Goal: Task Accomplishment & Management: Manage account settings

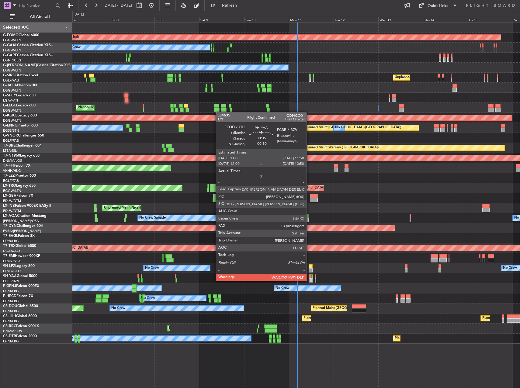
click at [310, 281] on div at bounding box center [310, 280] width 2 height 4
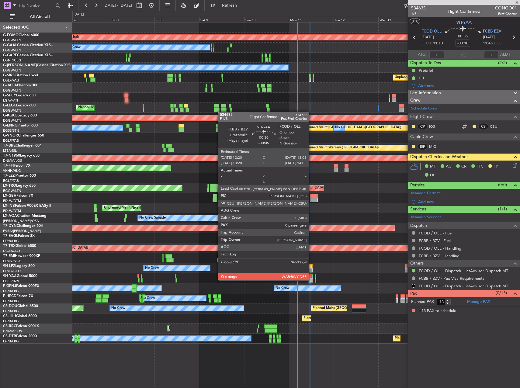
click at [312, 280] on div at bounding box center [313, 280] width 2 height 4
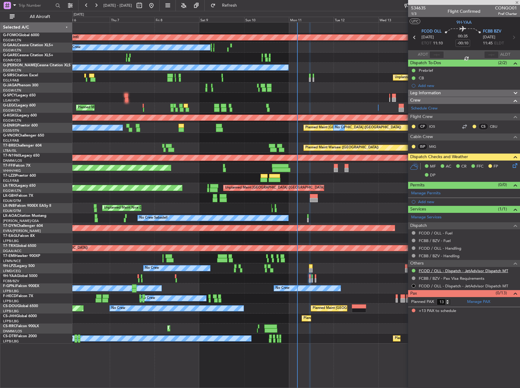
type input "-00:05"
type input "0"
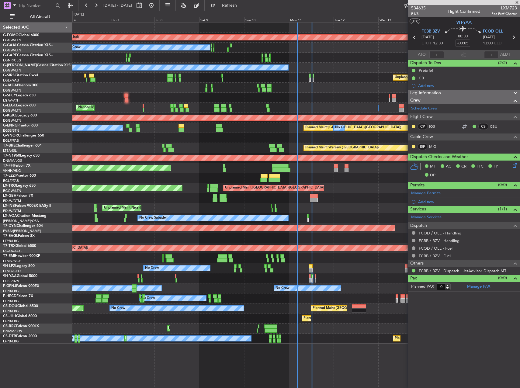
click at [460, 94] on div "Leg Information" at bounding box center [464, 93] width 112 height 7
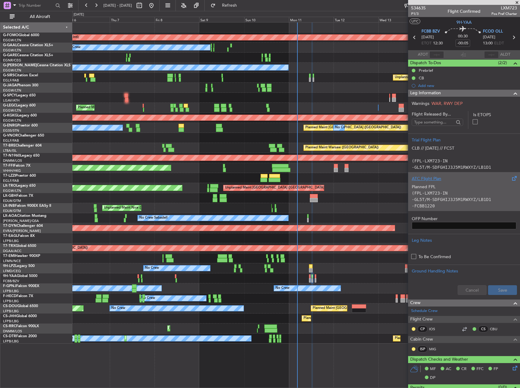
click at [473, 192] on p "(FPL-LXM723-IN" at bounding box center [464, 193] width 105 height 6
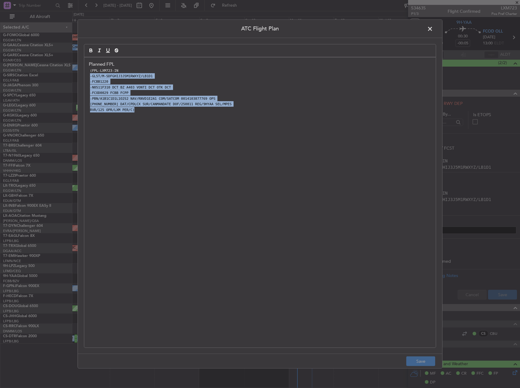
drag, startPoint x: 130, startPoint y: 68, endPoint x: 240, endPoint y: 147, distance: 135.7
click at [240, 147] on div "Planned FPL (FPL-LXM723-IN -GL5T/M-SDFGHIJ3J5M1RWXYZ/LB1D1 -FCBB1220 -N0511F310…" at bounding box center [260, 203] width 352 height 290
click at [255, 162] on div "Planned FPL (FPL-LXM723-IN -GL5T/M-SDFGHIJ3J5M1RWXYZ/LB1D1 -FCBB1220 -N0511F310…" at bounding box center [260, 203] width 352 height 290
click at [309, 103] on p "[PHONE_NUMBER] DAT/CPDLCX SUR/CANMANDATE DOF/250811 REG/9HYAA SEL/MPES" at bounding box center [260, 103] width 343 height 5
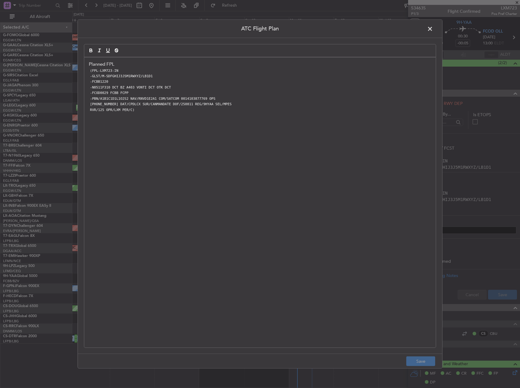
click at [251, 78] on p "-GL5T/M-SDFGHIJ3J5M1RWXYZ/LB1D1" at bounding box center [260, 75] width 343 height 5
click at [433, 30] on span at bounding box center [433, 30] width 0 height 12
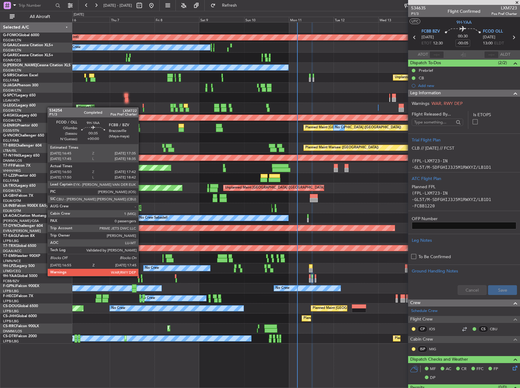
click at [141, 276] on div at bounding box center [142, 277] width 2 height 4
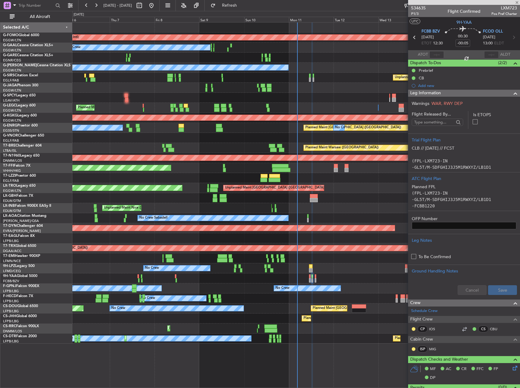
type input "17:00"
type input "17:37"
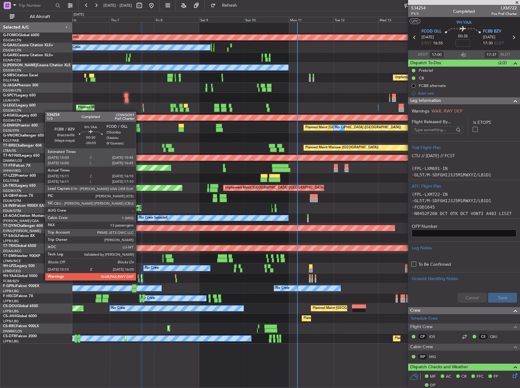
click at [139, 280] on div at bounding box center [139, 280] width 2 height 4
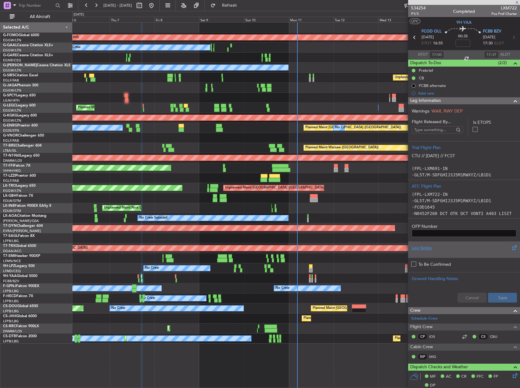
type input "-00:05"
type input "15:21"
type input "16:05"
type input "13"
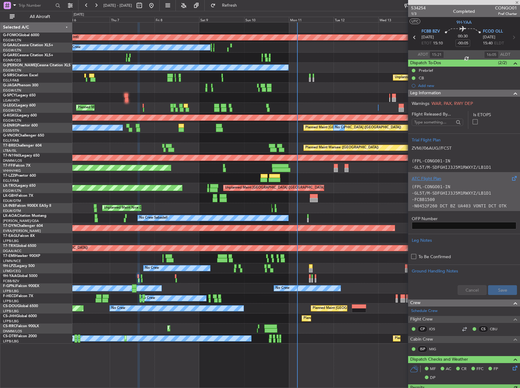
click at [464, 200] on p "-FCBB1500" at bounding box center [464, 200] width 105 height 6
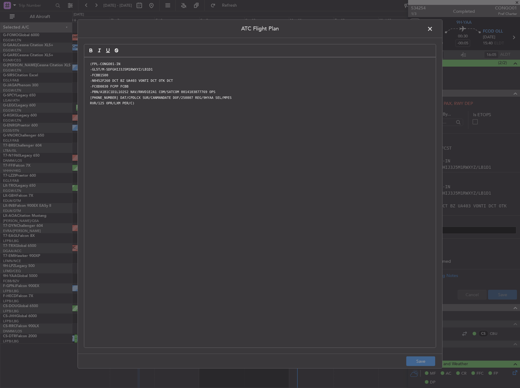
click at [433, 28] on span at bounding box center [433, 30] width 0 height 12
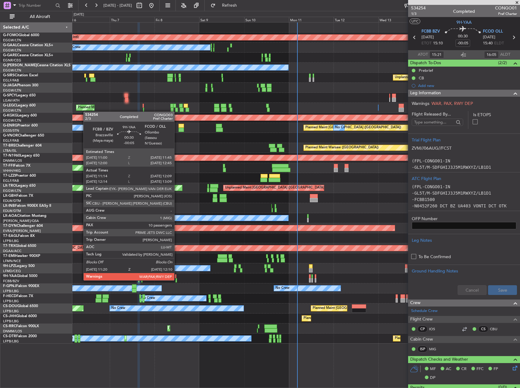
click at [177, 280] on div at bounding box center [177, 280] width 2 height 4
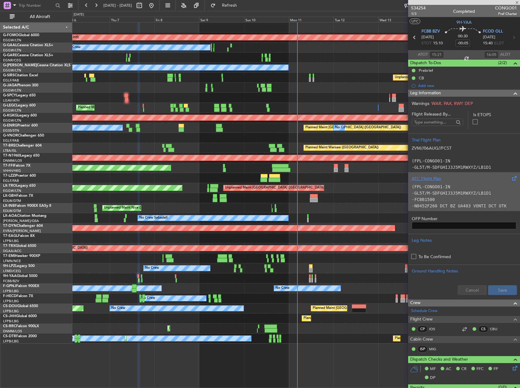
type input "11:24"
type input "12:04"
type input "10"
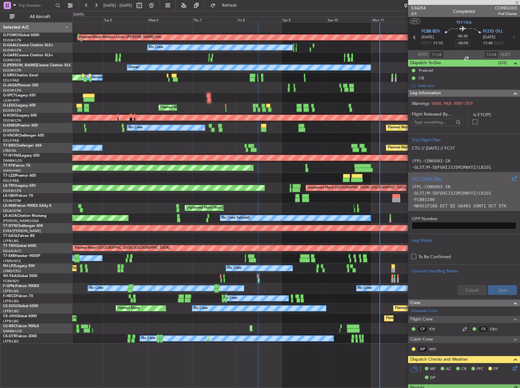
click at [235, 211] on div "Unplanned Maint Nice ([GEOGRAPHIC_DATA])" at bounding box center [296, 208] width 448 height 10
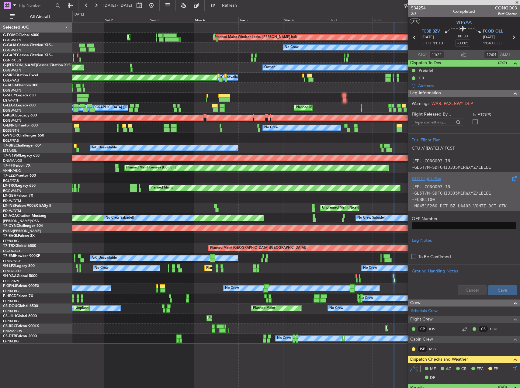
click at [344, 276] on div at bounding box center [296, 279] width 448 height 10
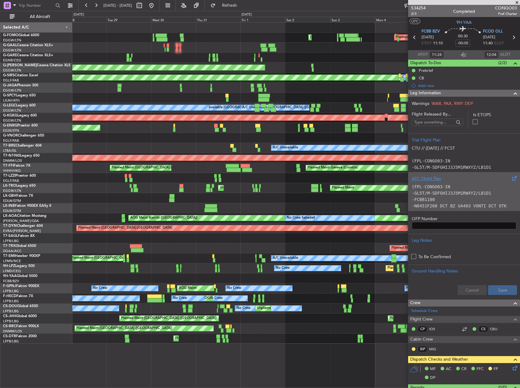
click at [338, 273] on div "Planned Maint Nice ([GEOGRAPHIC_DATA]) No Crew No Crew" at bounding box center [296, 269] width 448 height 10
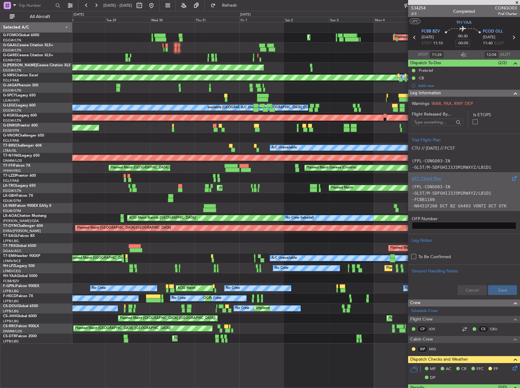
click at [344, 269] on div "Planned Maint Nice ([GEOGRAPHIC_DATA]) No Crew No Crew" at bounding box center [296, 269] width 448 height 10
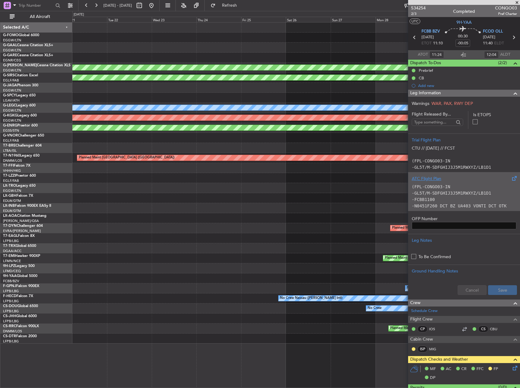
click at [298, 266] on div "No Crew" at bounding box center [296, 269] width 448 height 10
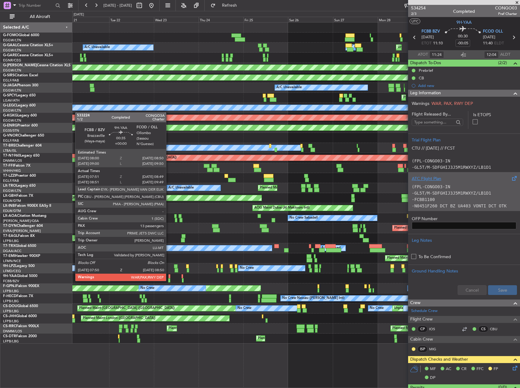
click at [169, 281] on div at bounding box center [169, 280] width 2 height 4
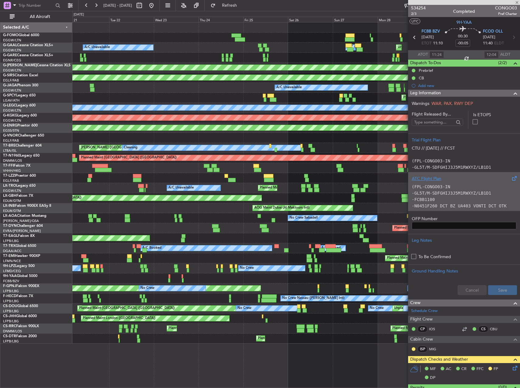
type input "08:01"
type input "08:44"
type input "13"
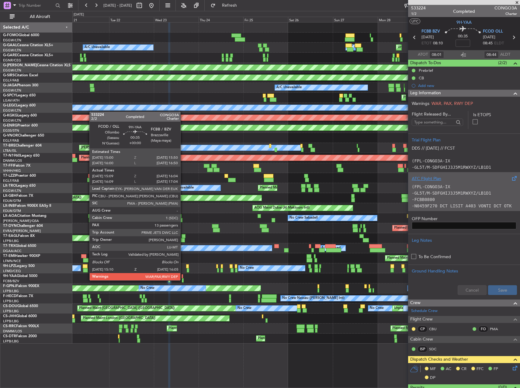
click at [183, 280] on div at bounding box center [183, 280] width 2 height 4
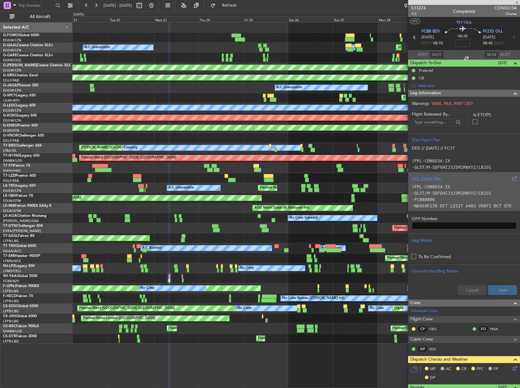
type input "15:19"
type input "15:59"
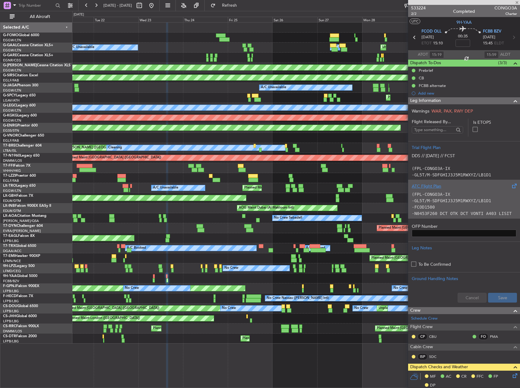
click at [178, 277] on div at bounding box center [296, 279] width 448 height 10
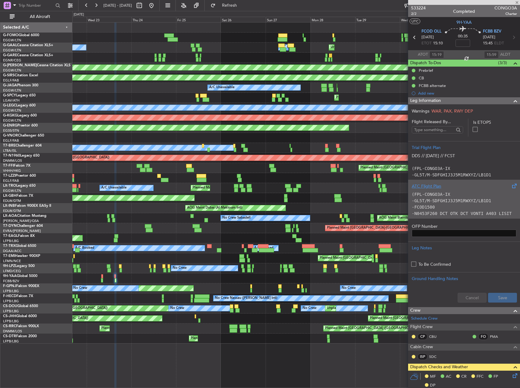
click at [159, 270] on div "Planned Maint [GEOGRAPHIC_DATA] Unplanned Maint [GEOGRAPHIC_DATA] ([GEOGRAPHIC_…" at bounding box center [296, 183] width 448 height 321
click at [156, 5] on button at bounding box center [152, 6] width 10 height 10
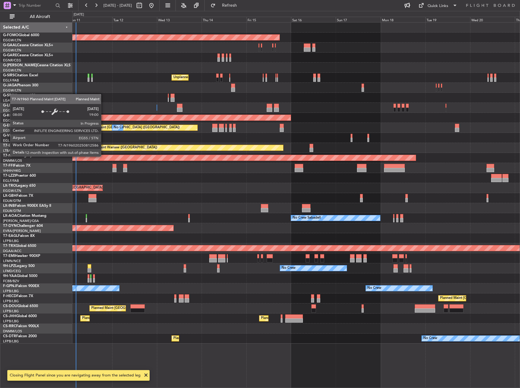
click at [104, 156] on div "Planned Maint Windsor Locks ([PERSON_NAME] Intl) No Crew Owner Unplanned Maint …" at bounding box center [296, 183] width 448 height 321
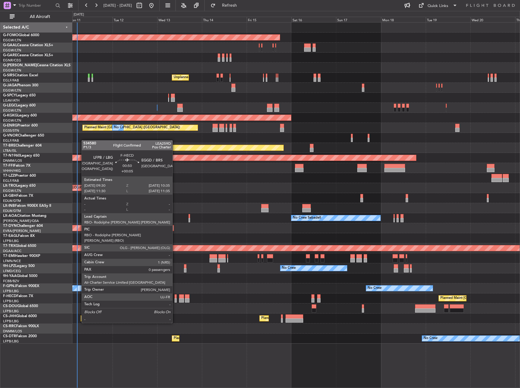
click at [175, 301] on div at bounding box center [176, 301] width 2 height 4
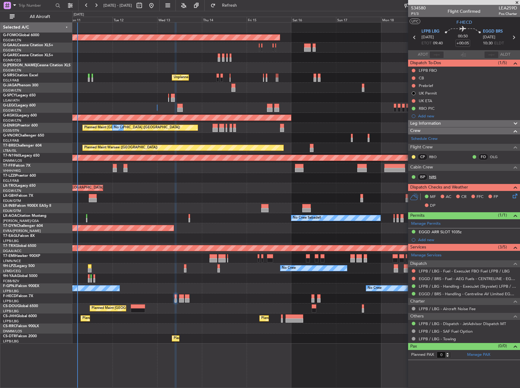
click at [432, 177] on link "NRS" at bounding box center [436, 176] width 14 height 5
click at [433, 123] on span "Leg Information" at bounding box center [426, 123] width 31 height 7
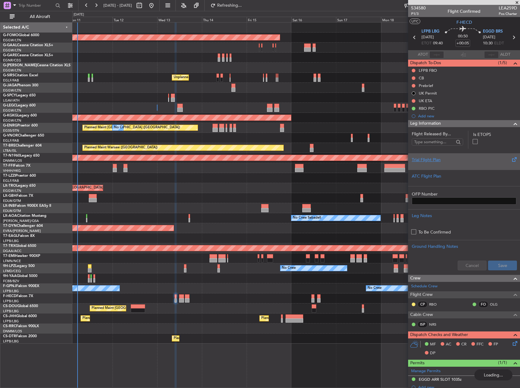
click at [462, 162] on div "Trial Flight Plan" at bounding box center [464, 160] width 105 height 6
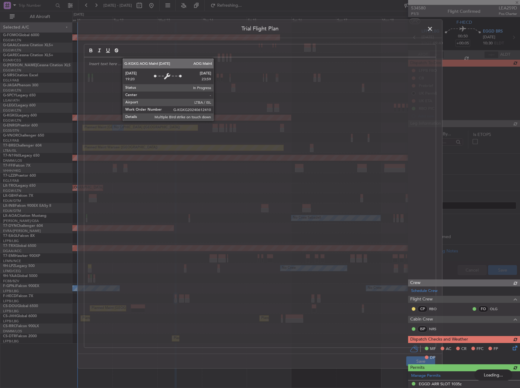
click at [193, 113] on div "A/C Unavailable [GEOGRAPHIC_DATA] ([GEOGRAPHIC_DATA]) A/C Unavailable [GEOGRAPH…" at bounding box center [296, 108] width 448 height 10
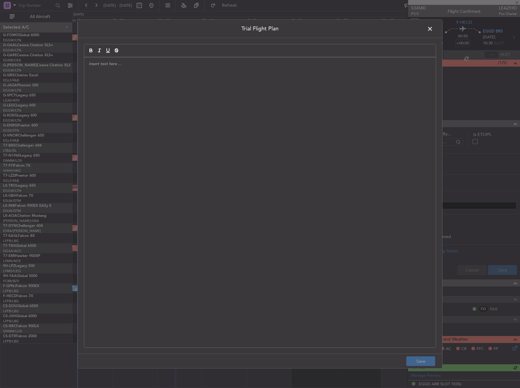
click at [192, 112] on div at bounding box center [260, 203] width 352 height 290
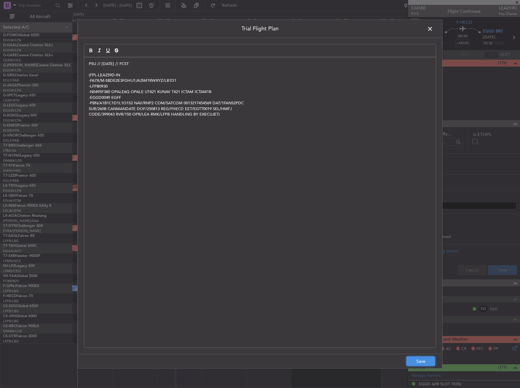
drag, startPoint x: 418, startPoint y: 362, endPoint x: 429, endPoint y: 352, distance: 14.5
click at [418, 362] on button "Save" at bounding box center [421, 362] width 29 height 10
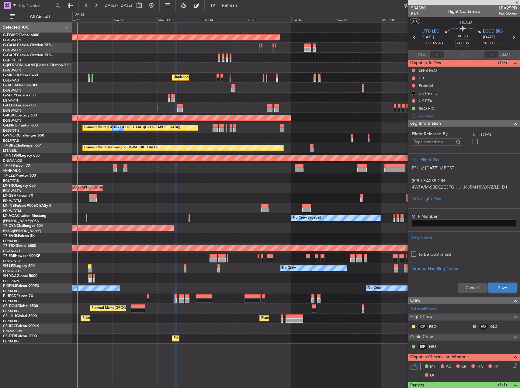
click at [489, 286] on button "Save" at bounding box center [503, 288] width 29 height 10
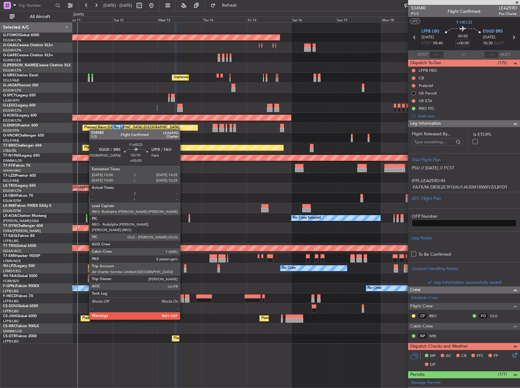
click at [183, 297] on div at bounding box center [181, 297] width 5 height 4
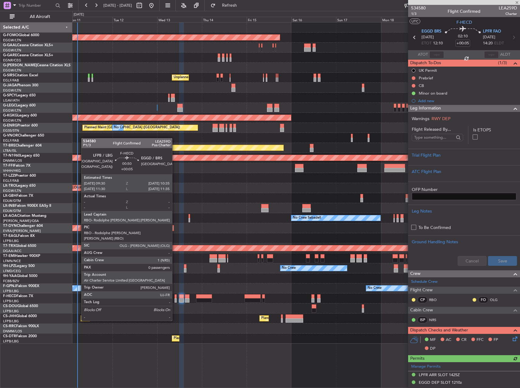
click at [175, 299] on div at bounding box center [176, 301] width 2 height 4
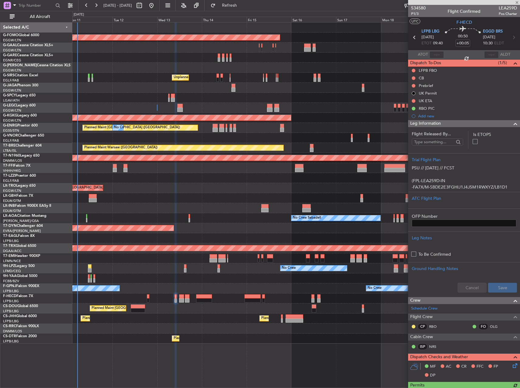
click at [512, 365] on icon at bounding box center [514, 364] width 5 height 5
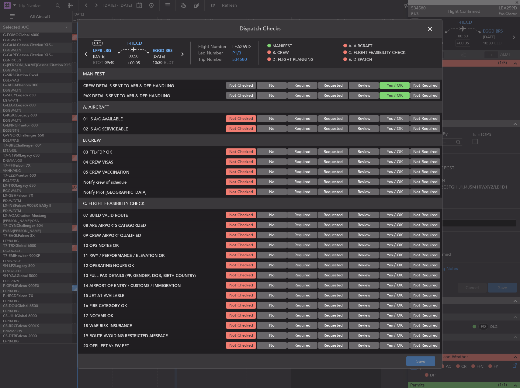
click at [395, 117] on button "Yes / OK" at bounding box center [395, 118] width 30 height 7
click at [395, 127] on button "Yes / OK" at bounding box center [395, 128] width 30 height 7
click at [393, 152] on button "Yes / OK" at bounding box center [395, 152] width 30 height 7
click at [411, 163] on button "Not Required" at bounding box center [426, 162] width 30 height 7
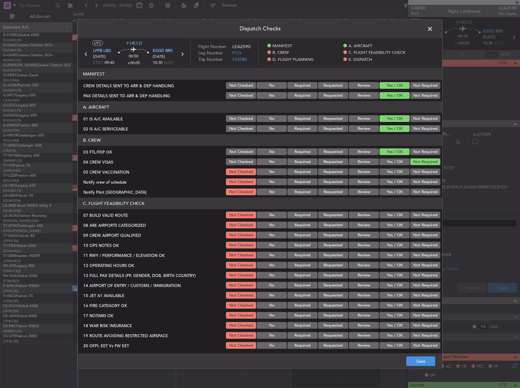
click at [411, 172] on button "Not Required" at bounding box center [426, 172] width 30 height 7
click at [389, 183] on button "Yes / OK" at bounding box center [395, 182] width 30 height 7
click at [411, 192] on button "Not Required" at bounding box center [426, 192] width 30 height 7
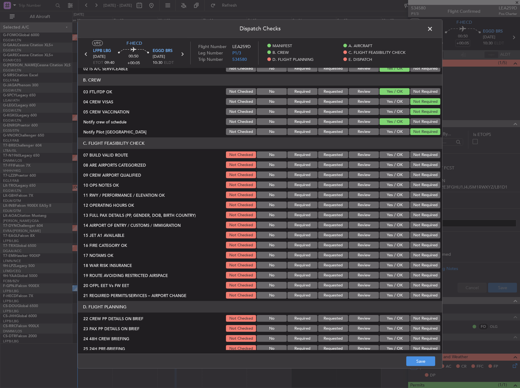
scroll to position [61, 0]
click at [398, 157] on button "Yes / OK" at bounding box center [395, 154] width 30 height 7
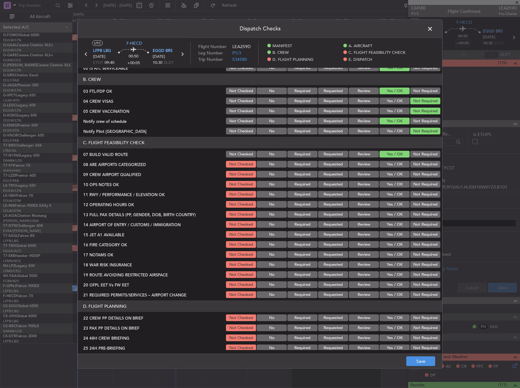
drag, startPoint x: 395, startPoint y: 166, endPoint x: 402, endPoint y: 174, distance: 10.6
click at [395, 166] on button "Yes / OK" at bounding box center [395, 164] width 30 height 7
click at [411, 181] on div "Not Required" at bounding box center [425, 184] width 31 height 9
click at [414, 173] on button "Not Required" at bounding box center [426, 174] width 30 height 7
click at [414, 161] on div "Not Required" at bounding box center [425, 164] width 31 height 9
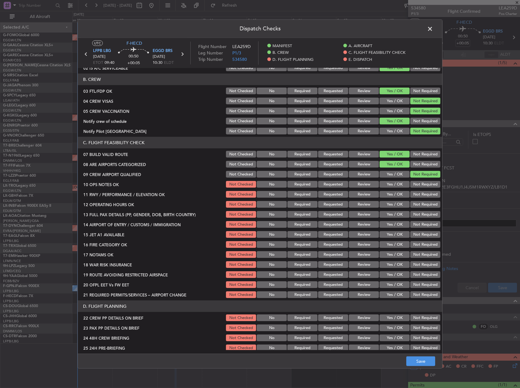
click at [413, 164] on button "Not Required" at bounding box center [426, 164] width 30 height 7
click at [393, 163] on button "Yes / OK" at bounding box center [395, 164] width 30 height 7
click at [392, 171] on button "Yes / OK" at bounding box center [395, 174] width 30 height 7
click at [393, 175] on button "Yes / OK" at bounding box center [395, 174] width 30 height 7
click at [394, 184] on button "Yes / OK" at bounding box center [395, 184] width 30 height 7
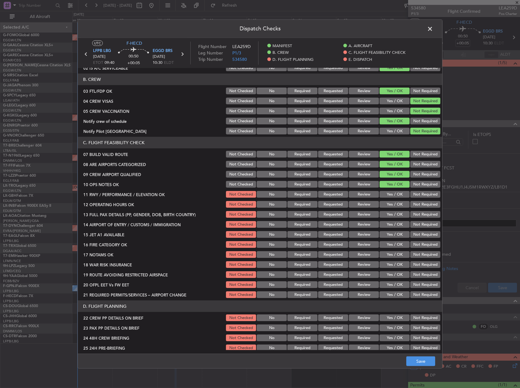
click at [396, 195] on button "Yes / OK" at bounding box center [395, 194] width 30 height 7
click at [396, 207] on button "Yes / OK" at bounding box center [395, 204] width 30 height 7
click at [396, 213] on button "Yes / OK" at bounding box center [395, 214] width 30 height 7
click at [395, 222] on button "Yes / OK" at bounding box center [395, 224] width 30 height 7
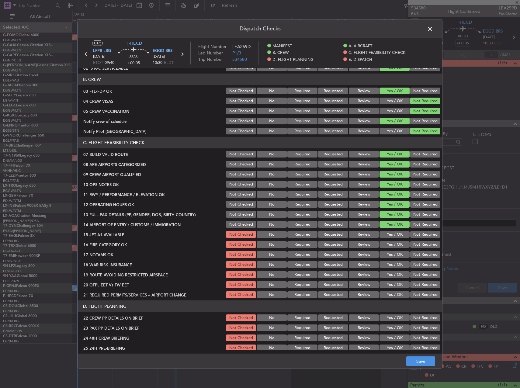
click at [396, 229] on div "Yes / OK" at bounding box center [394, 224] width 31 height 9
click at [396, 237] on button "Yes / OK" at bounding box center [395, 234] width 30 height 7
drag, startPoint x: 396, startPoint y: 241, endPoint x: 396, endPoint y: 244, distance: 3.4
click at [396, 241] on div "Yes / OK" at bounding box center [394, 244] width 31 height 9
click at [396, 244] on button "Yes / OK" at bounding box center [395, 244] width 30 height 7
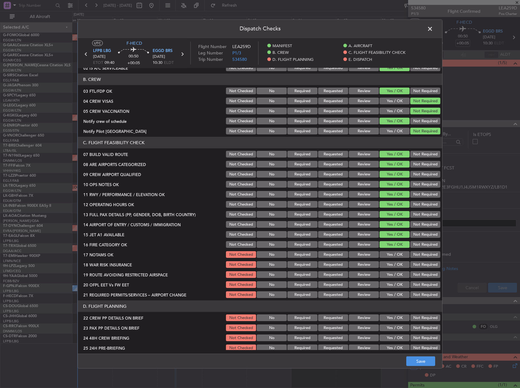
click at [395, 253] on button "Yes / OK" at bounding box center [395, 254] width 30 height 7
click at [226, 255] on button "Not Checked" at bounding box center [241, 254] width 30 height 7
click at [394, 252] on button "Yes / OK" at bounding box center [395, 254] width 30 height 7
click at [420, 262] on button "Not Required" at bounding box center [426, 264] width 30 height 7
click at [390, 276] on button "Yes / OK" at bounding box center [395, 274] width 30 height 7
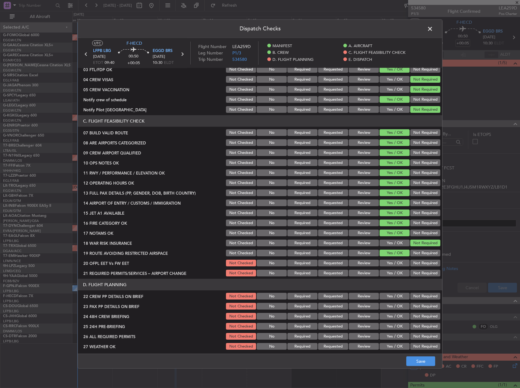
scroll to position [91, 0]
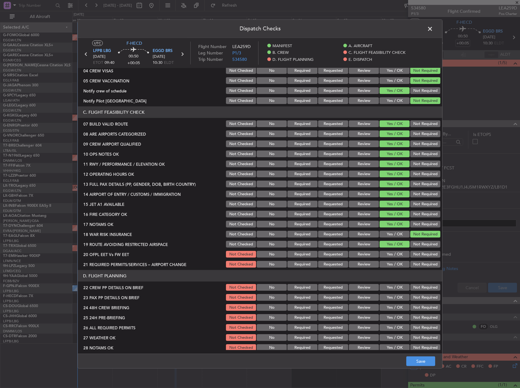
click at [394, 252] on button "Yes / OK" at bounding box center [395, 254] width 30 height 7
click at [397, 261] on button "Yes / OK" at bounding box center [395, 264] width 30 height 7
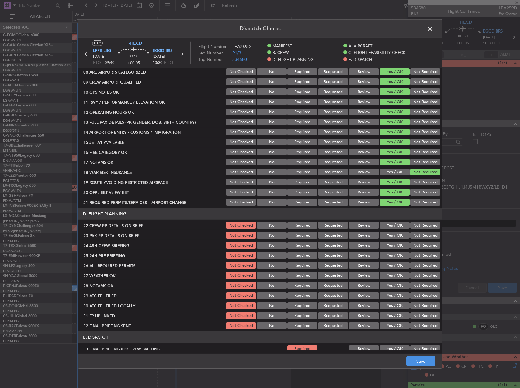
scroll to position [183, 0]
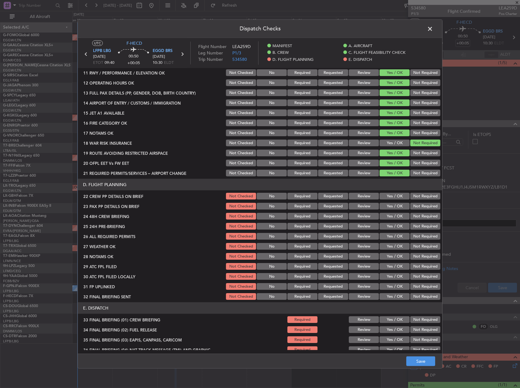
click at [386, 196] on button "Yes / OK" at bounding box center [395, 196] width 30 height 7
click at [384, 206] on button "Yes / OK" at bounding box center [395, 206] width 30 height 7
click at [387, 217] on button "Yes / OK" at bounding box center [395, 216] width 30 height 7
click at [416, 224] on button "Not Required" at bounding box center [426, 226] width 30 height 7
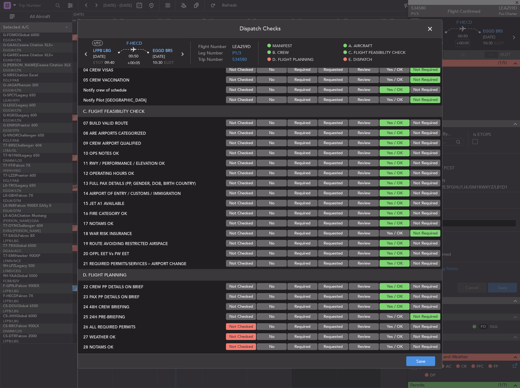
scroll to position [86, 0]
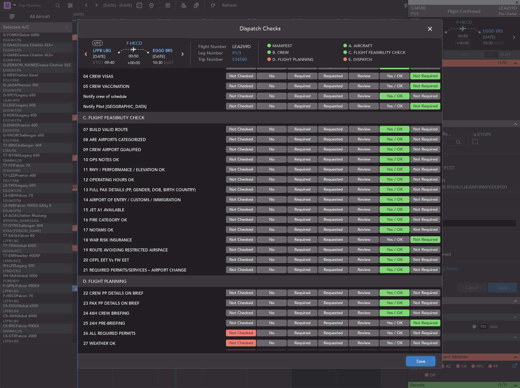
click at [425, 361] on button "Save" at bounding box center [421, 362] width 29 height 10
click at [433, 30] on span at bounding box center [433, 30] width 0 height 12
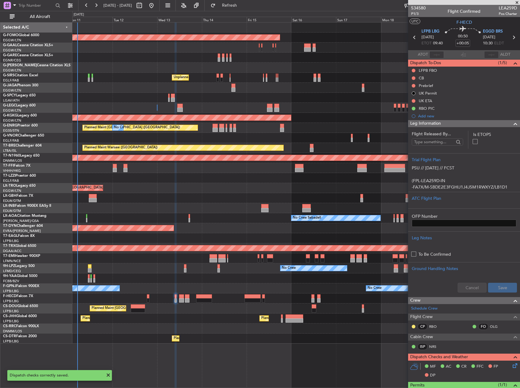
click at [342, 341] on div "Planned Maint Sofia No Crew No Crew" at bounding box center [296, 339] width 448 height 10
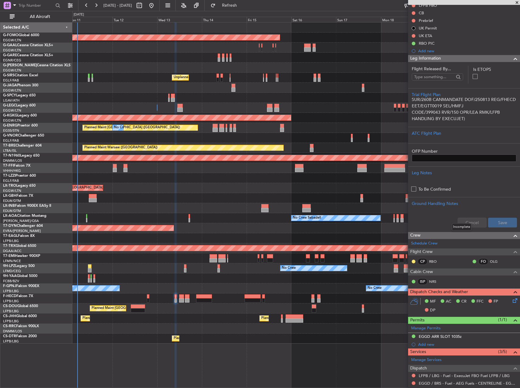
scroll to position [0, 0]
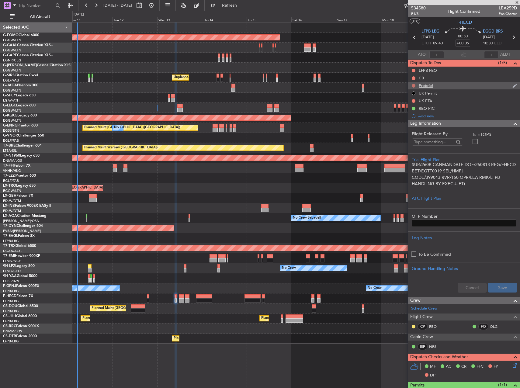
click at [414, 86] on button at bounding box center [414, 86] width 4 height 4
drag, startPoint x: 414, startPoint y: 104, endPoint x: 421, endPoint y: 93, distance: 12.7
click at [414, 104] on span "In Progress" at bounding box center [417, 103] width 21 height 6
click at [413, 77] on button at bounding box center [414, 78] width 4 height 4
click at [414, 105] on span "Completed" at bounding box center [417, 105] width 20 height 6
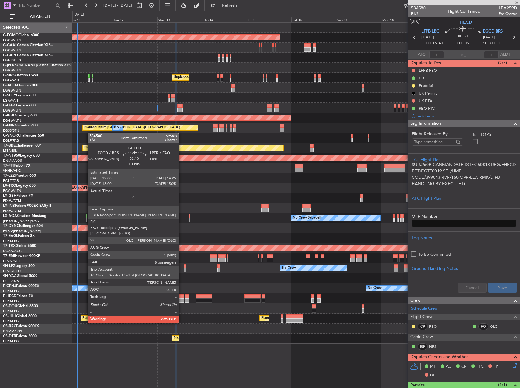
click at [181, 301] on div at bounding box center [181, 301] width 5 height 4
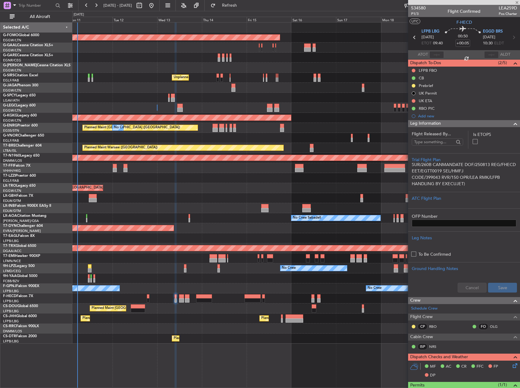
type input "8"
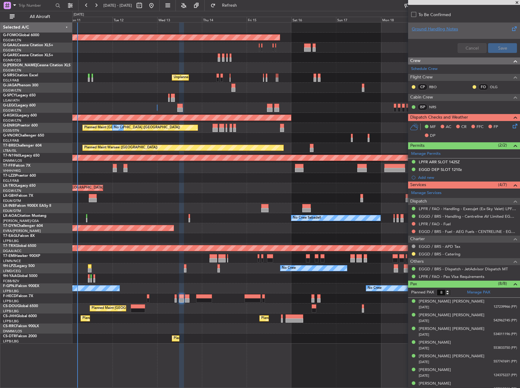
scroll to position [232, 0]
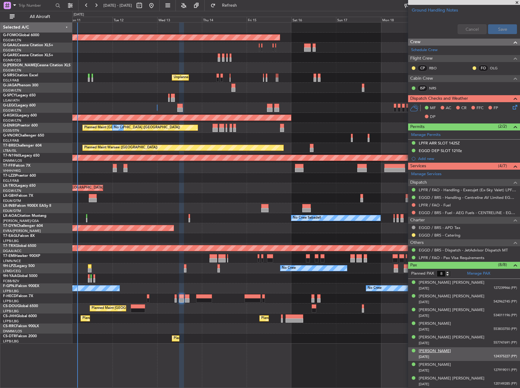
click at [426, 351] on div "Ralphie Jay WAITE" at bounding box center [435, 351] width 32 height 6
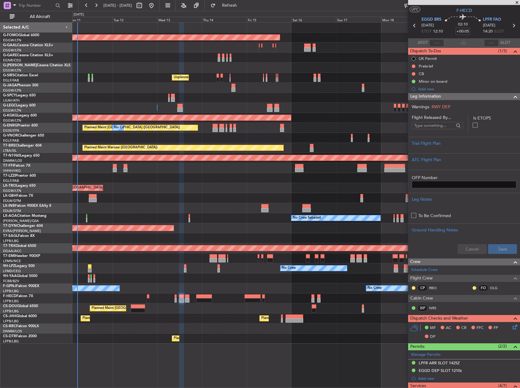
scroll to position [0, 0]
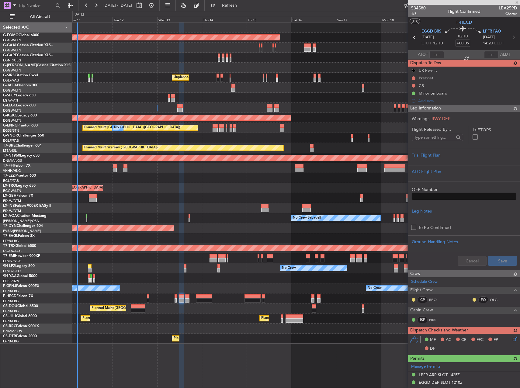
drag, startPoint x: 413, startPoint y: 13, endPoint x: 406, endPoint y: 73, distance: 60.1
click at [405, 72] on fb-app "11 Aug 2025 - 21 Aug 2025 Refresh Quick Links All Aircraft Planned Maint Windso…" at bounding box center [260, 197] width 520 height 384
click at [416, 86] on div "CB" at bounding box center [464, 86] width 112 height 8
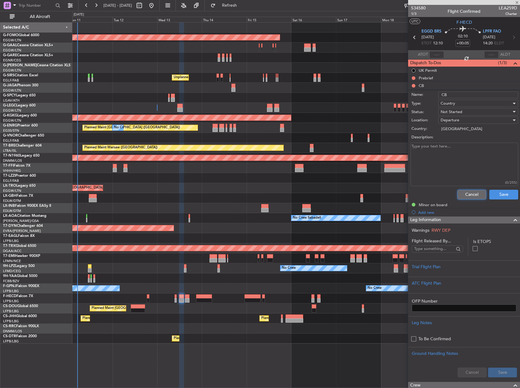
click at [473, 198] on button "Cancel" at bounding box center [472, 195] width 29 height 10
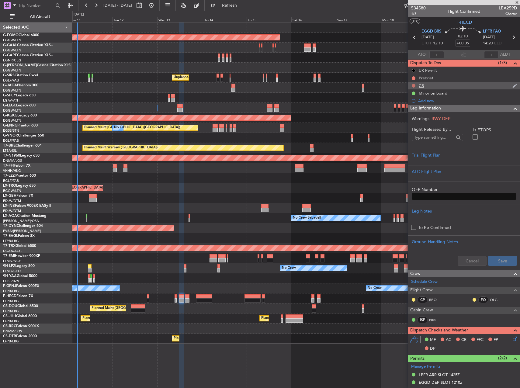
click at [414, 85] on button at bounding box center [414, 86] width 4 height 4
click at [417, 113] on span "Completed" at bounding box center [417, 113] width 20 height 6
click at [414, 78] on button at bounding box center [414, 78] width 4 height 4
click at [415, 98] on span "In Progress" at bounding box center [417, 96] width 21 height 6
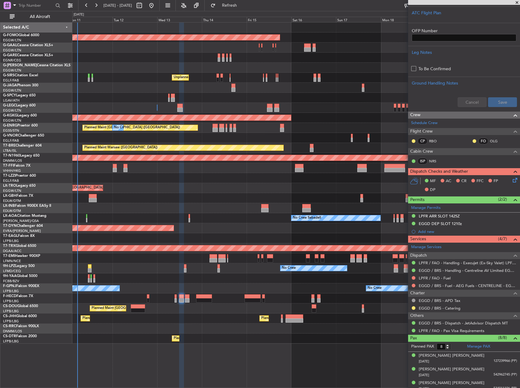
scroll to position [152, 0]
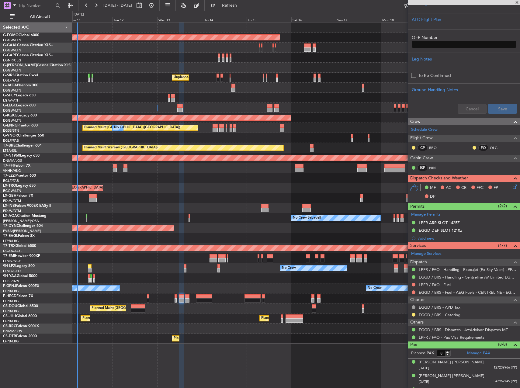
click at [512, 187] on icon at bounding box center [514, 186] width 5 height 5
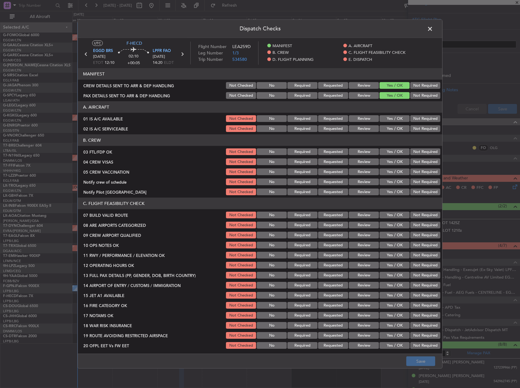
click at [394, 121] on button "Yes / OK" at bounding box center [395, 118] width 30 height 7
click at [394, 128] on button "Yes / OK" at bounding box center [395, 128] width 30 height 7
click at [400, 151] on button "Yes / OK" at bounding box center [395, 152] width 30 height 7
click at [411, 161] on button "Not Required" at bounding box center [426, 162] width 30 height 7
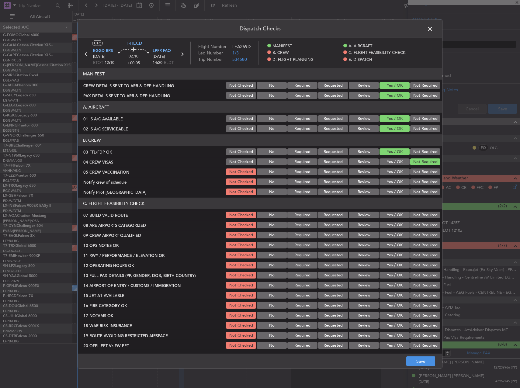
click at [413, 171] on button "Not Required" at bounding box center [426, 172] width 30 height 7
drag, startPoint x: 398, startPoint y: 179, endPoint x: 401, endPoint y: 184, distance: 5.2
click at [398, 180] on button "Yes / OK" at bounding box center [395, 182] width 30 height 7
click at [415, 193] on button "Not Required" at bounding box center [426, 192] width 30 height 7
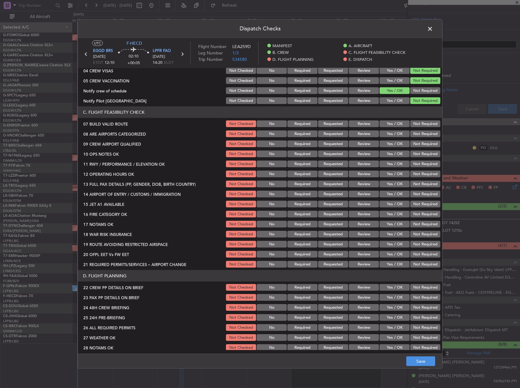
click at [385, 132] on button "Yes / OK" at bounding box center [395, 134] width 30 height 7
click at [385, 122] on button "Yes / OK" at bounding box center [395, 124] width 30 height 7
click at [397, 143] on button "Yes / OK" at bounding box center [395, 144] width 30 height 7
click at [398, 152] on button "Yes / OK" at bounding box center [395, 154] width 30 height 7
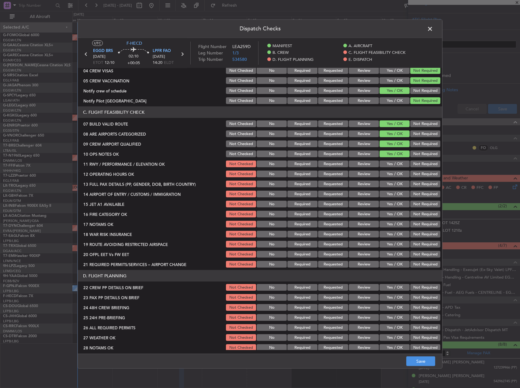
click at [398, 162] on button "Yes / OK" at bounding box center [395, 164] width 30 height 7
drag, startPoint x: 396, startPoint y: 173, endPoint x: 395, endPoint y: 180, distance: 6.7
click at [396, 174] on button "Yes / OK" at bounding box center [395, 174] width 30 height 7
click at [395, 183] on button "Yes / OK" at bounding box center [395, 184] width 30 height 7
click at [394, 190] on section "C. FLIGHT FEASIBILITY CHECK 07 BUILD VALID ROUTE Not Checked No Required Reques…" at bounding box center [260, 188] width 365 height 162
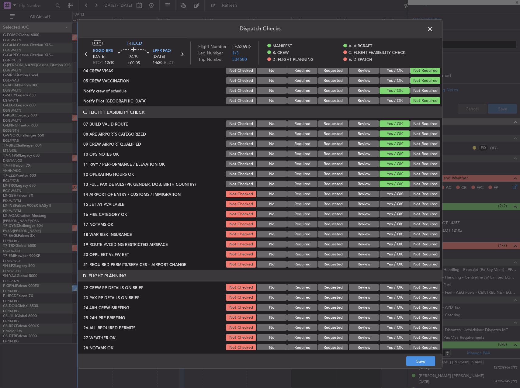
click at [391, 198] on div "Yes / OK" at bounding box center [394, 194] width 31 height 9
click at [390, 194] on button "Yes / OK" at bounding box center [395, 194] width 30 height 7
click at [390, 202] on button "Yes / OK" at bounding box center [395, 204] width 30 height 7
click at [390, 210] on section "C. FLIGHT FEASIBILITY CHECK 07 BUILD VALID ROUTE Not Checked No Required Reques…" at bounding box center [260, 188] width 365 height 162
click at [390, 212] on button "Yes / OK" at bounding box center [395, 214] width 30 height 7
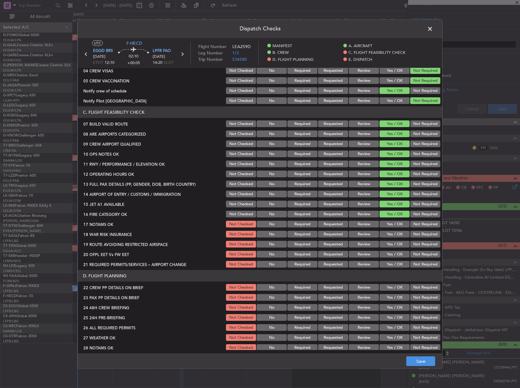
click at [395, 221] on button "Yes / OK" at bounding box center [395, 224] width 30 height 7
click at [417, 232] on button "Not Required" at bounding box center [426, 234] width 30 height 7
click at [401, 238] on div "Yes / OK" at bounding box center [394, 234] width 31 height 9
drag, startPoint x: 399, startPoint y: 242, endPoint x: 394, endPoint y: 255, distance: 13.5
click at [399, 243] on button "Yes / OK" at bounding box center [395, 244] width 30 height 7
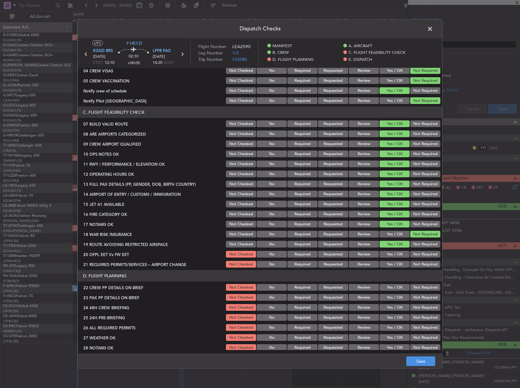
click at [394, 255] on button "Yes / OK" at bounding box center [395, 254] width 30 height 7
click at [395, 265] on button "Yes / OK" at bounding box center [395, 264] width 30 height 7
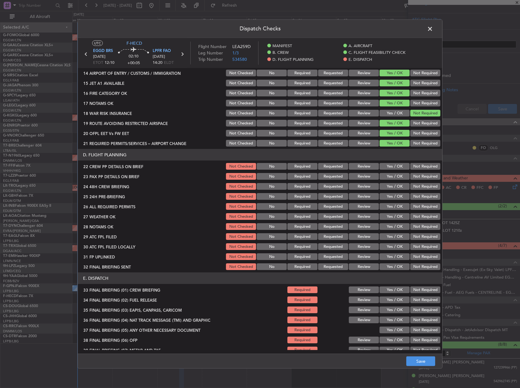
scroll to position [213, 0]
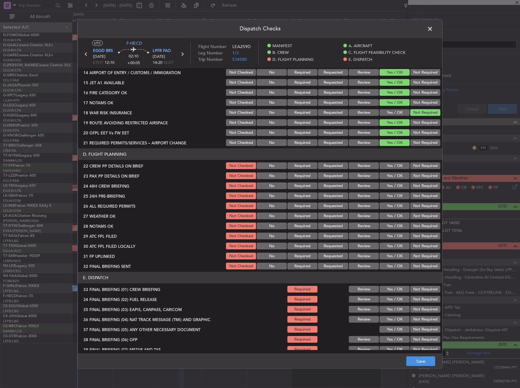
click at [394, 177] on button "Yes / OK" at bounding box center [395, 176] width 30 height 7
click at [391, 166] on button "Yes / OK" at bounding box center [395, 166] width 30 height 7
click at [390, 184] on button "Yes / OK" at bounding box center [395, 186] width 30 height 7
click at [417, 201] on section "D. FLIGHT PLANNING 22 CREW PP DETAILS ON BRIEF Not Checked No Required Requeste…" at bounding box center [260, 210] width 365 height 122
click at [413, 201] on section "D. FLIGHT PLANNING 22 CREW PP DETAILS ON BRIEF Not Checked No Required Requeste…" at bounding box center [260, 210] width 365 height 122
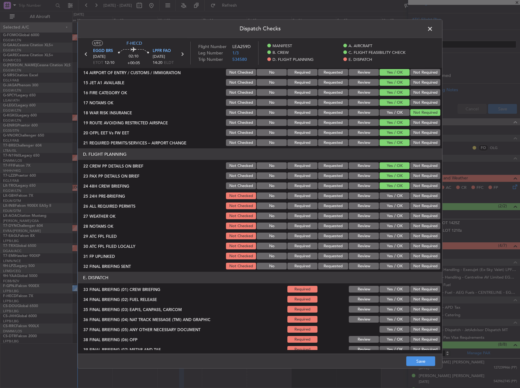
click at [416, 193] on button "Not Required" at bounding box center [426, 196] width 30 height 7
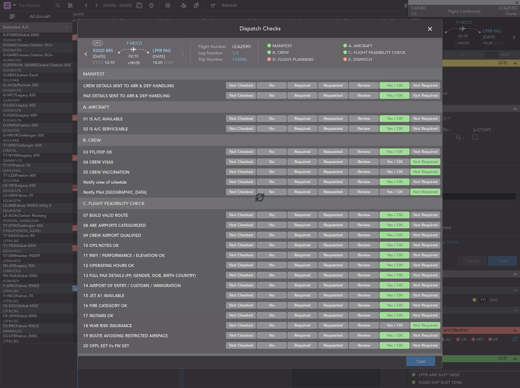
scroll to position [213, 0]
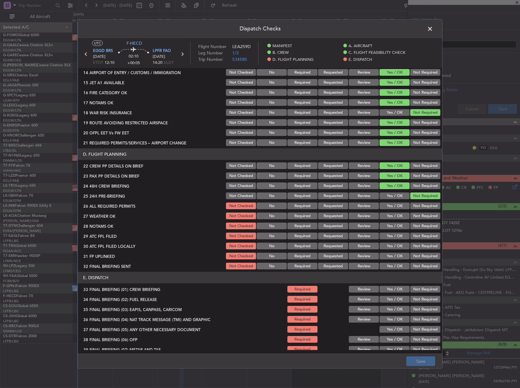
click at [433, 28] on span at bounding box center [433, 30] width 0 height 12
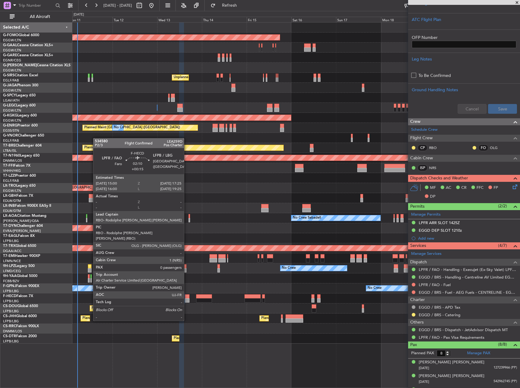
click at [187, 299] on div at bounding box center [187, 301] width 5 height 4
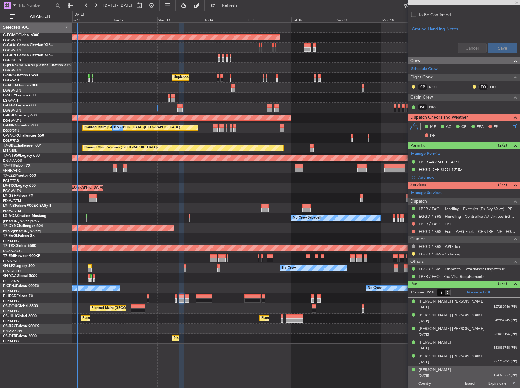
type input "+00:15"
type input "0"
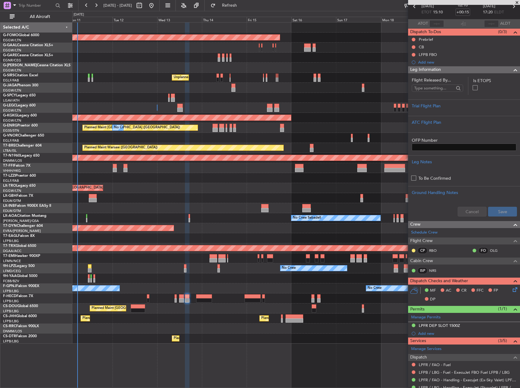
scroll to position [74, 0]
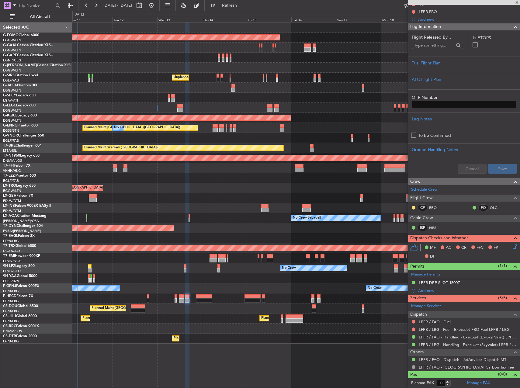
click at [254, 194] on div at bounding box center [296, 198] width 448 height 10
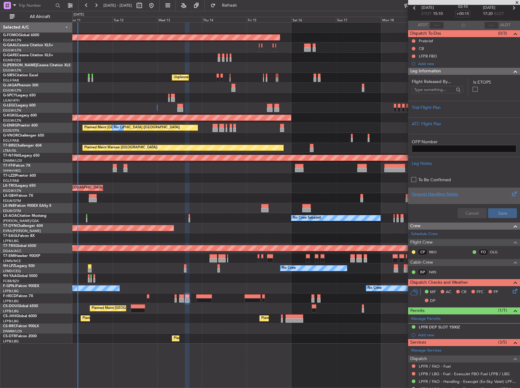
scroll to position [0, 0]
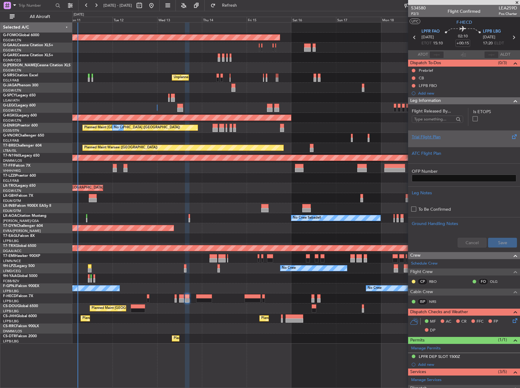
click at [453, 137] on div "Trial Flight Plan" at bounding box center [464, 137] width 105 height 6
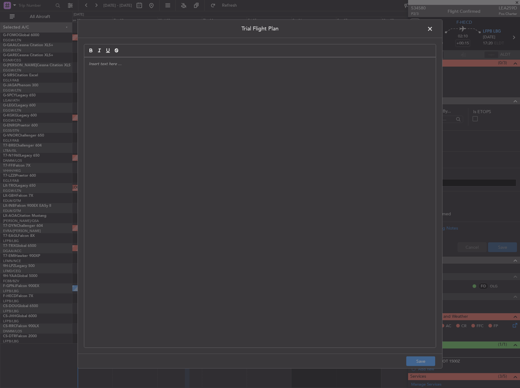
click at [220, 140] on div at bounding box center [260, 203] width 352 height 290
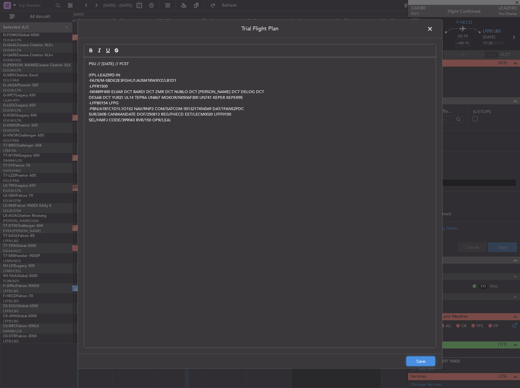
drag, startPoint x: 420, startPoint y: 362, endPoint x: 464, endPoint y: 309, distance: 68.7
click at [420, 362] on button "Save" at bounding box center [421, 362] width 29 height 10
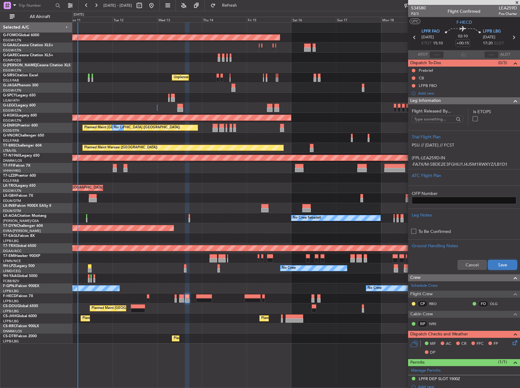
click at [503, 268] on button "Save" at bounding box center [503, 265] width 29 height 10
click at [464, 43] on input "+00:15" at bounding box center [463, 43] width 15 height 7
click at [372, 64] on div "Owner" at bounding box center [296, 68] width 448 height 10
click at [300, 172] on div at bounding box center [296, 168] width 448 height 10
type input "+00:05"
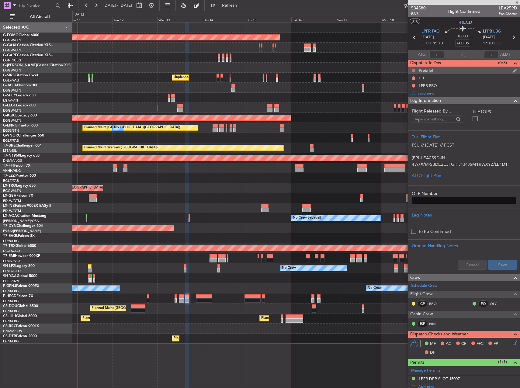
click at [415, 71] on button at bounding box center [414, 71] width 4 height 4
click at [408, 89] on span "In Progress" at bounding box center [417, 88] width 21 height 6
click at [413, 79] on button at bounding box center [414, 78] width 4 height 4
click at [408, 105] on span "Completed" at bounding box center [417, 105] width 20 height 6
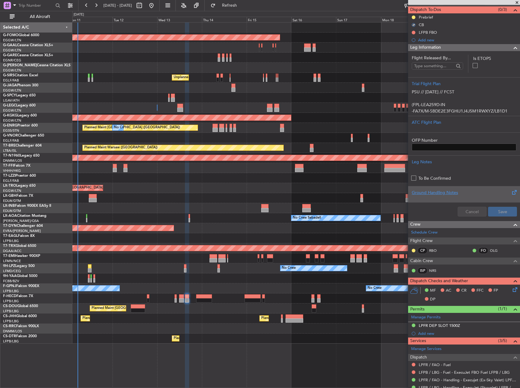
scroll to position [96, 0]
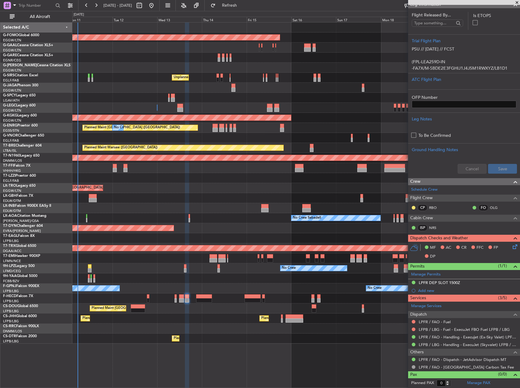
click at [512, 245] on icon at bounding box center [514, 245] width 5 height 5
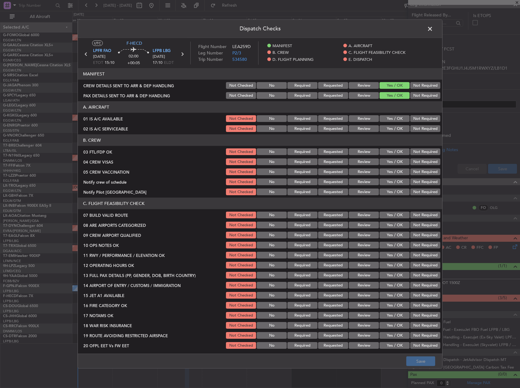
click at [392, 121] on button "Yes / OK" at bounding box center [395, 118] width 30 height 7
click at [391, 128] on button "Yes / OK" at bounding box center [395, 128] width 30 height 7
click at [388, 151] on button "Yes / OK" at bounding box center [395, 152] width 30 height 7
click at [411, 164] on button "Not Required" at bounding box center [426, 162] width 30 height 7
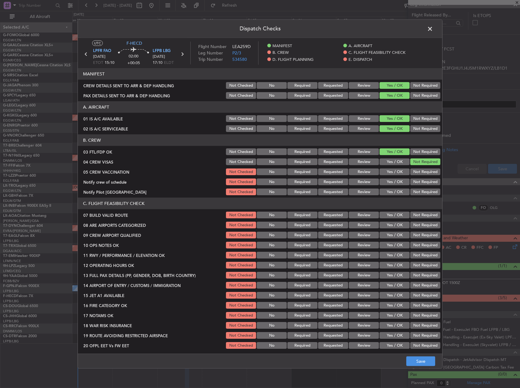
click at [413, 172] on button "Not Required" at bounding box center [426, 172] width 30 height 7
click at [397, 181] on button "Yes / OK" at bounding box center [395, 182] width 30 height 7
click at [418, 195] on button "Not Required" at bounding box center [426, 192] width 30 height 7
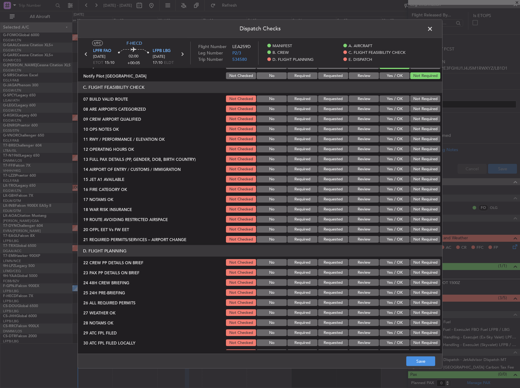
scroll to position [91, 0]
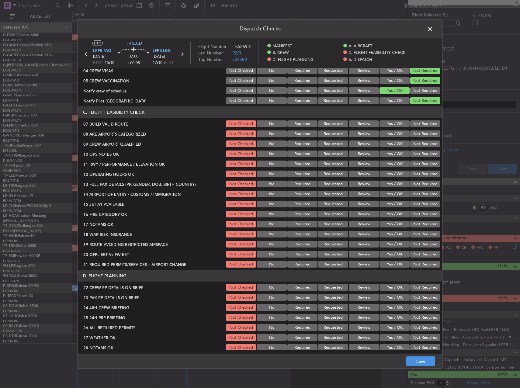
click at [391, 123] on button "Yes / OK" at bounding box center [395, 124] width 30 height 7
click at [391, 131] on button "Yes / OK" at bounding box center [395, 134] width 30 height 7
click at [396, 143] on button "Yes / OK" at bounding box center [395, 144] width 30 height 7
click at [397, 157] on button "Yes / OK" at bounding box center [395, 154] width 30 height 7
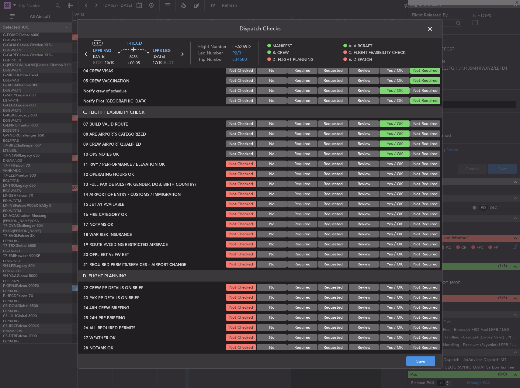
click at [397, 165] on button "Yes / OK" at bounding box center [395, 164] width 30 height 7
drag, startPoint x: 396, startPoint y: 173, endPoint x: 395, endPoint y: 183, distance: 9.4
click at [396, 174] on button "Yes / OK" at bounding box center [395, 174] width 30 height 7
click at [395, 184] on button "Yes / OK" at bounding box center [395, 184] width 30 height 7
click at [395, 190] on section "C. FLIGHT FEASIBILITY CHECK 07 BUILD VALID ROUTE Not Checked No Required Reques…" at bounding box center [260, 188] width 365 height 162
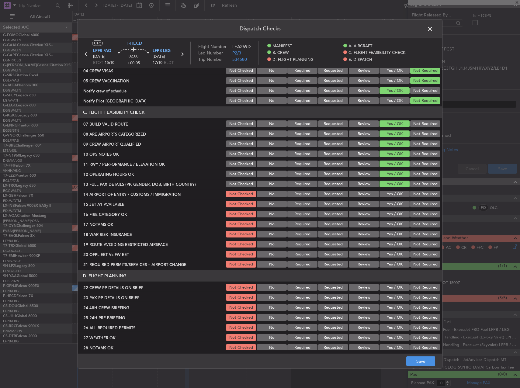
click at [395, 193] on button "Yes / OK" at bounding box center [395, 194] width 30 height 7
click at [394, 200] on section "C. FLIGHT FEASIBILITY CHECK 07 BUILD VALID ROUTE Not Checked No Required Reques…" at bounding box center [260, 188] width 365 height 162
click at [394, 205] on button "Yes / OK" at bounding box center [395, 204] width 30 height 7
drag, startPoint x: 395, startPoint y: 207, endPoint x: 395, endPoint y: 210, distance: 3.1
click at [395, 207] on button "Yes / OK" at bounding box center [395, 204] width 30 height 7
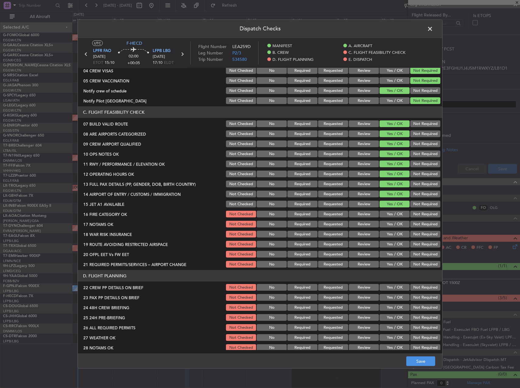
click at [396, 215] on button "Yes / OK" at bounding box center [395, 214] width 30 height 7
click at [396, 222] on button "Yes / OK" at bounding box center [395, 224] width 30 height 7
drag, startPoint x: 409, startPoint y: 234, endPoint x: 387, endPoint y: 242, distance: 23.0
click at [411, 235] on button "Not Required" at bounding box center [426, 234] width 30 height 7
click at [387, 243] on button "Yes / OK" at bounding box center [395, 244] width 30 height 7
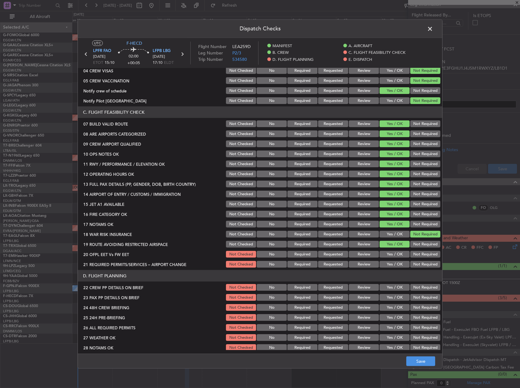
click at [389, 249] on div "Yes / OK" at bounding box center [394, 244] width 31 height 9
click at [390, 252] on button "Yes / OK" at bounding box center [395, 254] width 30 height 7
click at [392, 260] on section "C. FLIGHT FEASIBILITY CHECK 07 BUILD VALID ROUTE Not Checked No Required Reques…" at bounding box center [260, 188] width 365 height 162
click at [393, 263] on section "C. FLIGHT FEASIBILITY CHECK 07 BUILD VALID ROUTE Not Checked No Required Reques…" at bounding box center [260, 188] width 365 height 162
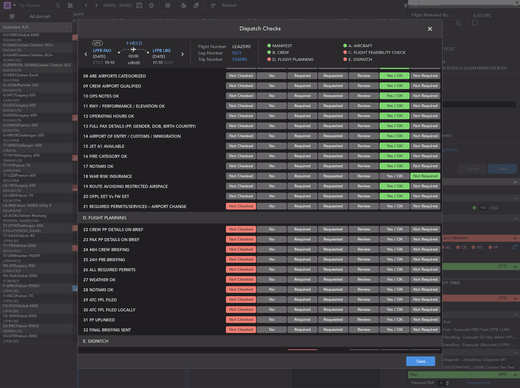
scroll to position [152, 0]
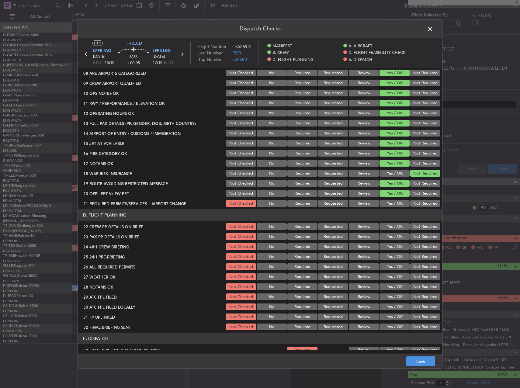
click at [391, 205] on button "Yes / OK" at bounding box center [395, 203] width 30 height 7
click at [394, 227] on button "Yes / OK" at bounding box center [395, 226] width 30 height 7
drag, startPoint x: 392, startPoint y: 235, endPoint x: 393, endPoint y: 244, distance: 8.6
click at [392, 236] on button "Yes / OK" at bounding box center [395, 236] width 30 height 7
click at [395, 249] on button "Yes / OK" at bounding box center [395, 246] width 30 height 7
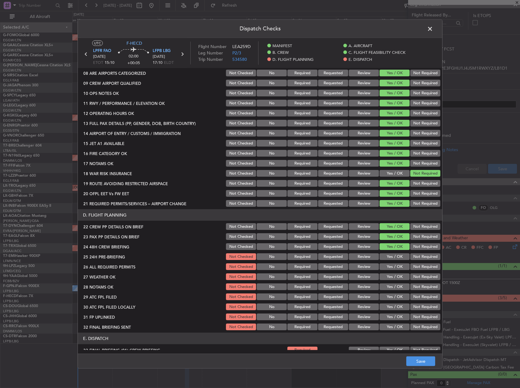
click at [418, 259] on button "Not Required" at bounding box center [426, 257] width 30 height 7
click at [417, 362] on button "Save" at bounding box center [421, 362] width 29 height 10
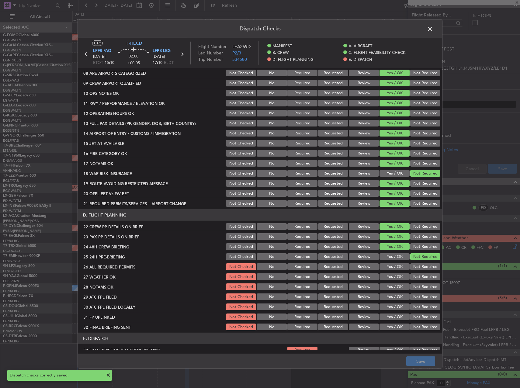
click at [433, 28] on span at bounding box center [433, 30] width 0 height 12
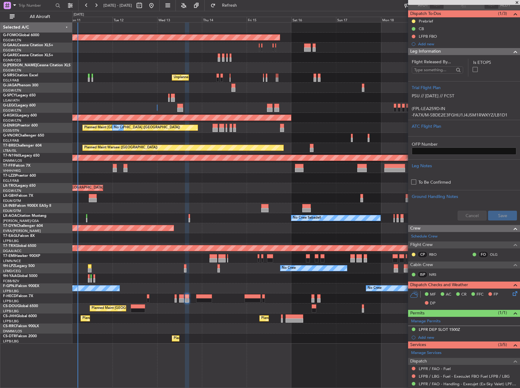
scroll to position [0, 0]
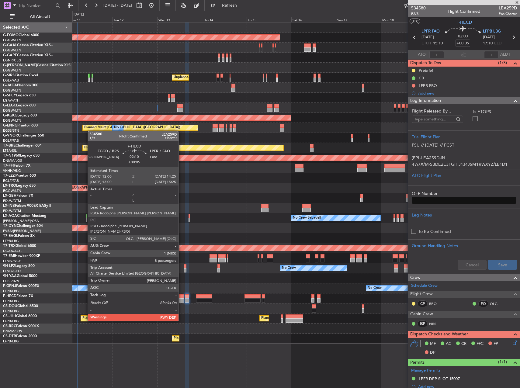
click at [181, 299] on div at bounding box center [181, 301] width 5 height 4
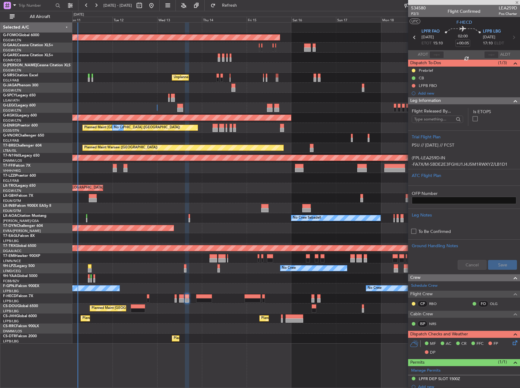
type input "8"
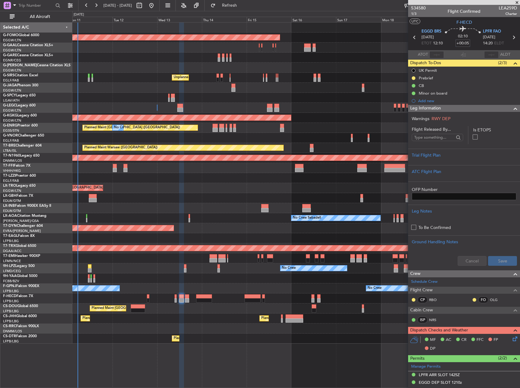
click at [468, 43] on input "+00:05" at bounding box center [463, 43] width 15 height 7
click at [352, 51] on div "No Crew" at bounding box center [296, 48] width 448 height 10
click at [348, 99] on div at bounding box center [296, 98] width 448 height 10
type input "+00:10"
click at [447, 159] on div at bounding box center [464, 161] width 105 height 4
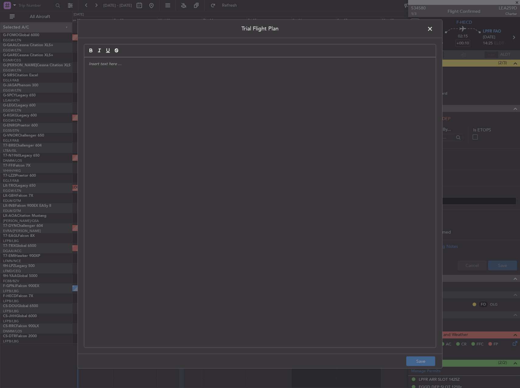
click at [166, 125] on div at bounding box center [260, 203] width 352 height 290
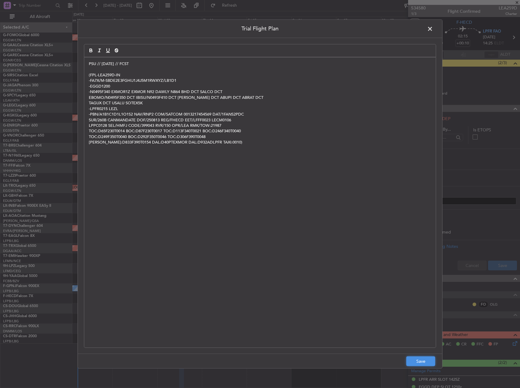
drag, startPoint x: 425, startPoint y: 361, endPoint x: 425, endPoint y: 355, distance: 5.8
click at [425, 361] on button "Save" at bounding box center [421, 362] width 29 height 10
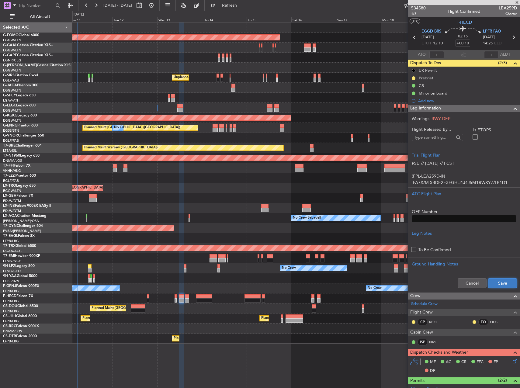
click at [497, 281] on button "Save" at bounding box center [503, 283] width 29 height 10
click at [415, 13] on mat-tooltip-component "Trip Number" at bounding box center [419, 19] width 30 height 16
click at [416, 14] on span "1/3" at bounding box center [418, 13] width 15 height 5
click at [285, 236] on div at bounding box center [296, 238] width 448 height 10
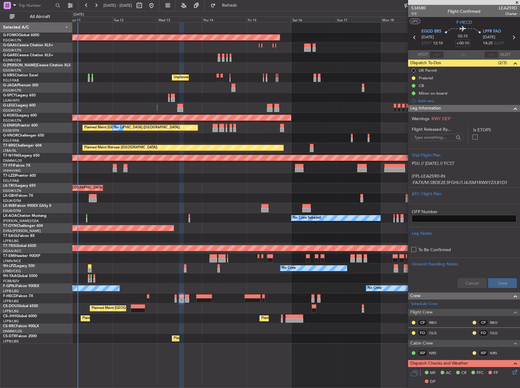
click at [252, 136] on div at bounding box center [296, 138] width 448 height 10
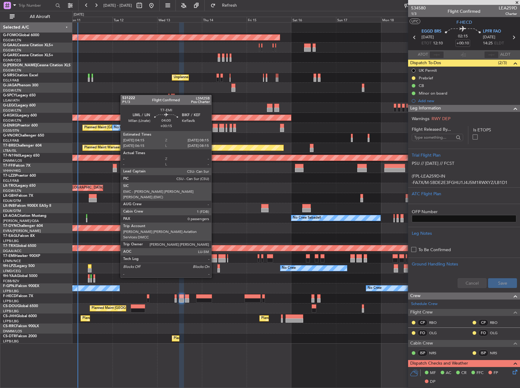
click at [214, 261] on div at bounding box center [214, 260] width 8 height 4
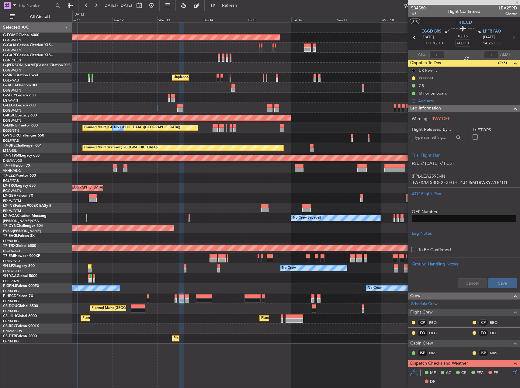
type input "+00:15"
type input "0"
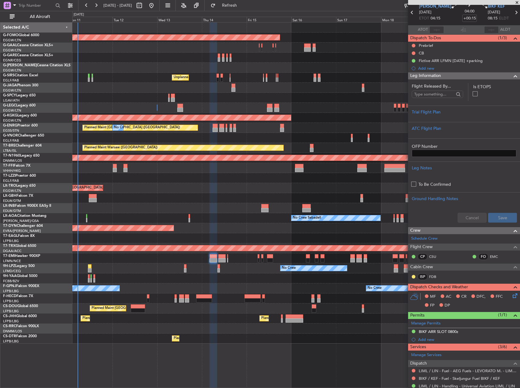
scroll to position [61, 0]
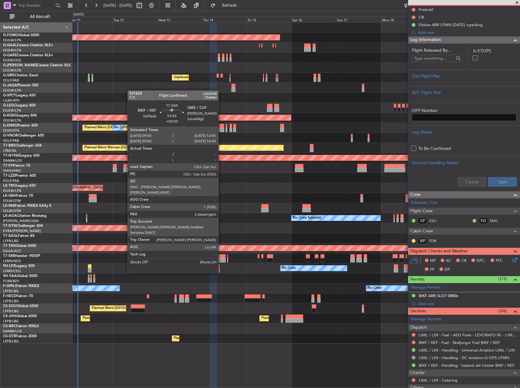
click at [221, 256] on div at bounding box center [222, 256] width 7 height 4
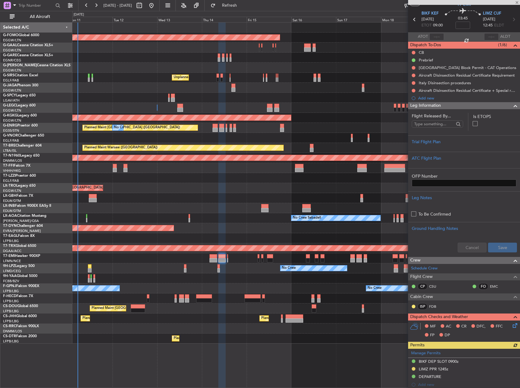
scroll to position [0, 0]
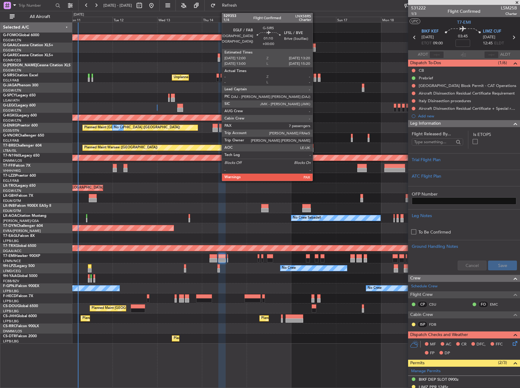
click at [316, 81] on div at bounding box center [315, 80] width 3 height 4
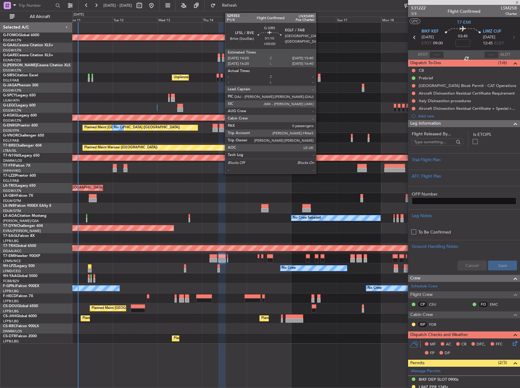
type input "7"
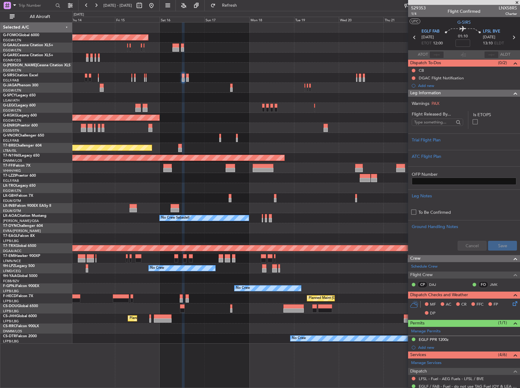
click at [209, 263] on div at bounding box center [296, 259] width 448 height 10
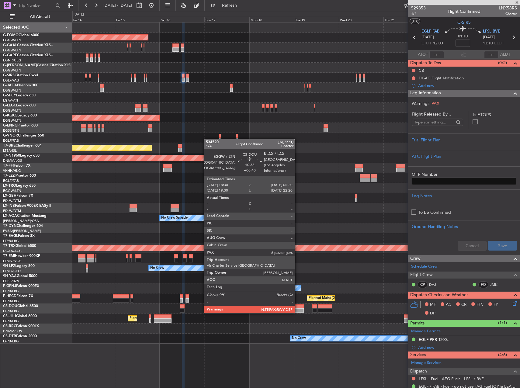
click at [298, 307] on div at bounding box center [294, 307] width 20 height 4
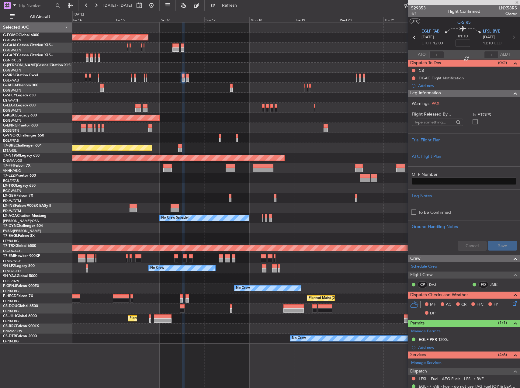
type input "+00:40"
type input "6"
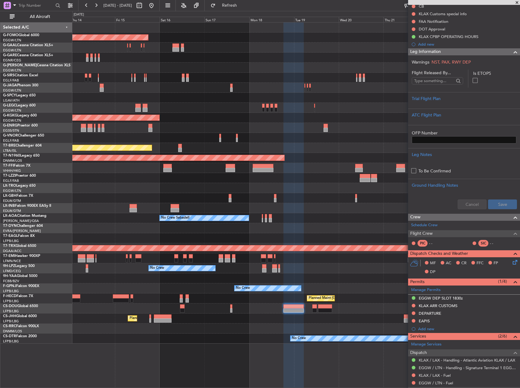
scroll to position [148, 0]
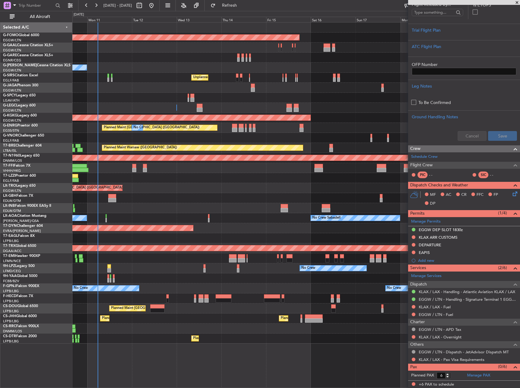
click at [406, 192] on div "Unplanned Maint London (Luton) Planned Maint" at bounding box center [296, 188] width 448 height 10
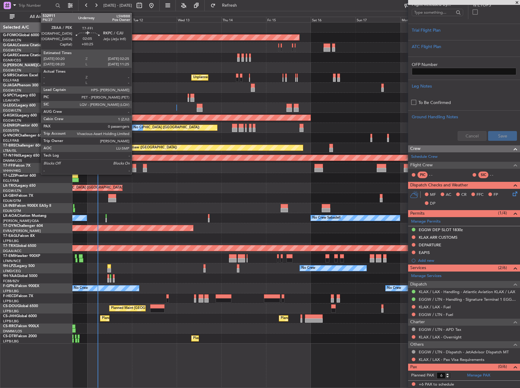
click at [135, 168] on div at bounding box center [134, 166] width 4 height 4
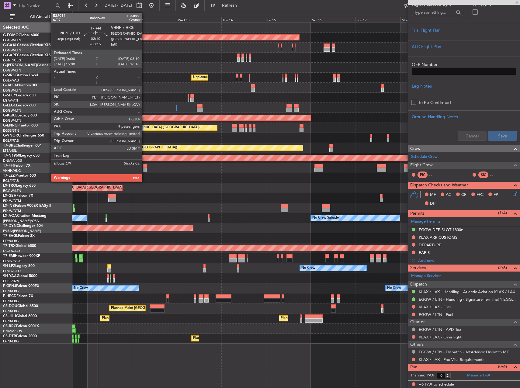
type input "+00:25"
type input "0"
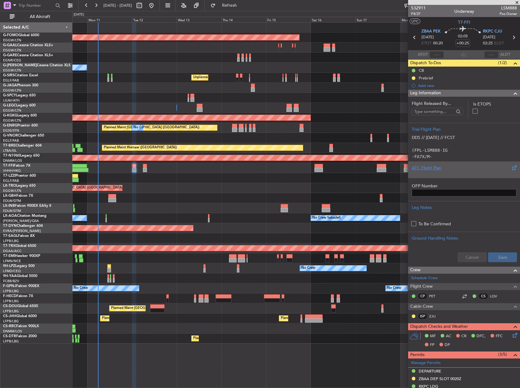
scroll to position [152, 0]
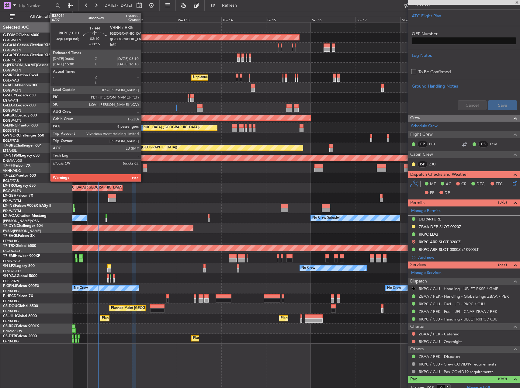
click at [144, 166] on div at bounding box center [145, 166] width 4 height 4
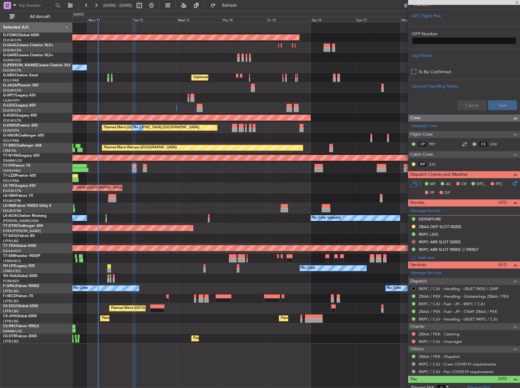
type input "-00:15"
type input "9"
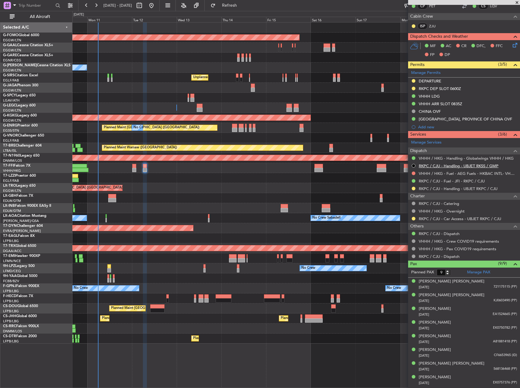
scroll to position [335, 0]
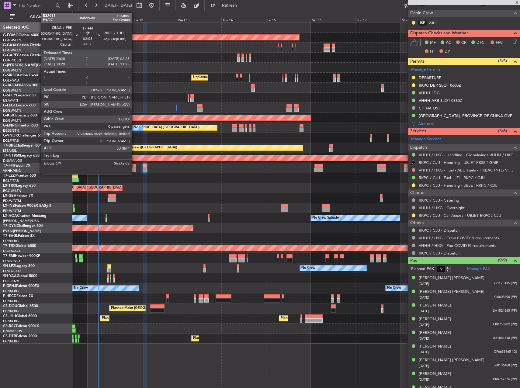
click at [134, 169] on div at bounding box center [134, 170] width 4 height 4
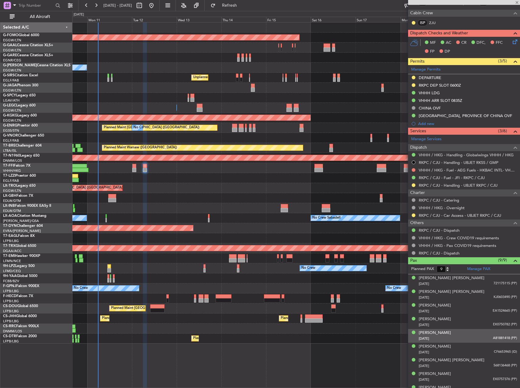
type input "+00:25"
type input "0"
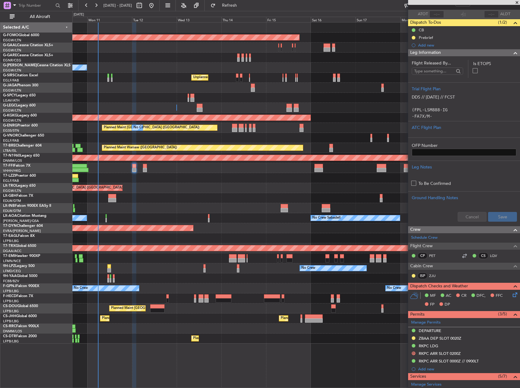
scroll to position [122, 0]
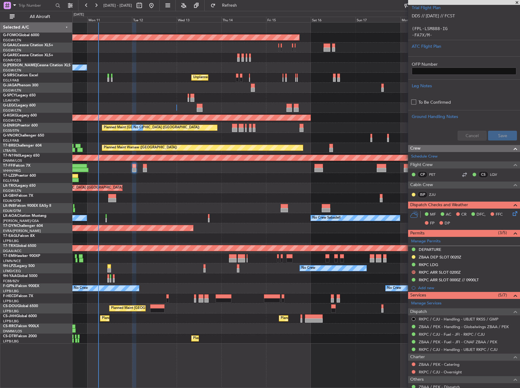
click at [212, 196] on div at bounding box center [296, 198] width 448 height 10
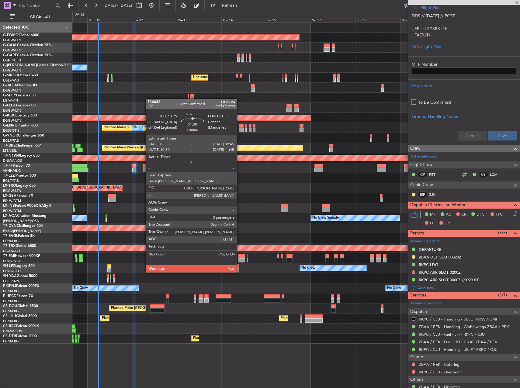
click at [240, 267] on div at bounding box center [238, 266] width 2 height 4
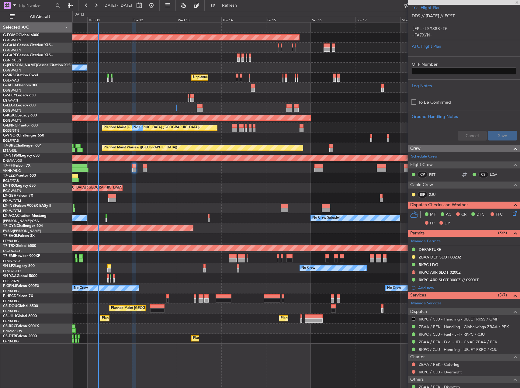
type input "3"
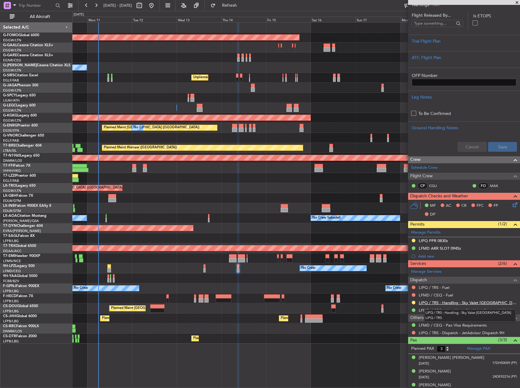
click at [485, 304] on link "LIPQ / TRS - Handling - Sky Valet Italy LIPQ / TRS" at bounding box center [468, 302] width 98 height 5
click at [232, 223] on div "No Crew Sabadell No Crew Sabadell" at bounding box center [296, 218] width 448 height 10
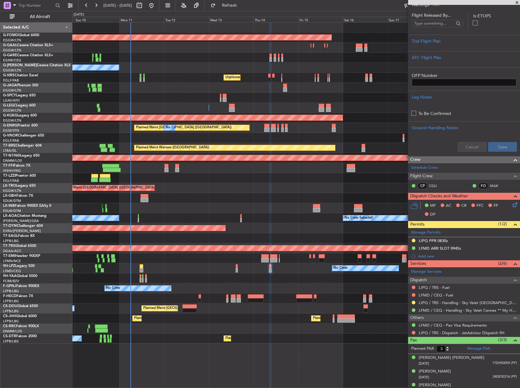
click at [285, 263] on div "Planned Maint Windsor Locks (Bradley Intl) No Crew Owner Unplanned Maint London…" at bounding box center [296, 183] width 448 height 321
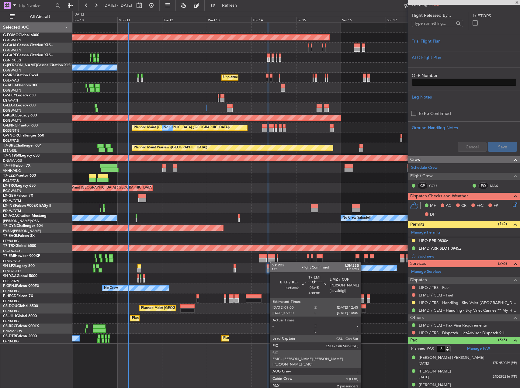
click at [269, 261] on div at bounding box center [296, 259] width 448 height 10
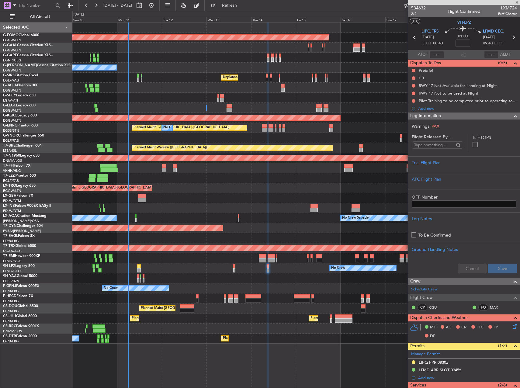
scroll to position [122, 0]
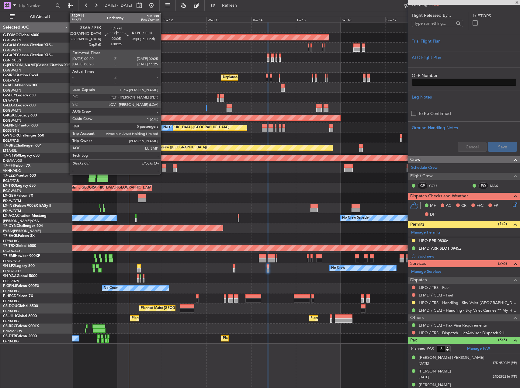
click at [163, 170] on div at bounding box center [164, 170] width 4 height 4
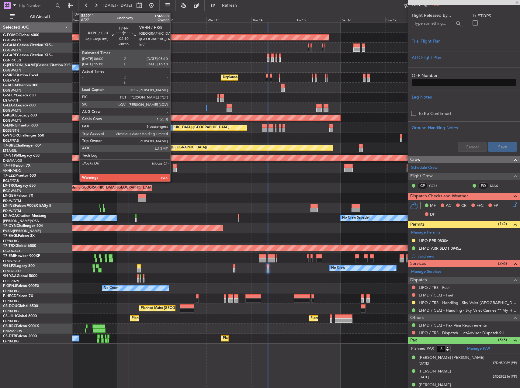
type input "+00:25"
type input "0"
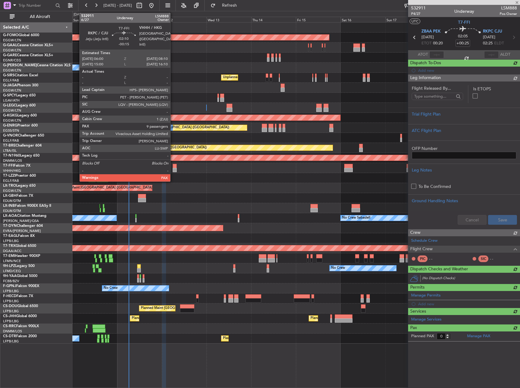
scroll to position [0, 0]
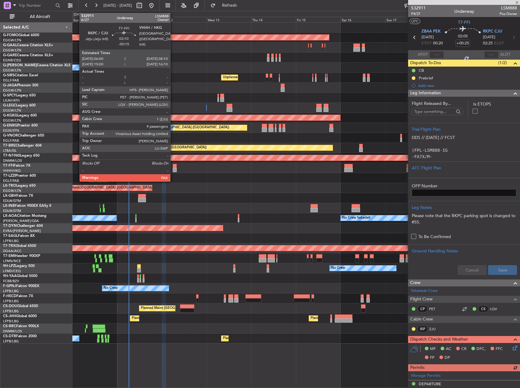
click at [173, 170] on div at bounding box center [175, 170] width 4 height 4
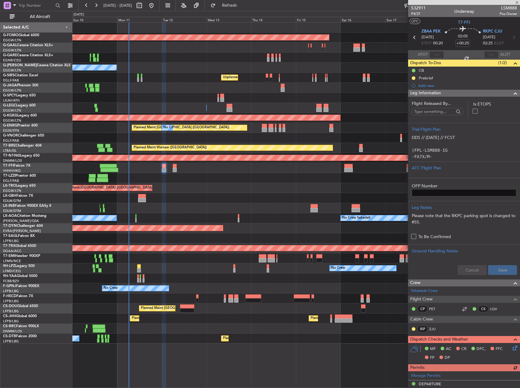
type input "-00:15"
type input "9"
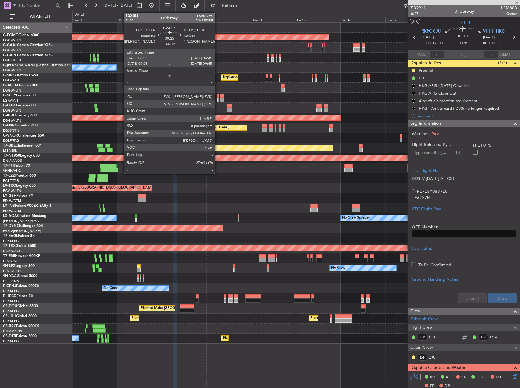
click at [218, 96] on div at bounding box center [219, 96] width 2 height 4
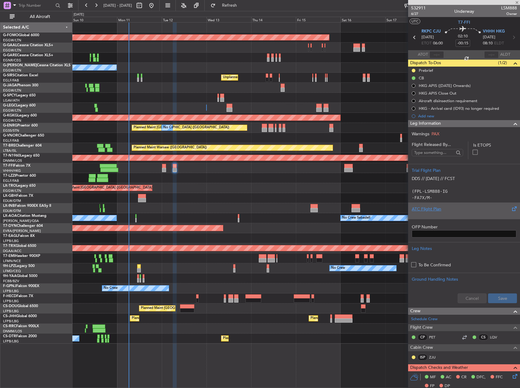
type input "+00:15"
type input "0"
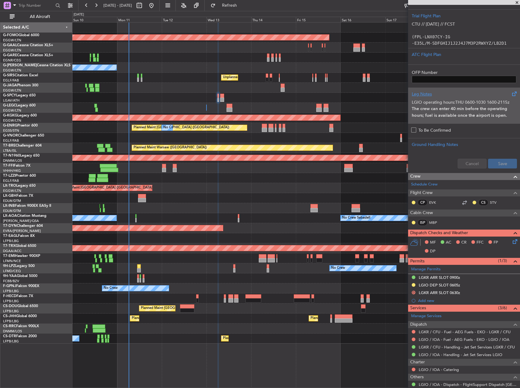
scroll to position [161, 0]
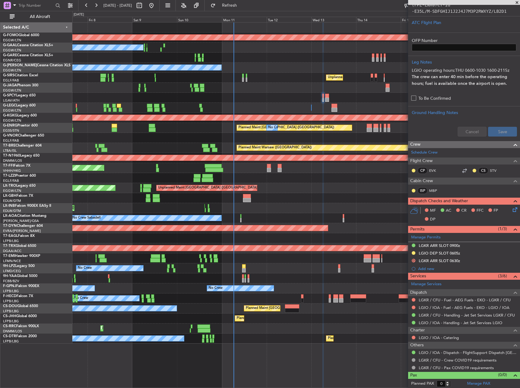
click at [362, 165] on div "Planned Maint Windsor Locks (Bradley Intl) No Crew Owner Unplanned Maint London…" at bounding box center [296, 183] width 448 height 321
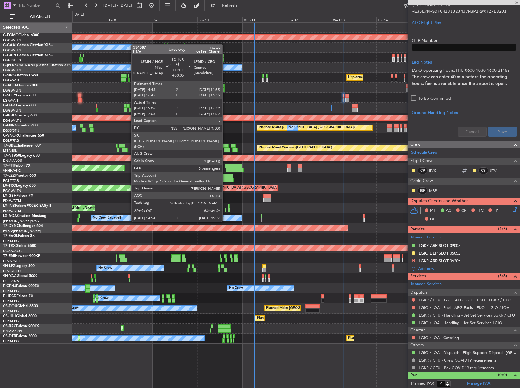
click at [225, 210] on div at bounding box center [225, 210] width 1 height 4
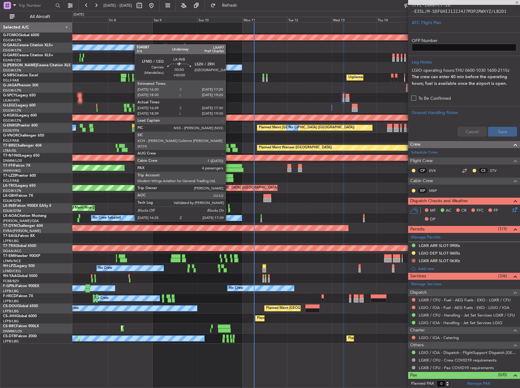
type input "+00:05"
type input "15:06"
type input "15:22"
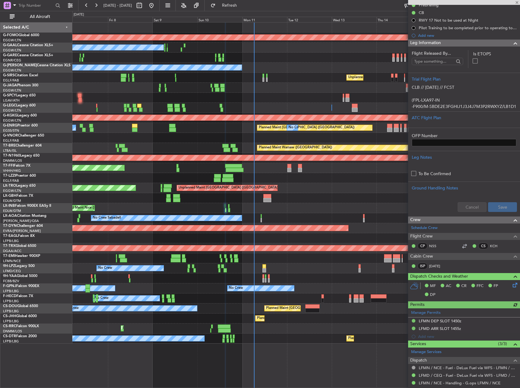
scroll to position [96, 0]
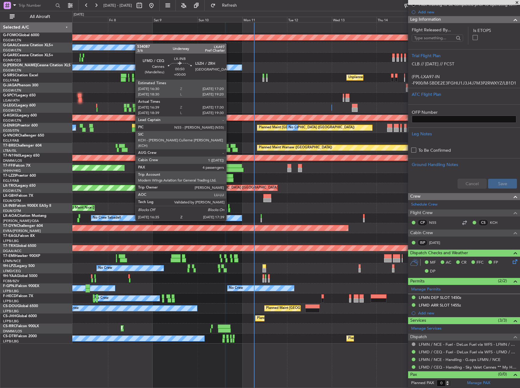
click at [229, 209] on div at bounding box center [229, 210] width 2 height 4
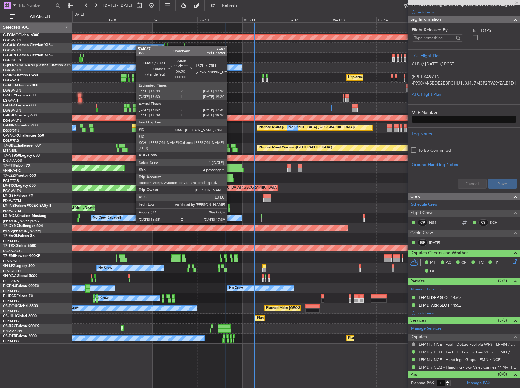
type input "16:39"
type input "17:30"
type input "4"
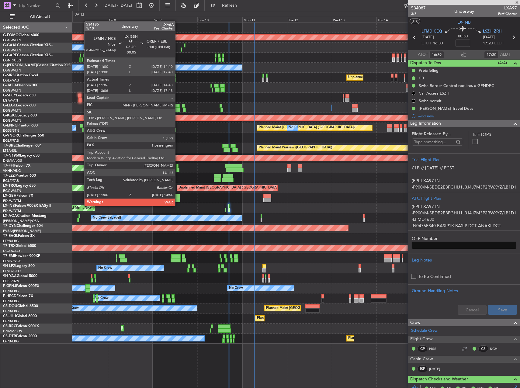
click at [178, 200] on div at bounding box center [176, 200] width 7 height 4
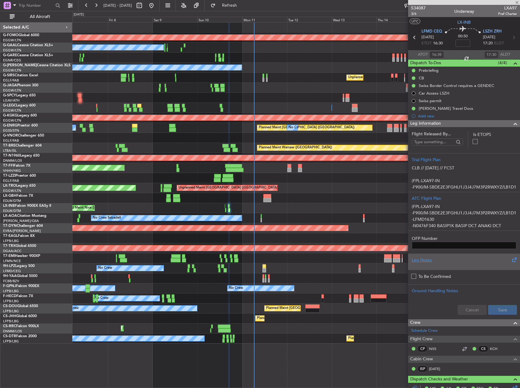
scroll to position [30, 0]
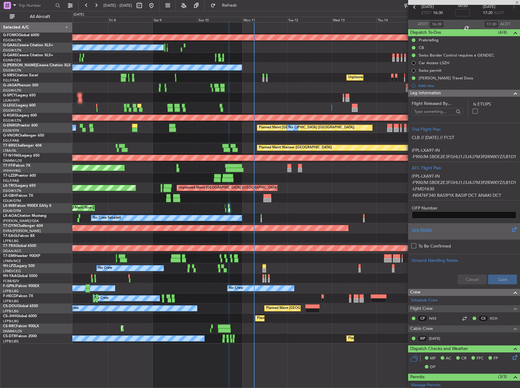
type input "-00:05"
type input "11:06"
type input "14:43"
type input "1"
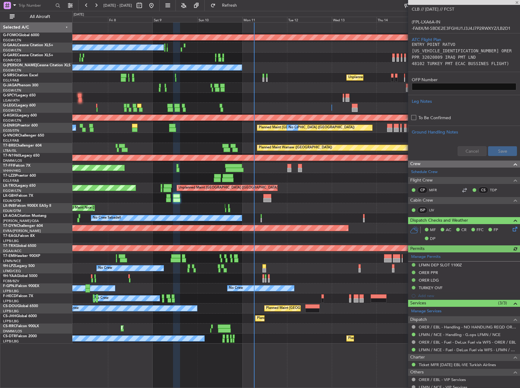
scroll to position [234, 0]
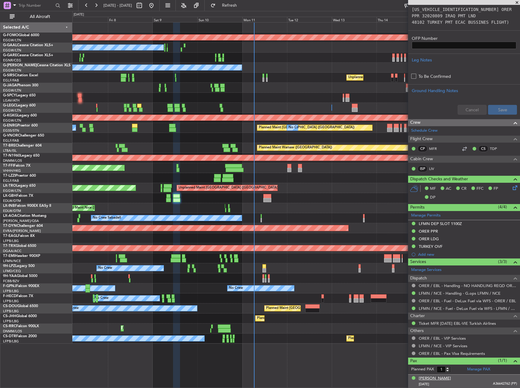
click at [437, 377] on div "Maya Barzani" at bounding box center [435, 379] width 32 height 6
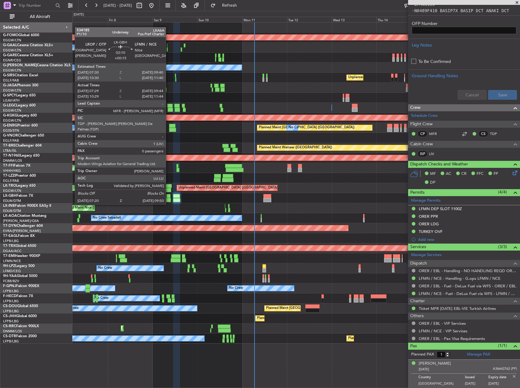
click at [169, 198] on div at bounding box center [168, 200] width 5 height 4
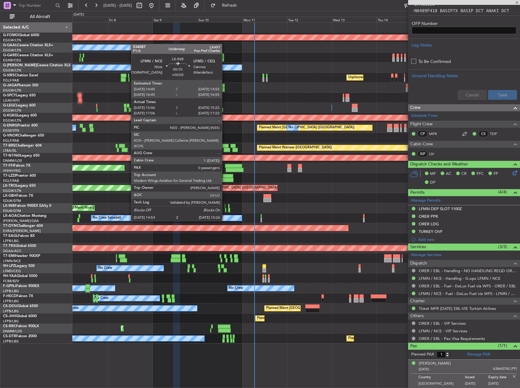
type input "+00:15"
type input "07:29"
type input "09:44"
type input "0"
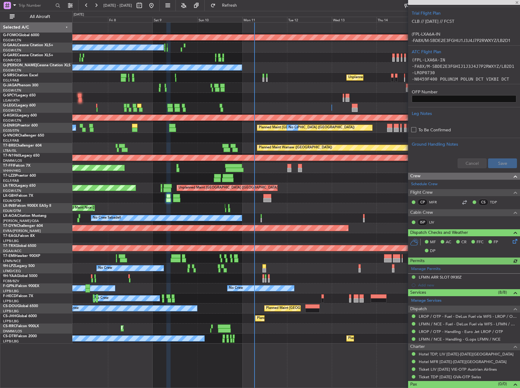
scroll to position [141, 0]
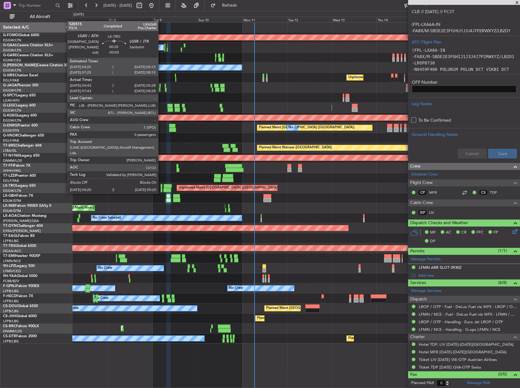
click at [161, 187] on div at bounding box center [162, 186] width 2 height 4
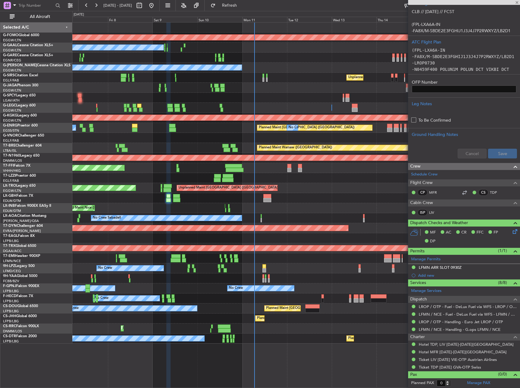
type input "-00:05"
type input "04:43"
type input "05:13"
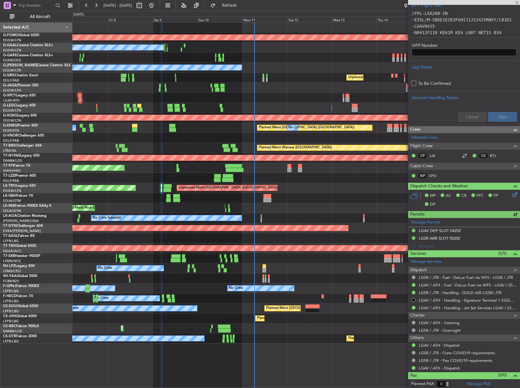
scroll to position [217, 0]
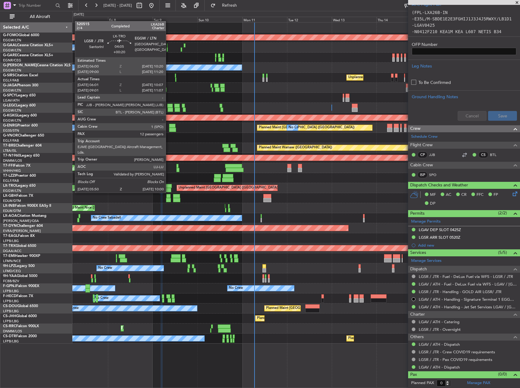
click at [169, 187] on div at bounding box center [168, 186] width 8 height 4
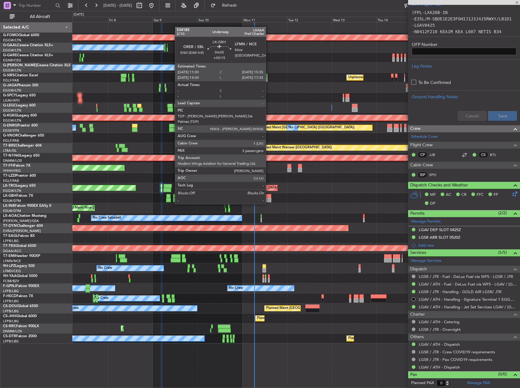
type input "+00:20"
type input "06:01"
type input "09:52"
type input "12"
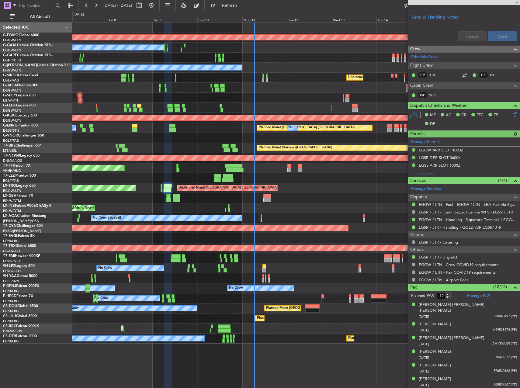
scroll to position [381, 0]
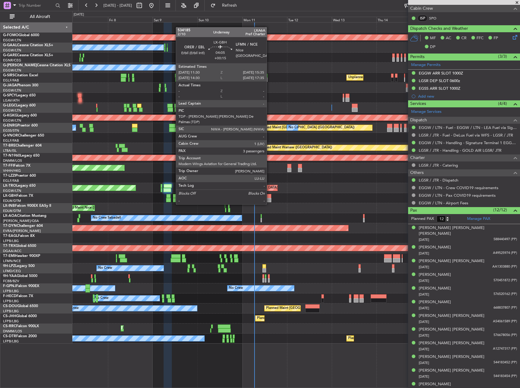
click at [270, 198] on div at bounding box center [268, 200] width 8 height 4
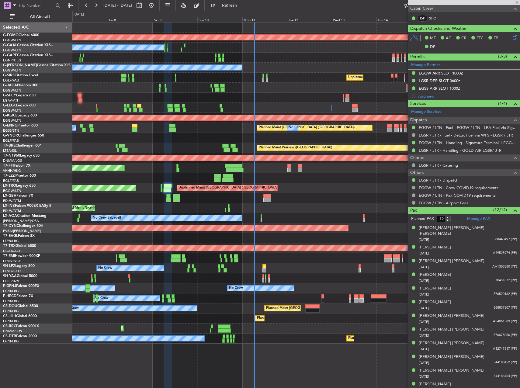
type input "+00:15"
type input "3"
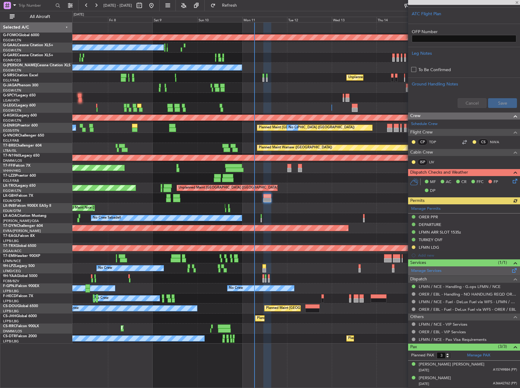
scroll to position [244, 0]
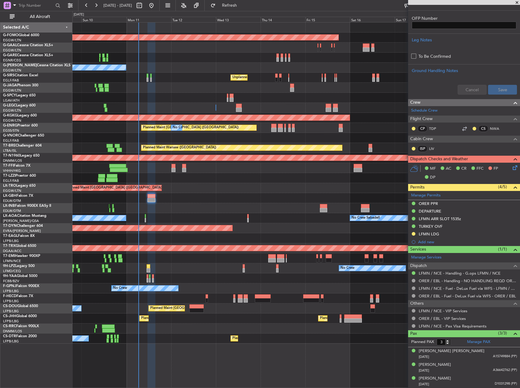
click at [224, 170] on div "Planned Maint Geneva (Cointrin)" at bounding box center [296, 168] width 448 height 10
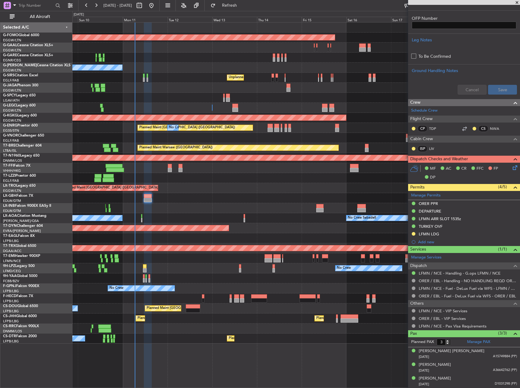
click at [255, 175] on div at bounding box center [296, 178] width 448 height 10
click at [166, 212] on div "Unplanned Maint Nice ([GEOGRAPHIC_DATA])" at bounding box center [296, 208] width 448 height 10
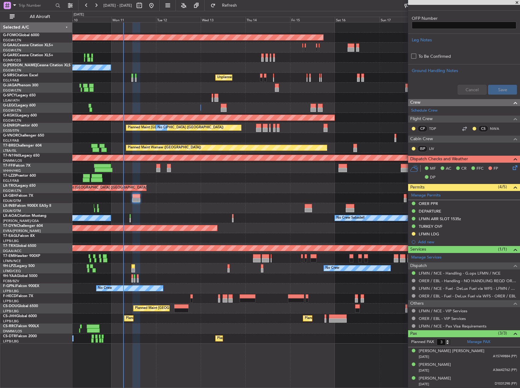
click at [131, 216] on div "No Crew Sabadell No Crew Sabadell" at bounding box center [296, 218] width 448 height 10
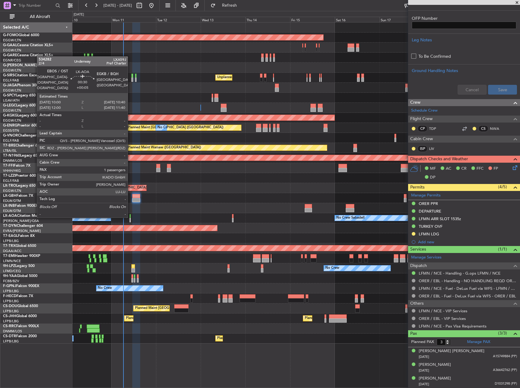
click at [131, 217] on div at bounding box center [131, 216] width 2 height 4
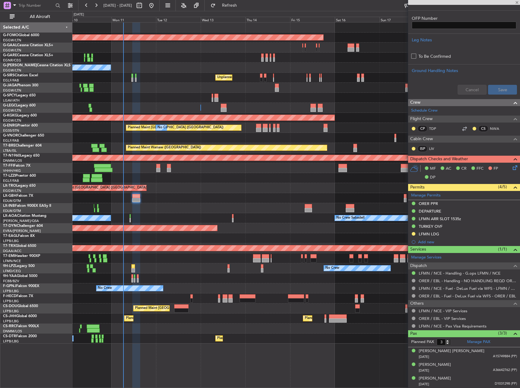
type input "+00:05"
type input "1"
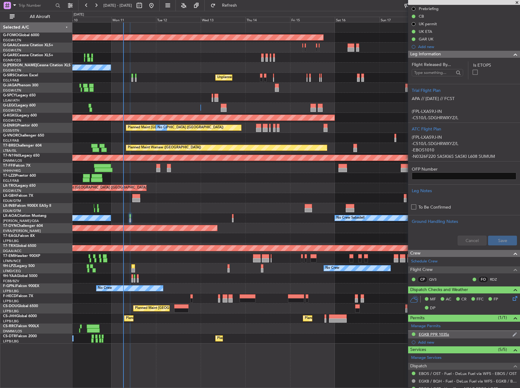
scroll to position [0, 0]
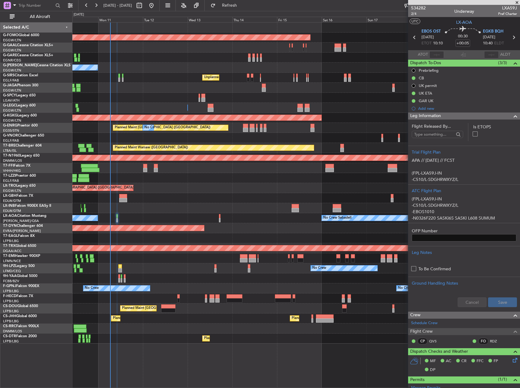
click at [198, 206] on div at bounding box center [296, 208] width 448 height 10
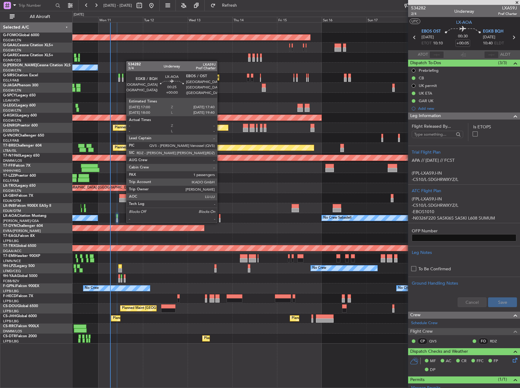
click at [220, 222] on div at bounding box center [220, 220] width 2 height 4
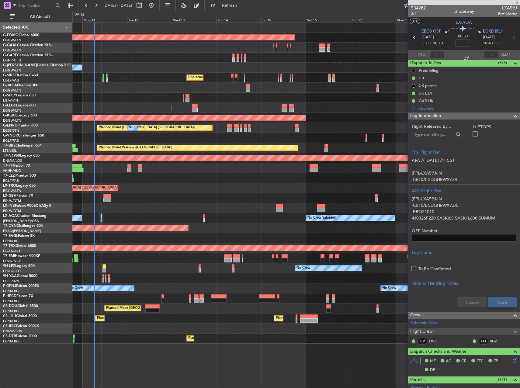
click at [250, 219] on div "No Crew Sabadell No Crew Sabadell" at bounding box center [296, 218] width 448 height 10
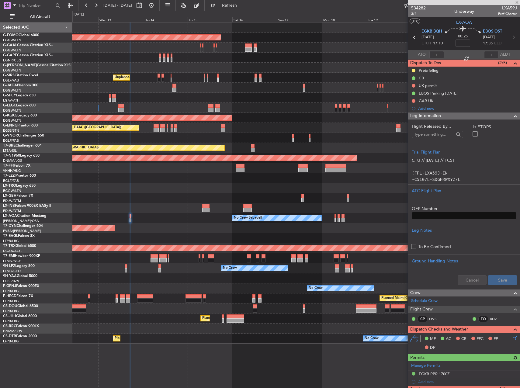
click at [230, 221] on div "Planned Maint Windsor Locks (Bradley Intl) Owner Unplanned Maint London (Farnbo…" at bounding box center [296, 183] width 448 height 321
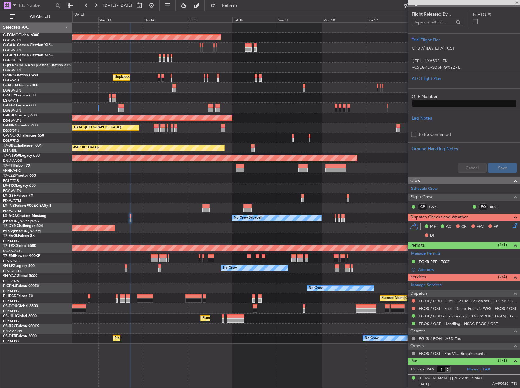
click at [215, 217] on div "Planned Maint Windsor Locks (Bradley Intl) Owner Unplanned Maint London (Farnbo…" at bounding box center [296, 183] width 448 height 321
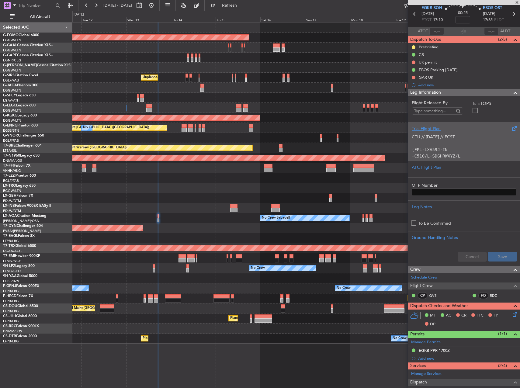
scroll to position [21, 0]
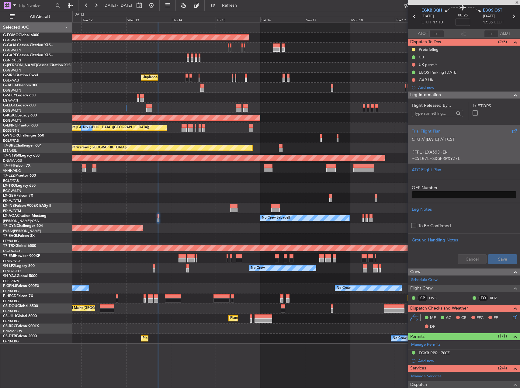
click at [478, 159] on p "-C510/L-SDGHRWXYZ/L" at bounding box center [464, 159] width 105 height 6
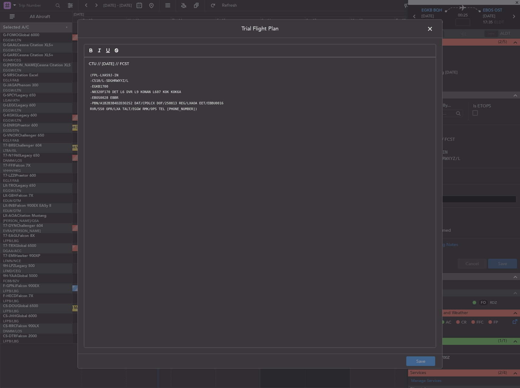
click at [433, 28] on span at bounding box center [433, 30] width 0 height 12
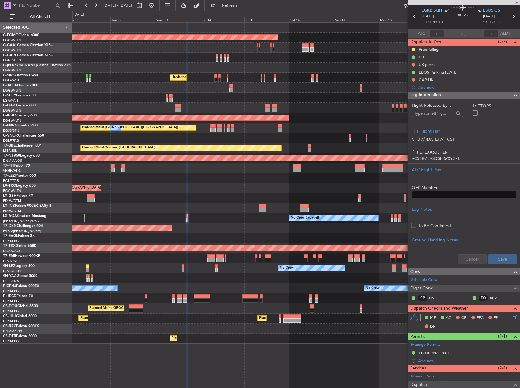
click at [146, 196] on div "Planned Maint Windsor Locks (Bradley Intl) No Crew Owner Unplanned Maint London…" at bounding box center [296, 183] width 448 height 321
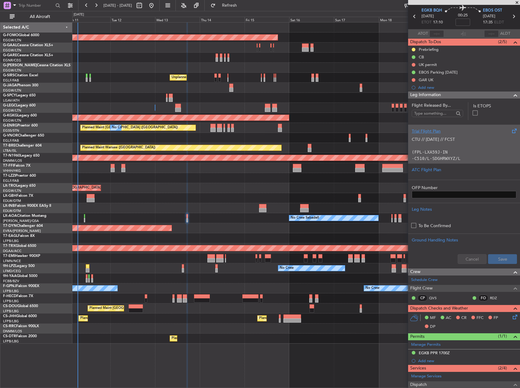
click at [449, 152] on p "(FPL-LXA59J-IN" at bounding box center [464, 152] width 105 height 6
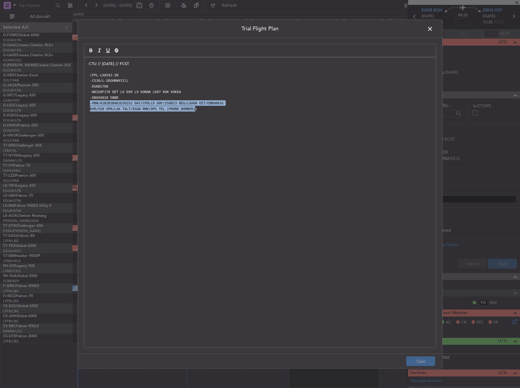
drag, startPoint x: 298, startPoint y: 95, endPoint x: 320, endPoint y: 134, distance: 44.6
click at [320, 133] on div "CTU // 11AUG // FCST (FPL-LXA59J-IN -C510/L-SDGHRWXYZ/L -EGKB1700 -N0320F170 DE…" at bounding box center [260, 203] width 352 height 290
click at [433, 29] on span at bounding box center [433, 30] width 0 height 12
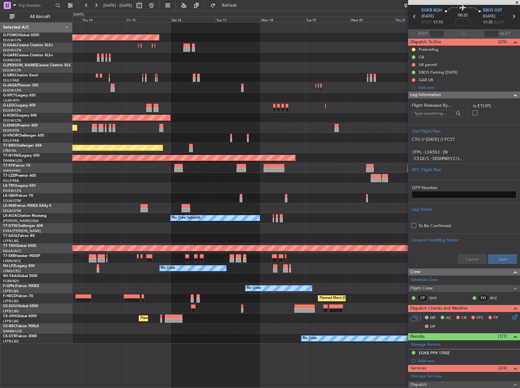
click at [127, 183] on div at bounding box center [296, 178] width 448 height 10
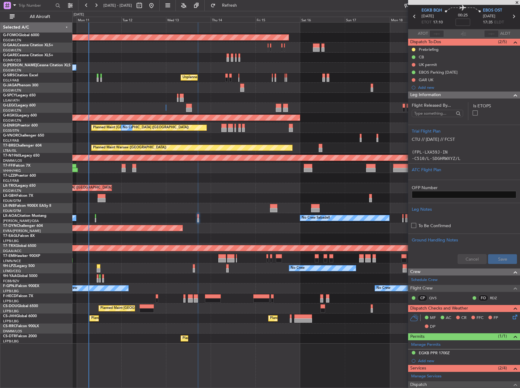
click at [263, 183] on div at bounding box center [296, 178] width 448 height 10
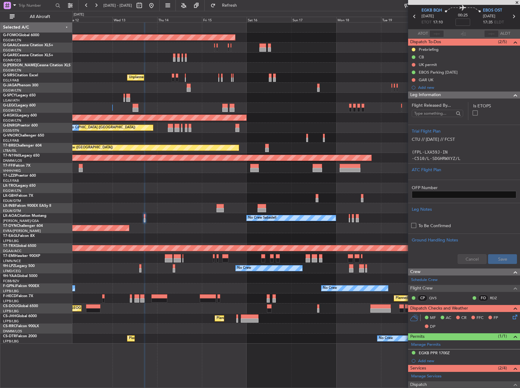
click at [219, 224] on div "Planned Maint [GEOGRAPHIC_DATA]-[GEOGRAPHIC_DATA]" at bounding box center [296, 228] width 448 height 10
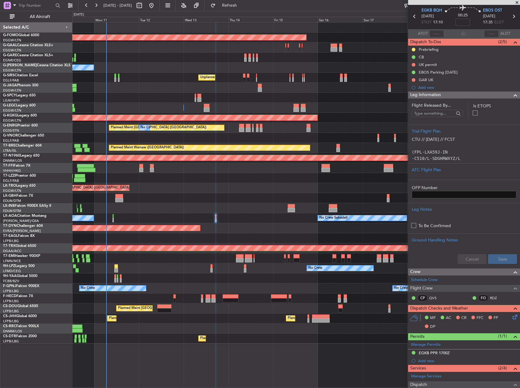
click at [341, 273] on div "Planned Maint Windsor Locks (Bradley Intl) No Crew Owner Unplanned Maint London…" at bounding box center [296, 183] width 448 height 321
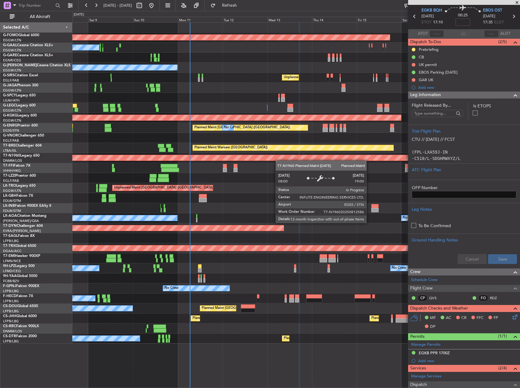
click at [250, 159] on div "Planned Maint Windsor Locks (Bradley Intl) No Crew Owner Unplanned Maint London…" at bounding box center [296, 183] width 448 height 321
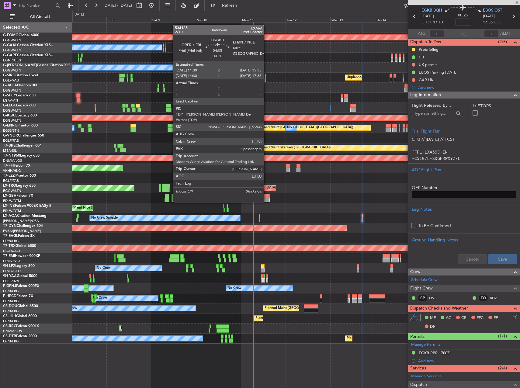
click at [267, 196] on div at bounding box center [266, 196] width 8 height 4
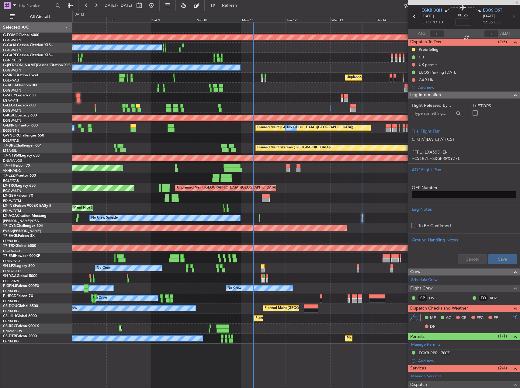
type input "+00:15"
type input "3"
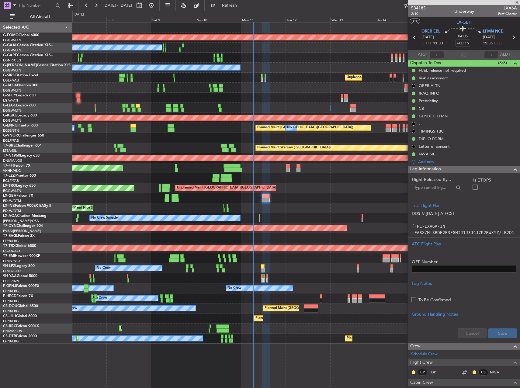
click at [301, 274] on div at bounding box center [296, 279] width 448 height 10
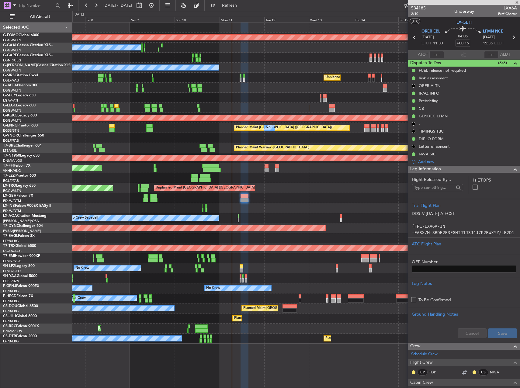
click at [275, 279] on div at bounding box center [296, 279] width 448 height 10
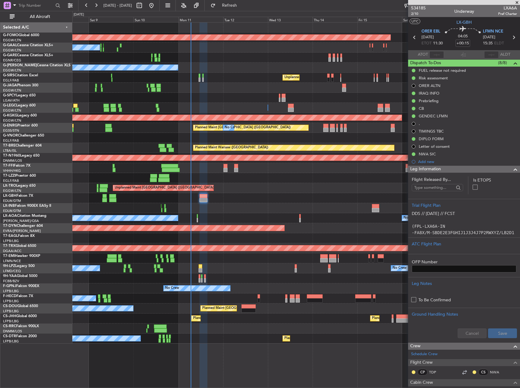
click at [257, 277] on div at bounding box center [296, 279] width 448 height 10
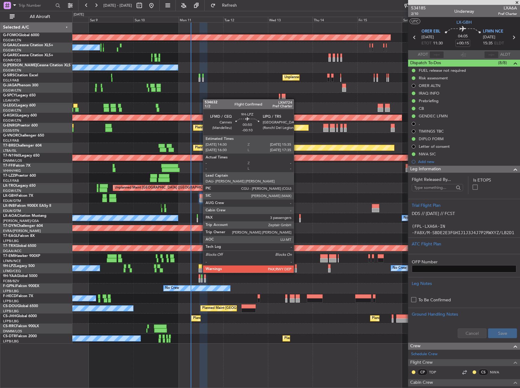
click at [297, 267] on div at bounding box center [296, 266] width 2 height 4
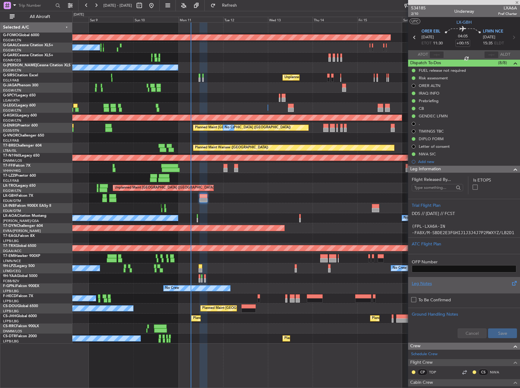
type input "-00:10"
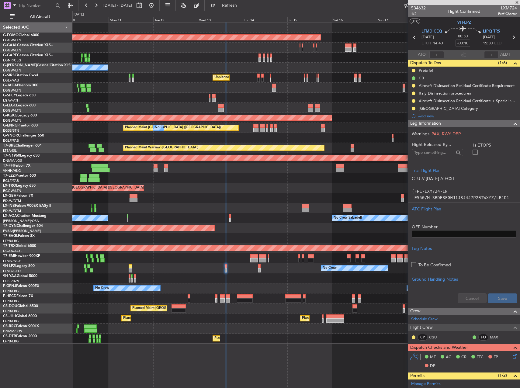
click at [213, 196] on div at bounding box center [296, 198] width 448 height 10
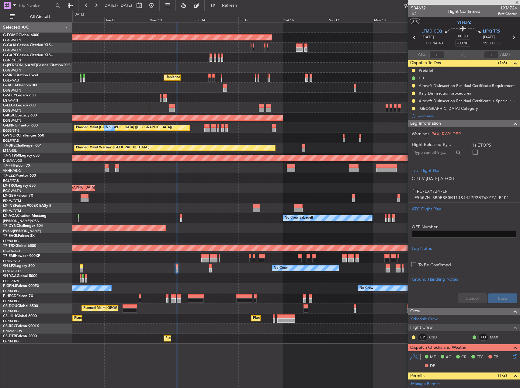
click at [230, 187] on div "Unplanned Maint [GEOGRAPHIC_DATA] ([GEOGRAPHIC_DATA])" at bounding box center [296, 188] width 448 height 10
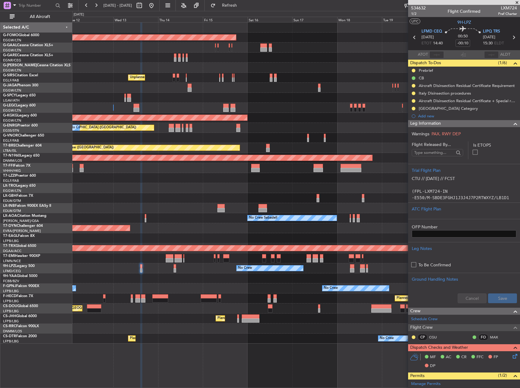
click at [348, 182] on div "Planned Maint Windsor Locks (Bradley Intl) Owner Unplanned Maint London (Farnbo…" at bounding box center [296, 183] width 448 height 321
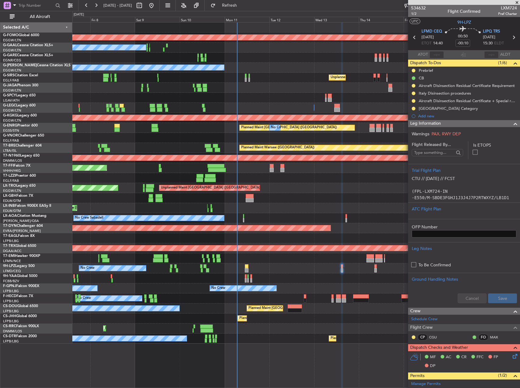
click at [353, 190] on div "Unplanned Maint London (Luton) Planned Maint" at bounding box center [296, 188] width 448 height 10
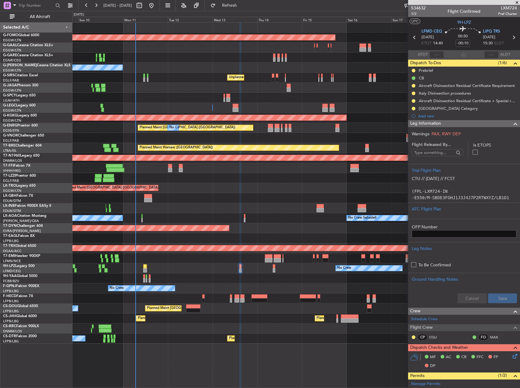
click at [205, 172] on div "Planned Maint Windsor Locks (Bradley Intl) No Crew Owner Unplanned Maint London…" at bounding box center [296, 183] width 448 height 321
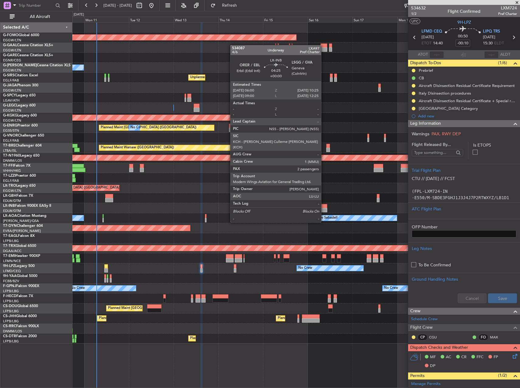
click at [324, 211] on div at bounding box center [323, 210] width 9 height 4
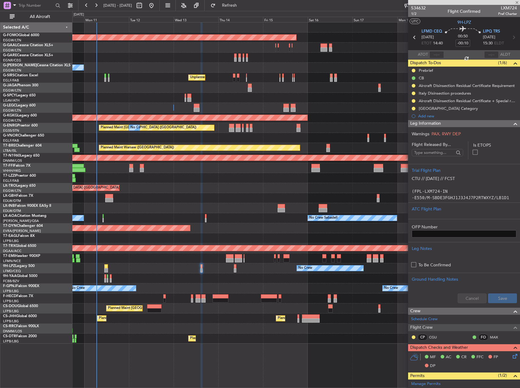
type input "2"
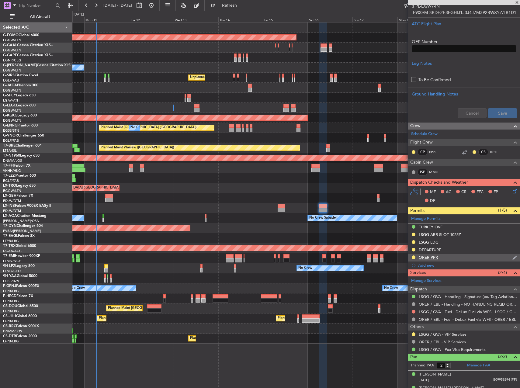
scroll to position [183, 0]
click at [424, 234] on div "LSGG ARR SLOT 1025Z" at bounding box center [440, 234] width 42 height 5
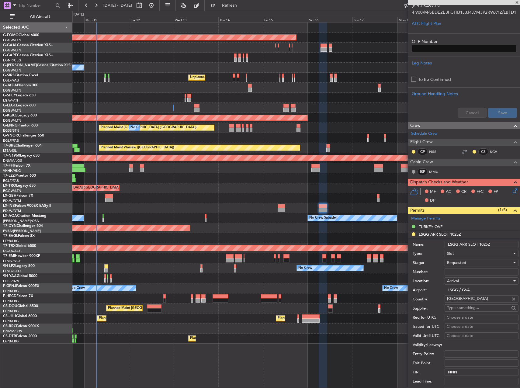
click at [471, 269] on input "Number:" at bounding box center [482, 271] width 74 height 7
paste input "081610203A"
type input "081610203A"
click at [471, 262] on div "Requested" at bounding box center [479, 262] width 65 height 9
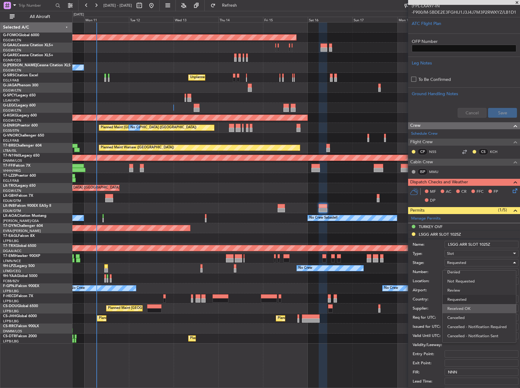
click at [482, 306] on span "Received OK" at bounding box center [480, 308] width 64 height 9
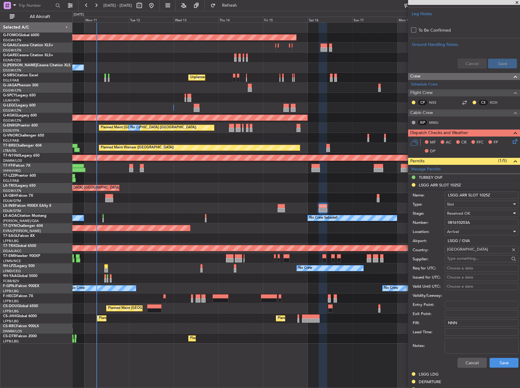
scroll to position [304, 0]
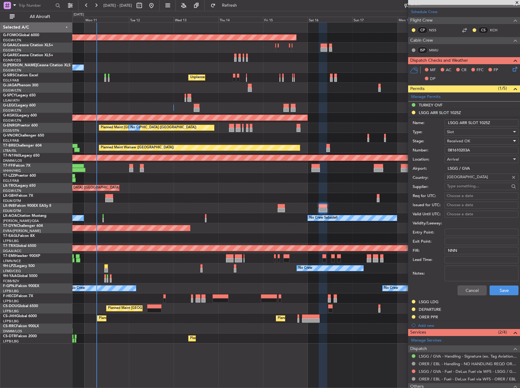
click at [494, 284] on div "Cancel Save" at bounding box center [466, 291] width 106 height 16
click at [495, 286] on button "Save" at bounding box center [504, 291] width 29 height 10
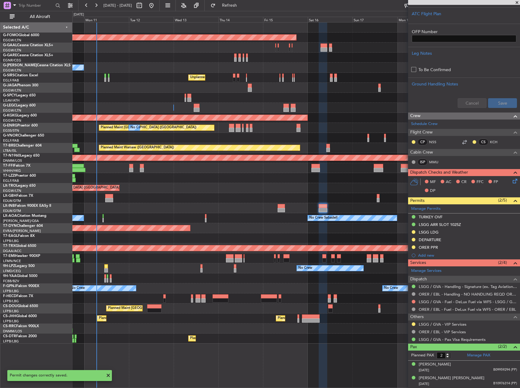
scroll to position [192, 0]
click at [247, 228] on div "Planned Maint [GEOGRAPHIC_DATA]-[GEOGRAPHIC_DATA]" at bounding box center [296, 228] width 448 height 10
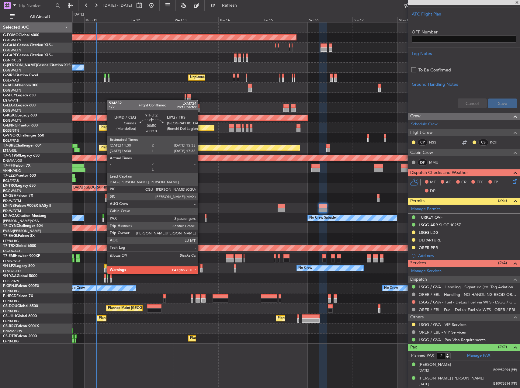
click at [201, 268] on div at bounding box center [202, 266] width 2 height 4
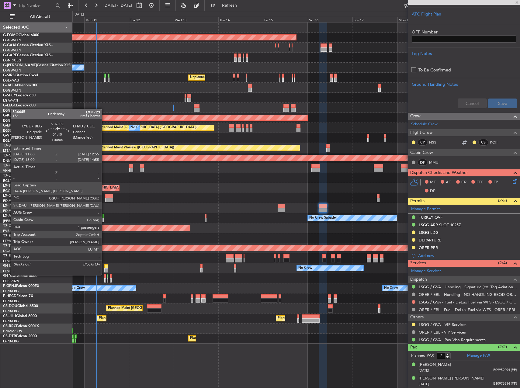
type input "-00:10"
type input "3"
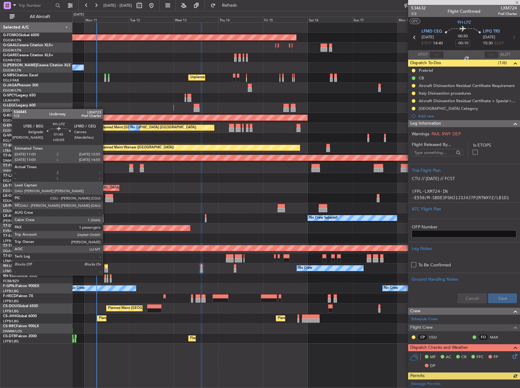
click at [106, 269] on div at bounding box center [106, 270] width 4 height 4
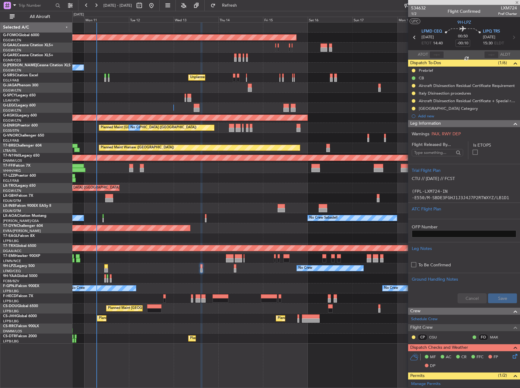
type input "+00:05"
type input "1"
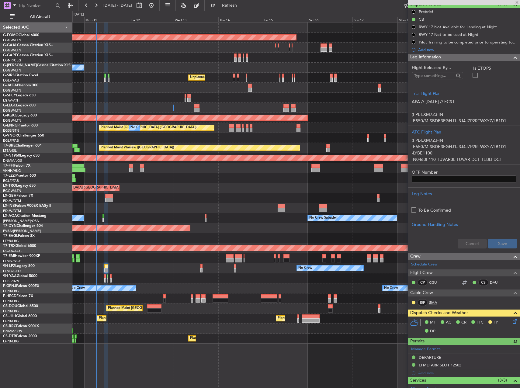
scroll to position [61, 0]
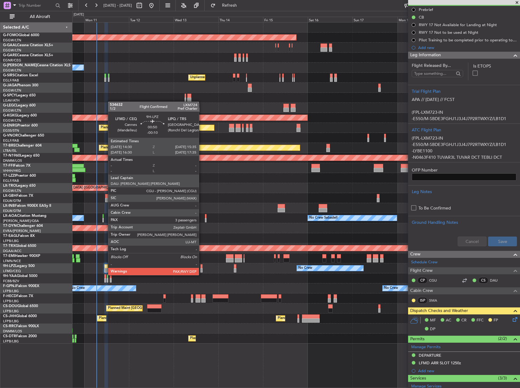
click at [202, 269] on div at bounding box center [202, 270] width 2 height 4
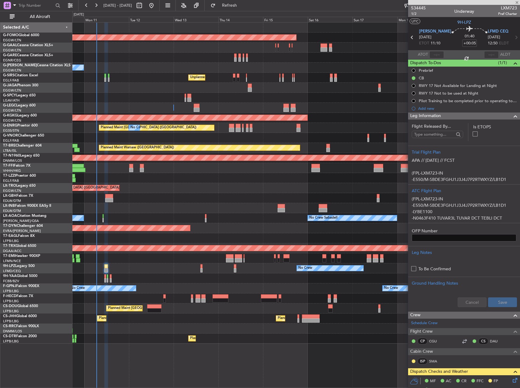
scroll to position [61, 0]
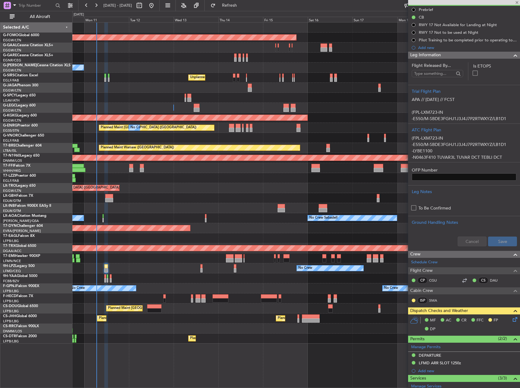
type input "-00:10"
type input "3"
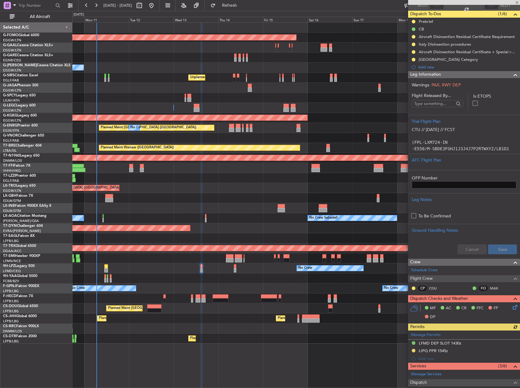
scroll to position [91, 0]
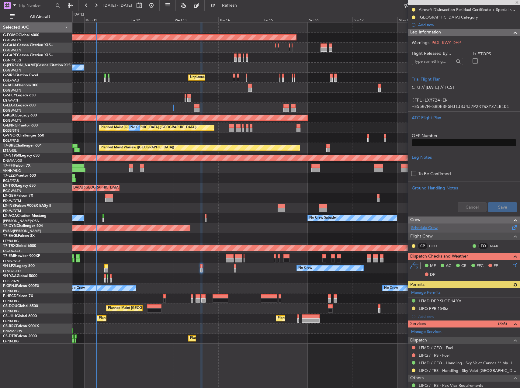
click at [423, 229] on link "Schedule Crew" at bounding box center [424, 228] width 26 height 6
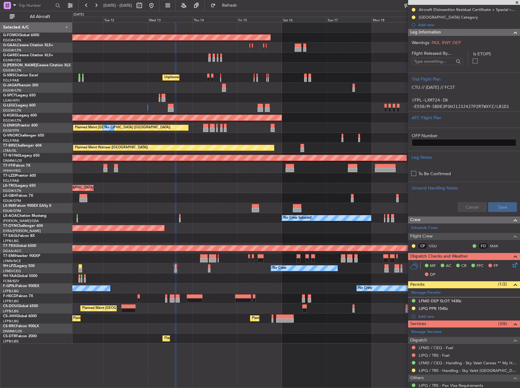
click at [317, 235] on div "Planned Maint Windsor Locks (Bradley Intl) No Crew Owner Unplanned Maint London…" at bounding box center [296, 183] width 448 height 321
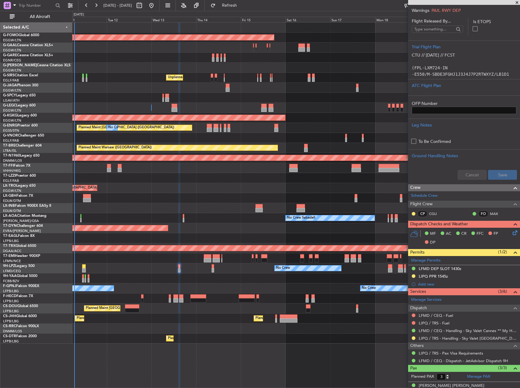
scroll to position [158, 0]
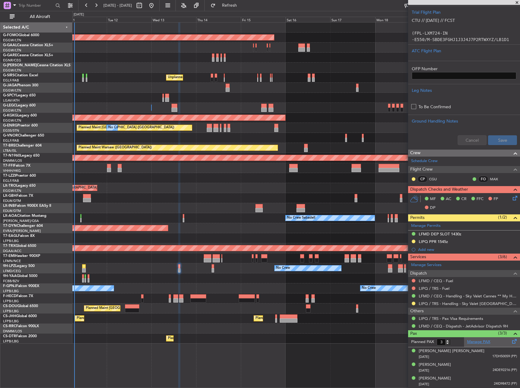
click at [477, 342] on link "Manage PAX" at bounding box center [479, 342] width 23 height 6
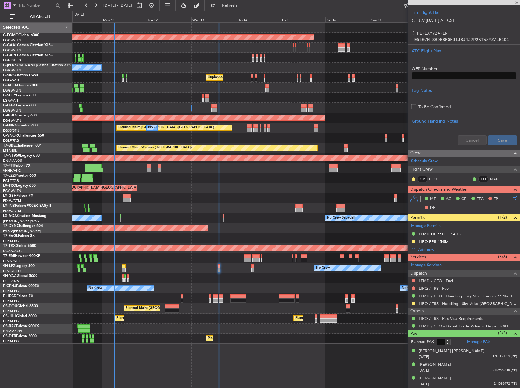
click at [224, 267] on div "No Crew No Crew" at bounding box center [296, 269] width 448 height 10
click at [243, 5] on span "Refresh" at bounding box center [230, 5] width 26 height 4
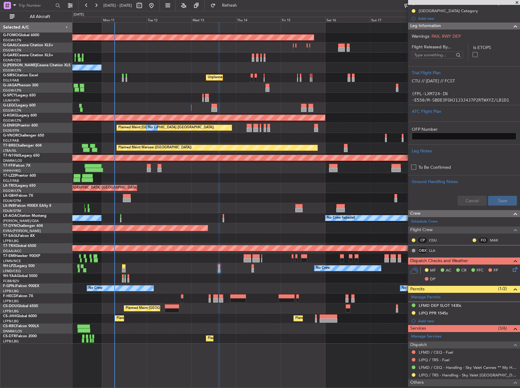
scroll to position [97, 0]
click at [259, 207] on div at bounding box center [296, 208] width 448 height 10
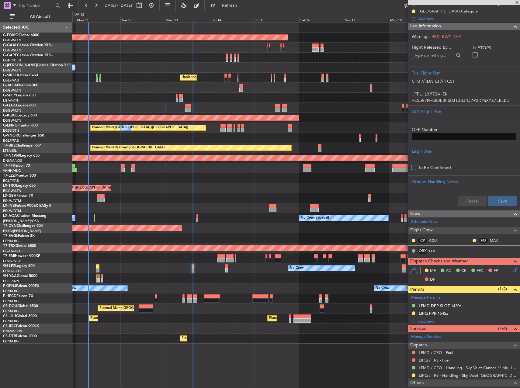
click at [338, 315] on div "Planned Maint Windsor Locks ([PERSON_NAME] Intl) No Crew Owner Unplanned Maint …" at bounding box center [296, 183] width 448 height 321
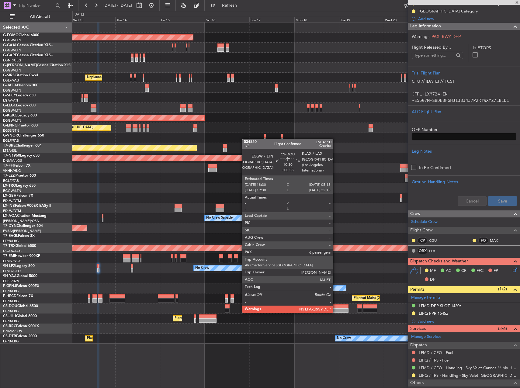
click at [336, 307] on div at bounding box center [339, 307] width 20 height 4
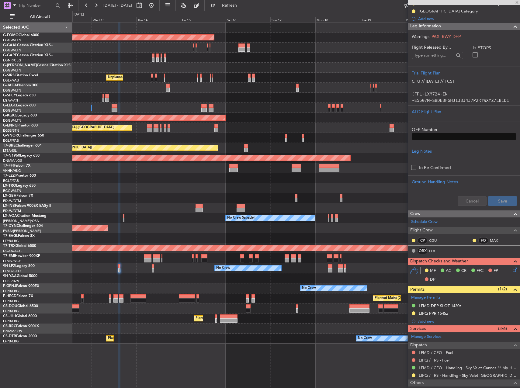
click at [303, 326] on div at bounding box center [296, 329] width 448 height 10
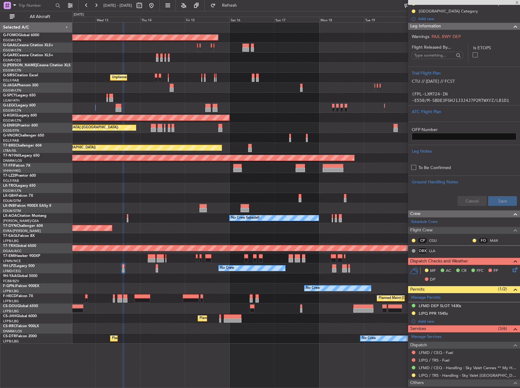
type input "+00:35"
type input "6"
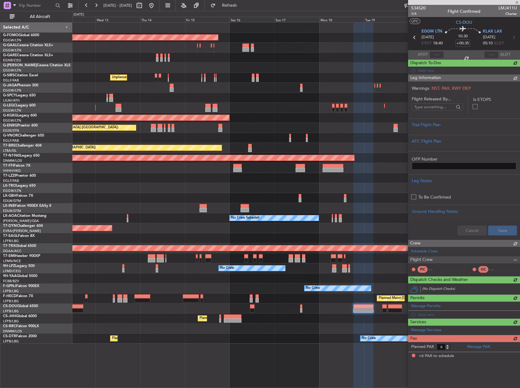
scroll to position [0, 0]
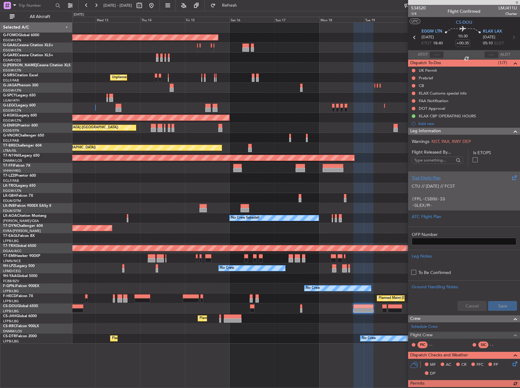
click at [476, 197] on p "(FPL-CSDOU-IG" at bounding box center [464, 199] width 105 height 6
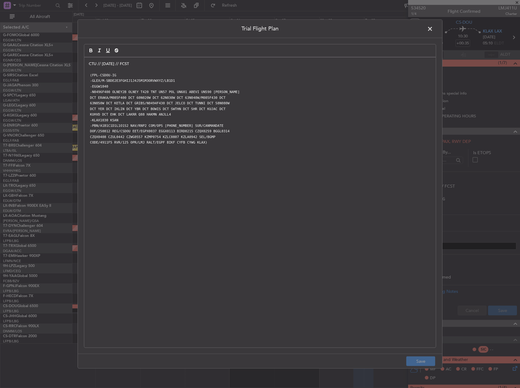
click at [433, 27] on span at bounding box center [433, 30] width 0 height 12
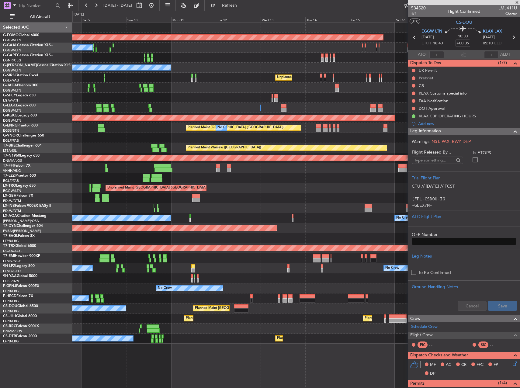
click at [266, 262] on div "Planned Maint Windsor Locks (Bradley Intl) No Crew Owner Unplanned Maint London…" at bounding box center [296, 183] width 448 height 321
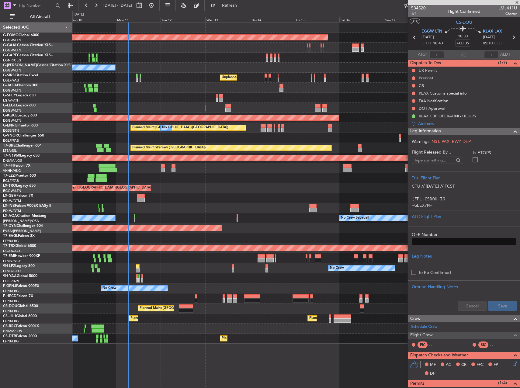
click at [200, 264] on div "No Crew No Crew" at bounding box center [296, 269] width 448 height 10
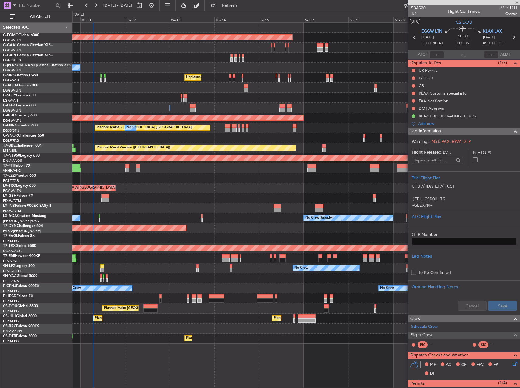
click at [187, 273] on div "No Crew No Crew" at bounding box center [296, 269] width 448 height 10
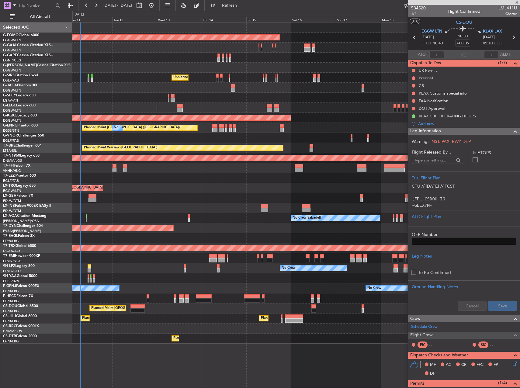
click at [210, 281] on div at bounding box center [296, 279] width 448 height 10
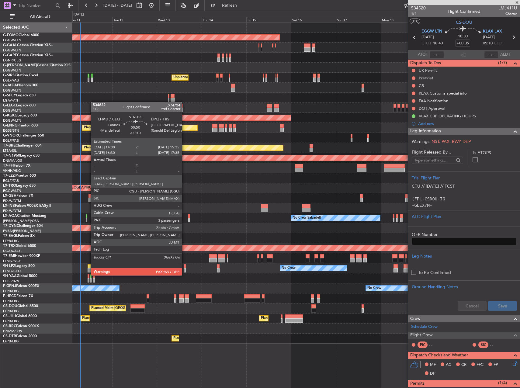
click at [185, 270] on div at bounding box center [185, 270] width 2 height 4
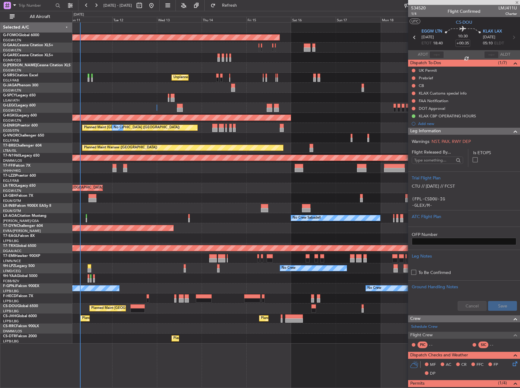
type input "-00:10"
type input "3"
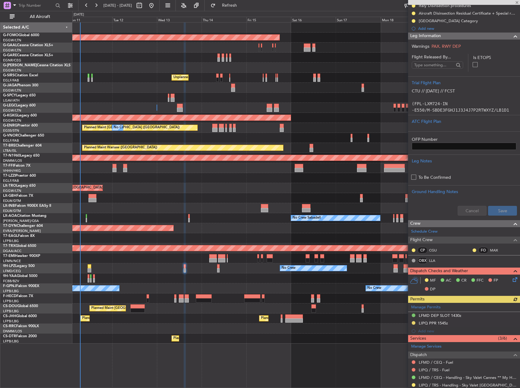
scroll to position [91, 0]
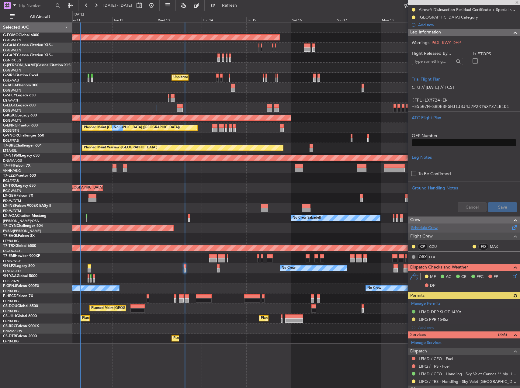
click at [424, 228] on link "Schedule Crew" at bounding box center [424, 228] width 26 height 6
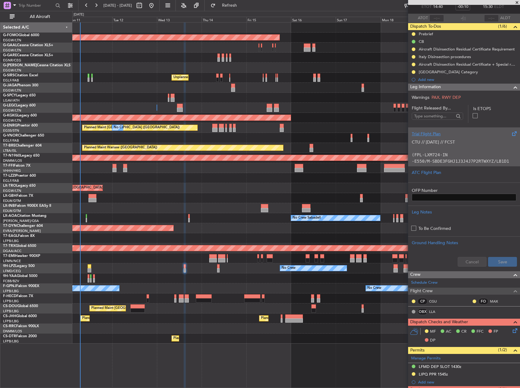
scroll to position [30, 0]
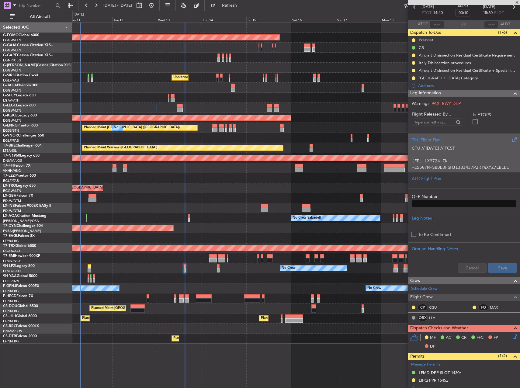
click at [449, 143] on div "CTU // 11AUG // FCST (FPL-LXM724-IN -E550/M-SBDE3FGHJ1J3J4J7P2RTWXYZ/LB1D1 -LFM…" at bounding box center [464, 156] width 105 height 26
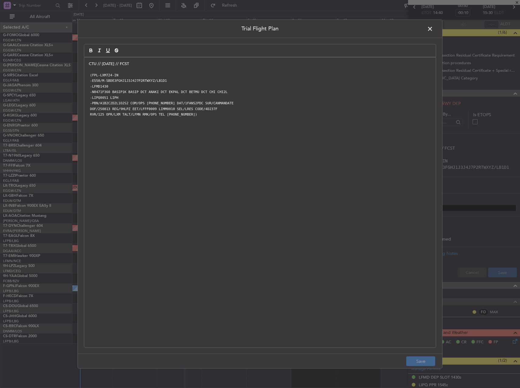
click at [433, 28] on span at bounding box center [433, 30] width 0 height 12
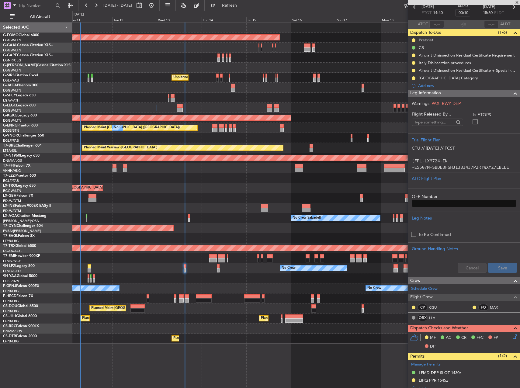
click at [216, 268] on div "No Crew No Crew" at bounding box center [296, 269] width 448 height 10
click at [220, 268] on div "No Crew No Crew" at bounding box center [296, 269] width 448 height 10
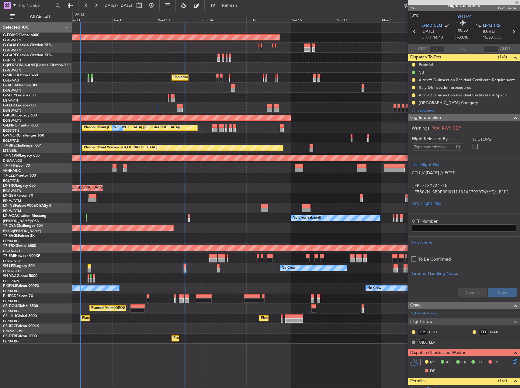
scroll to position [0, 0]
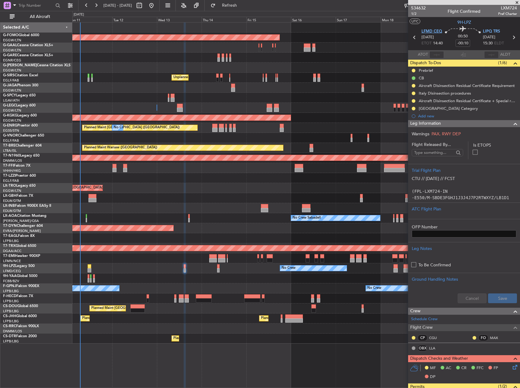
click at [429, 31] on span "LFMD CEQ" at bounding box center [432, 32] width 21 height 6
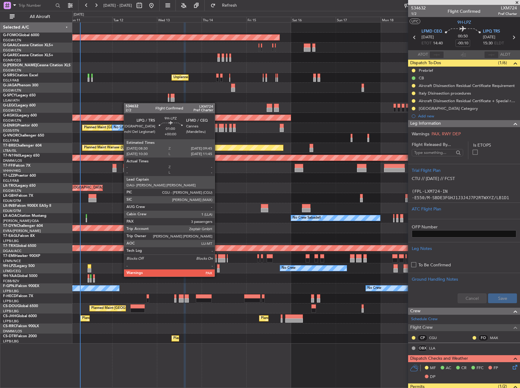
click at [218, 271] on div at bounding box center [218, 270] width 2 height 4
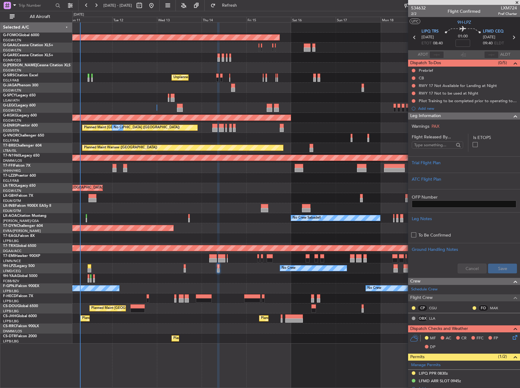
click at [174, 299] on div "Planned Maint Paris (Le Bourget) No Crew" at bounding box center [296, 299] width 448 height 10
click at [174, 297] on div "Planned Maint Paris (Le Bourget) No Crew" at bounding box center [296, 299] width 448 height 10
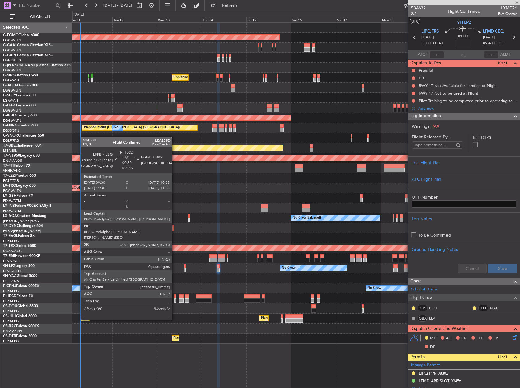
click at [175, 298] on div at bounding box center [175, 297] width 2 height 4
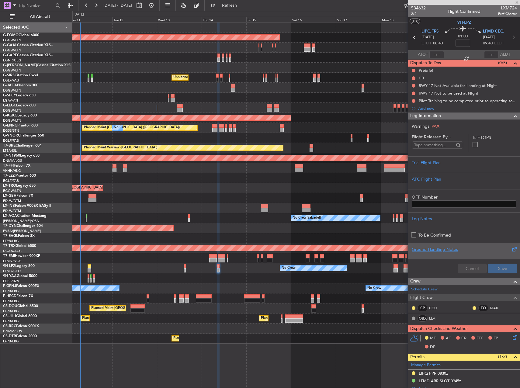
type input "+00:05"
type input "0"
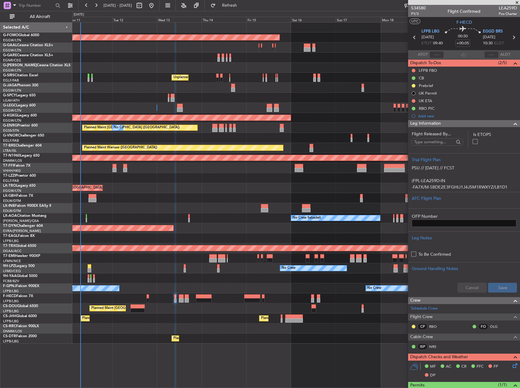
click at [182, 198] on div at bounding box center [296, 198] width 448 height 10
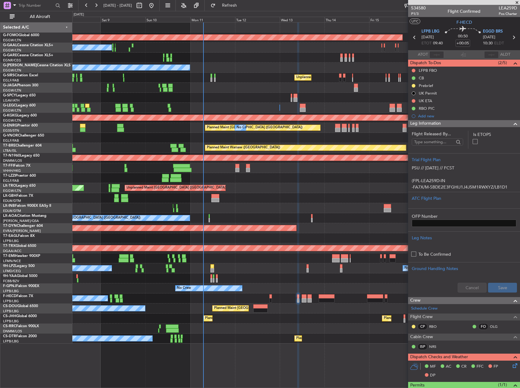
click at [235, 222] on div "No Crew Sabadell No Crew Ostend-brugge (Ostend)" at bounding box center [296, 218] width 448 height 10
click at [160, 201] on div at bounding box center [296, 198] width 448 height 10
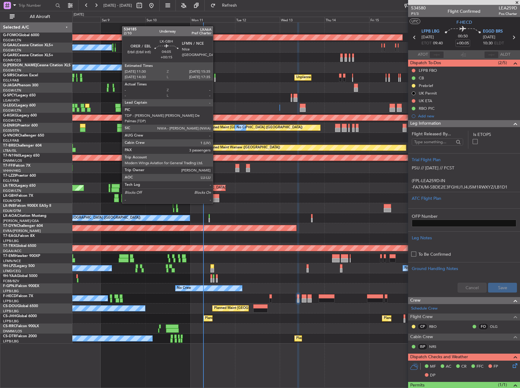
click at [216, 198] on div at bounding box center [216, 196] width 8 height 4
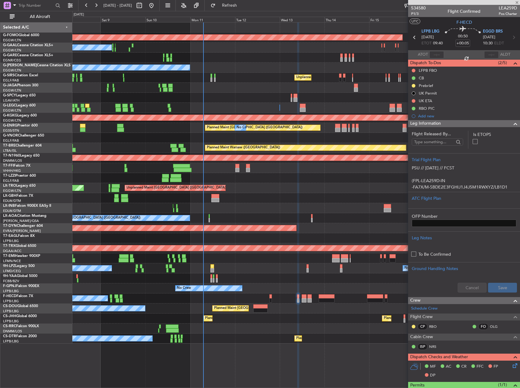
type input "+00:15"
type input "3"
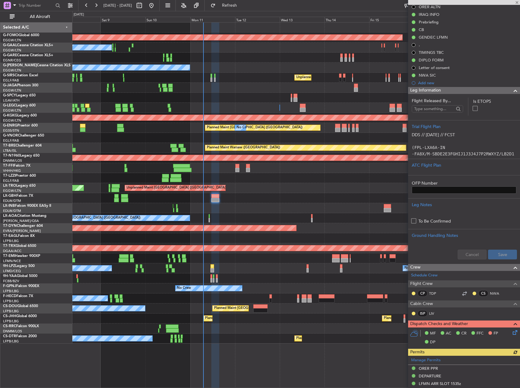
scroll to position [91, 0]
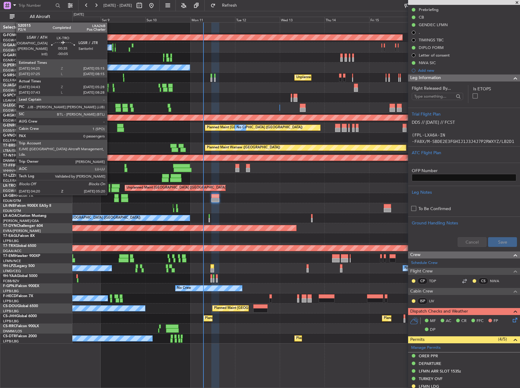
click at [110, 189] on div at bounding box center [110, 190] width 2 height 4
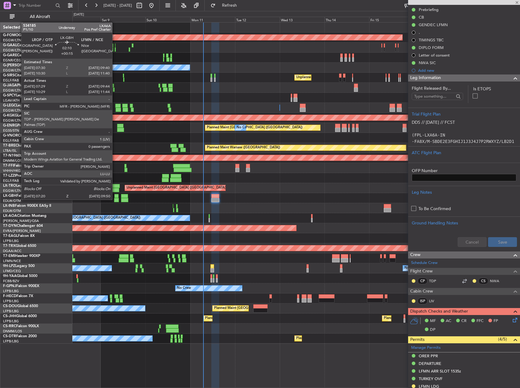
type input "-00:05"
type input "04:43"
type input "05:13"
type input "0"
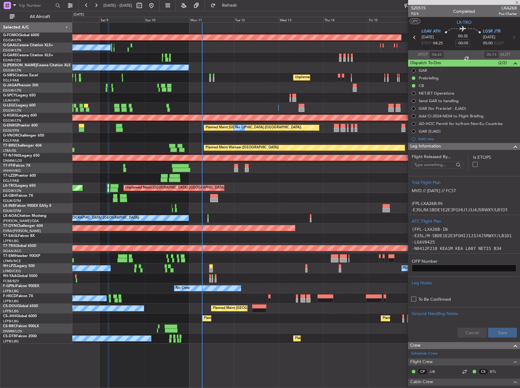
click at [158, 201] on div at bounding box center [296, 198] width 448 height 10
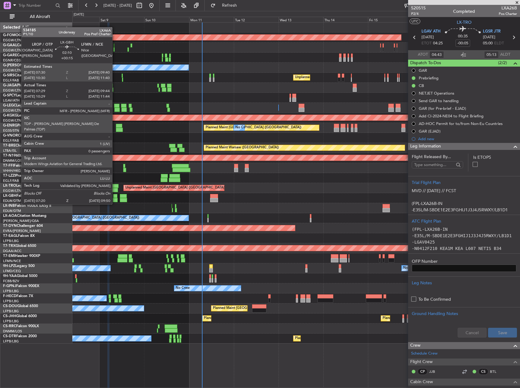
click at [115, 198] on div at bounding box center [115, 200] width 5 height 4
type input "+00:15"
type input "07:29"
type input "09:44"
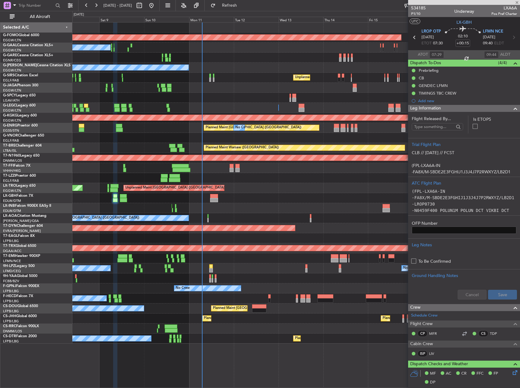
type input "-00:05"
type input "11:06"
type input "14:43"
type input "1"
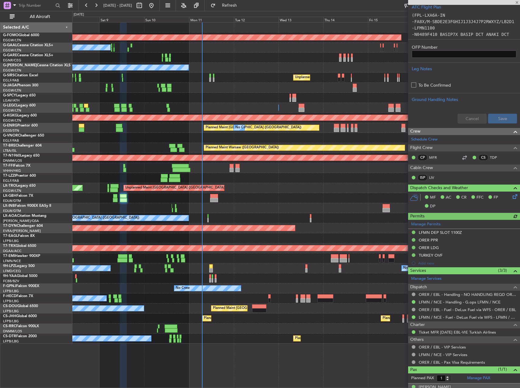
scroll to position [243, 0]
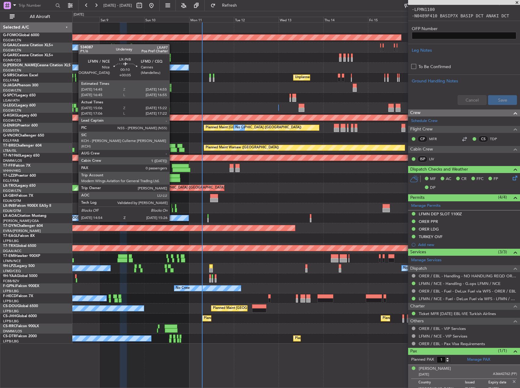
click at [172, 210] on div at bounding box center [172, 210] width 1 height 4
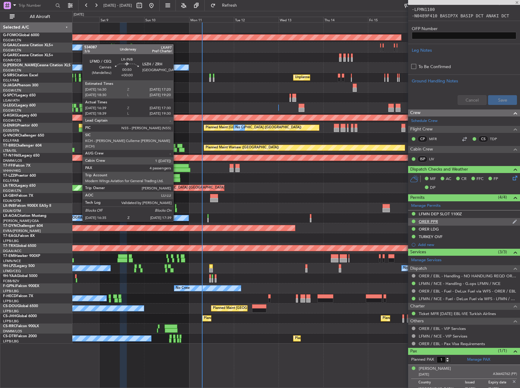
type input "+00:05"
type input "15:06"
type input "15:22"
type input "0"
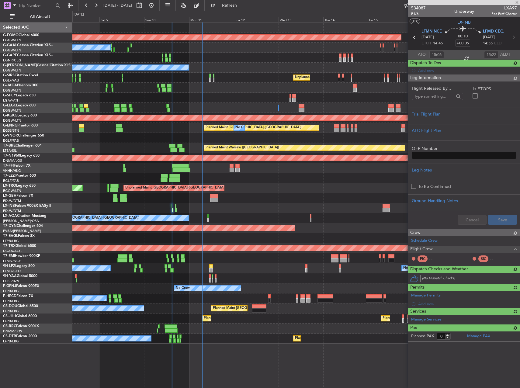
scroll to position [0, 0]
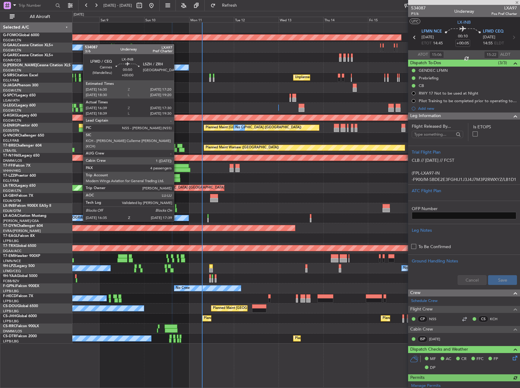
click at [177, 210] on div at bounding box center [176, 210] width 2 height 4
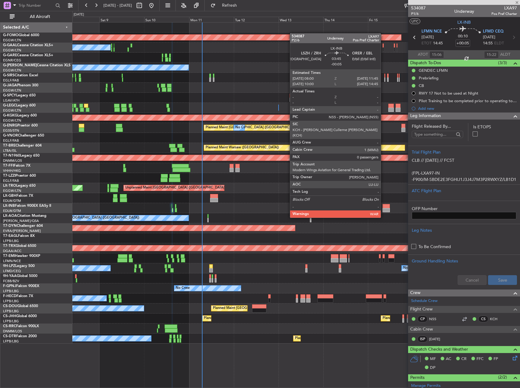
type input "16:39"
type input "17:30"
type input "4"
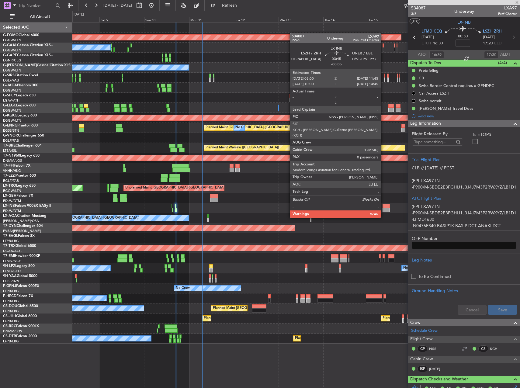
click at [384, 206] on div at bounding box center [386, 206] width 7 height 4
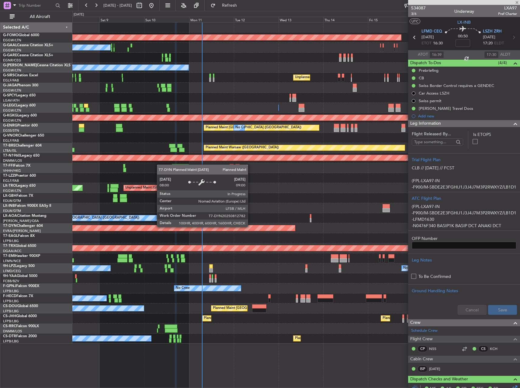
type input "-00:05"
type input "0"
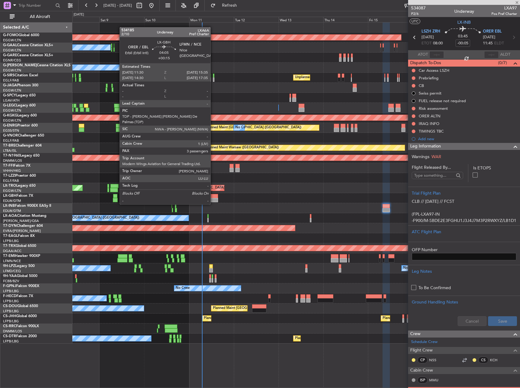
click at [213, 198] on div at bounding box center [214, 200] width 8 height 4
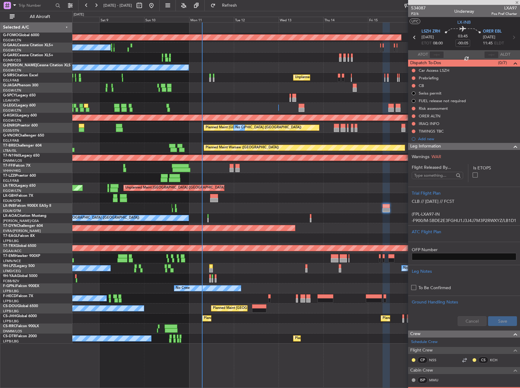
type input "+00:15"
type input "3"
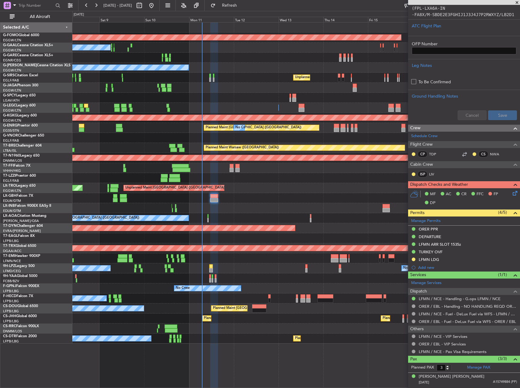
scroll to position [183, 0]
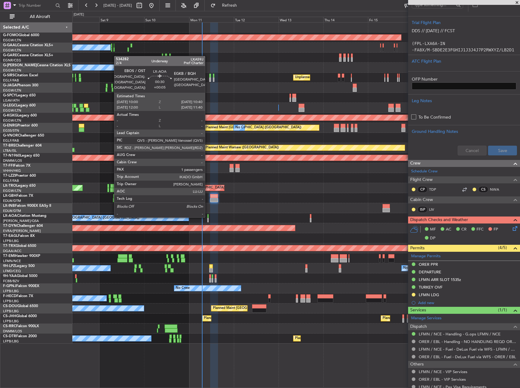
click at [208, 216] on div at bounding box center [209, 216] width 2 height 4
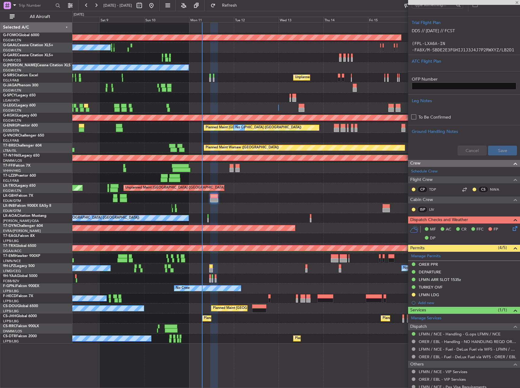
type input "+00:05"
type input "1"
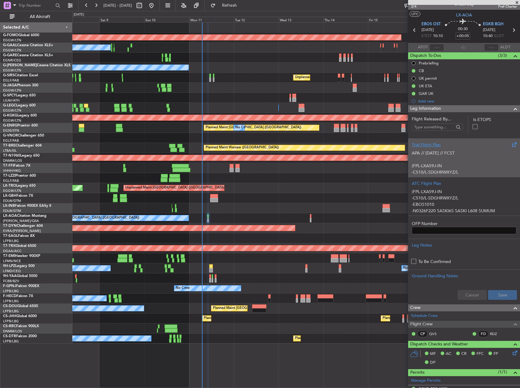
scroll to position [0, 0]
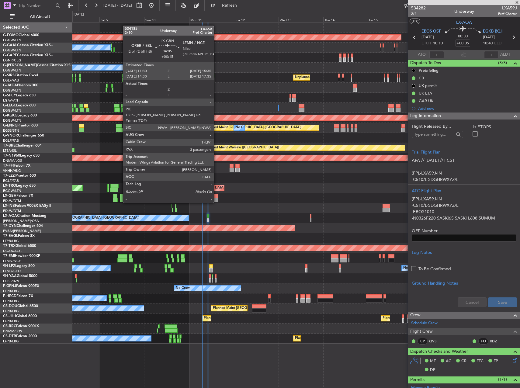
click at [217, 197] on div at bounding box center [214, 196] width 8 height 4
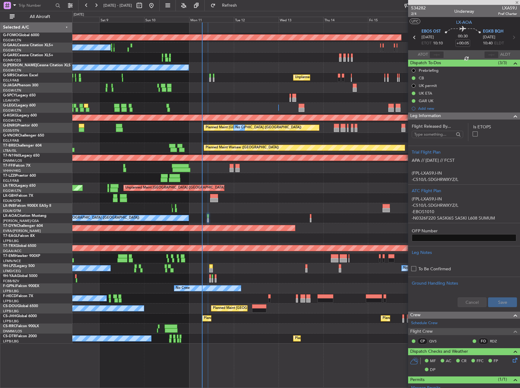
type input "+00:15"
type input "3"
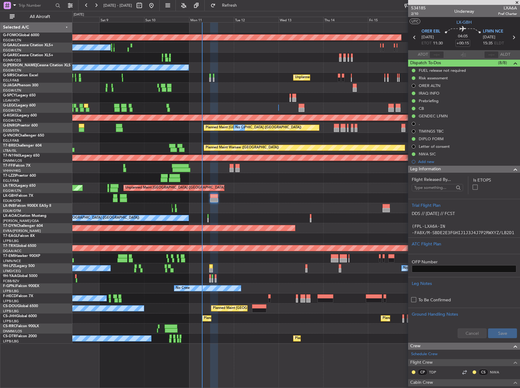
click at [205, 201] on div "Planned Maint Windsor Locks (Bradley Intl) No Crew Owner Unplanned Maint London…" at bounding box center [296, 183] width 448 height 321
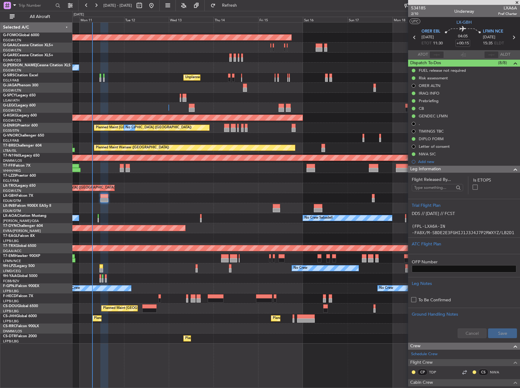
click at [191, 191] on div "Unplanned Maint London (Luton) Planned Maint" at bounding box center [296, 188] width 448 height 10
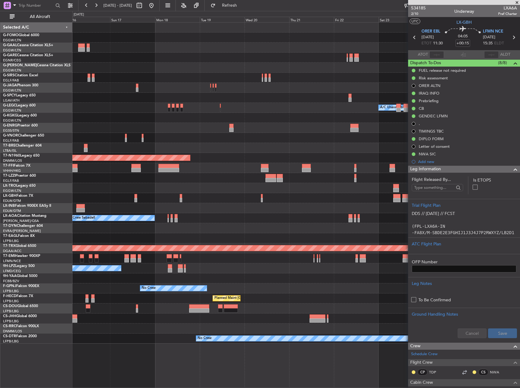
click at [184, 178] on div "Planned Maint Windsor Locks (Bradley Intl) Planned Maint Dusseldorf Unplanned M…" at bounding box center [296, 183] width 448 height 321
click at [219, 194] on div "Planned Maint Windsor Locks (Bradley Intl) Planned Maint Dusseldorf Unplanned M…" at bounding box center [296, 183] width 448 height 321
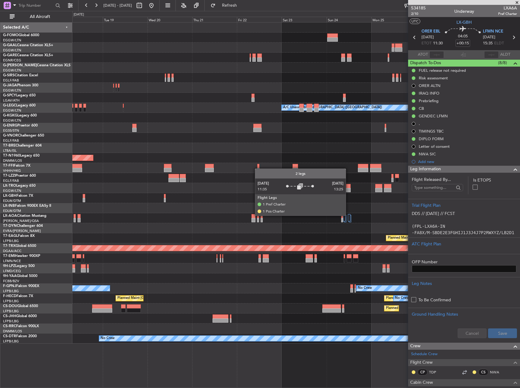
click at [348, 215] on div at bounding box center [349, 217] width 3 height 7
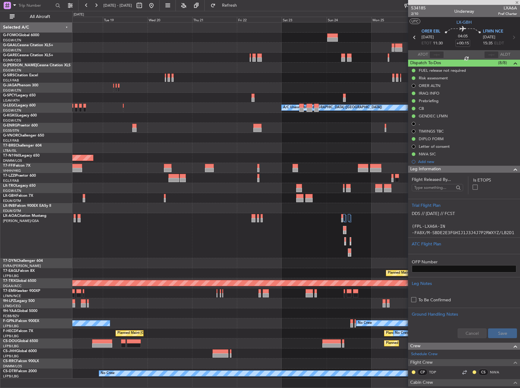
click at [346, 218] on div at bounding box center [345, 218] width 3 height 7
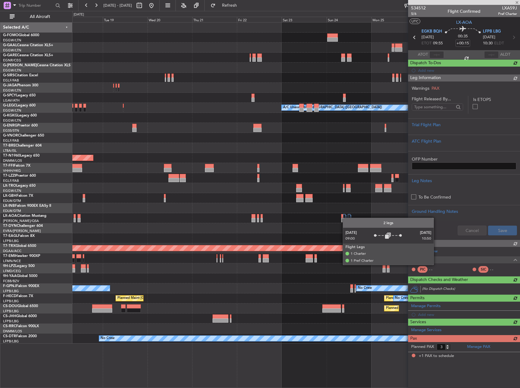
type input "1"
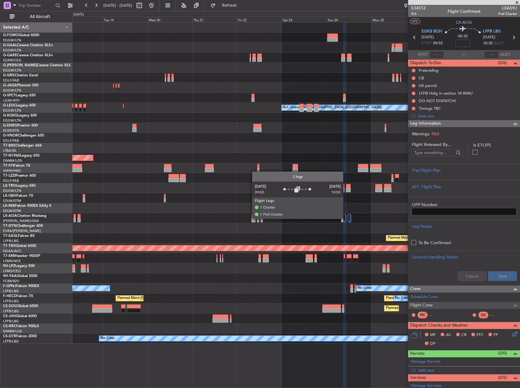
click at [346, 219] on div at bounding box center [345, 218] width 3 height 7
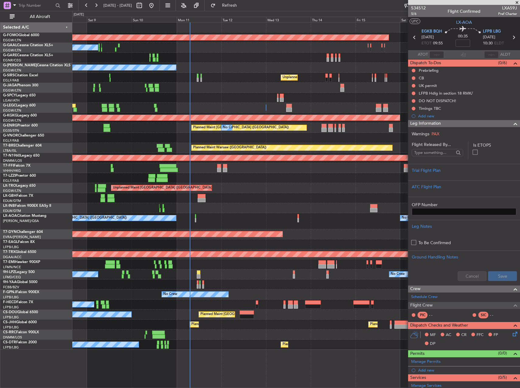
click at [251, 182] on div at bounding box center [296, 178] width 448 height 10
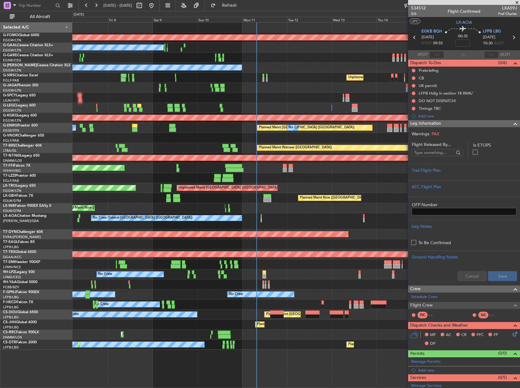
click at [160, 98] on div at bounding box center [296, 98] width 448 height 10
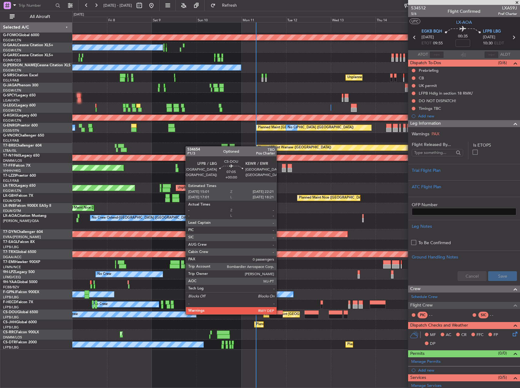
click at [279, 315] on div at bounding box center [276, 317] width 14 height 4
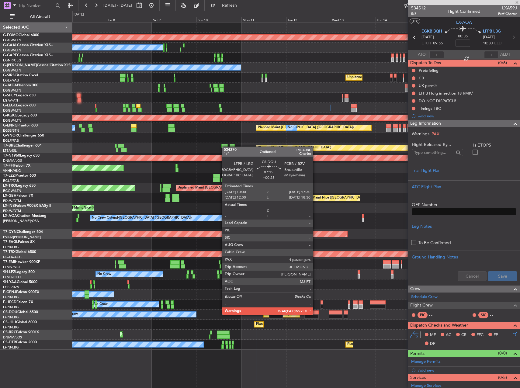
type input "0"
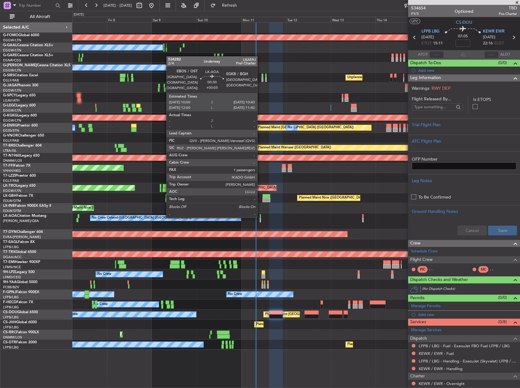
click at [260, 217] on div at bounding box center [261, 216] width 2 height 4
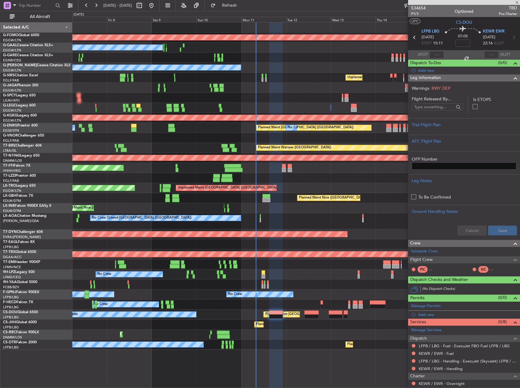
type input "+00:05"
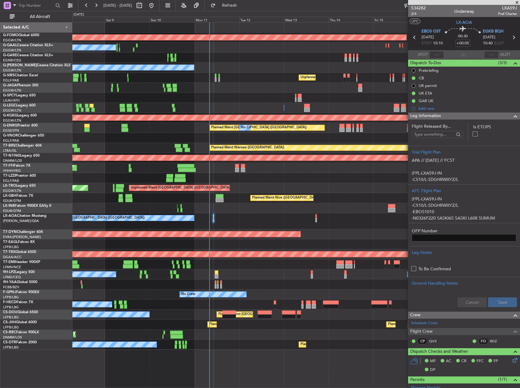
click at [258, 299] on div "Planned Maint Windsor Locks ([PERSON_NAME] Intl) No Crew Owner Unplanned Maint …" at bounding box center [296, 186] width 448 height 327
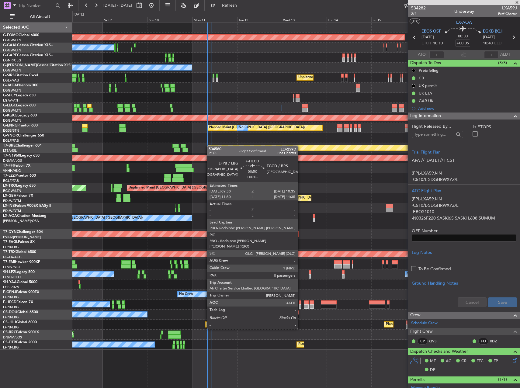
click at [301, 306] on div at bounding box center [300, 307] width 2 height 4
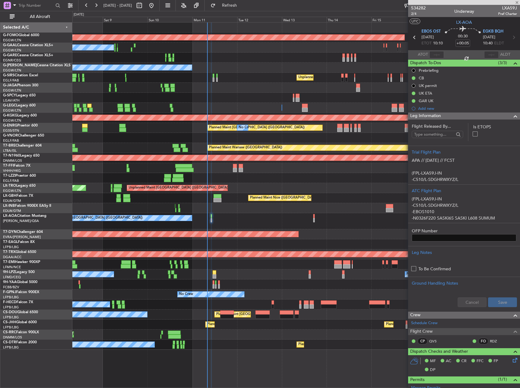
type input "0"
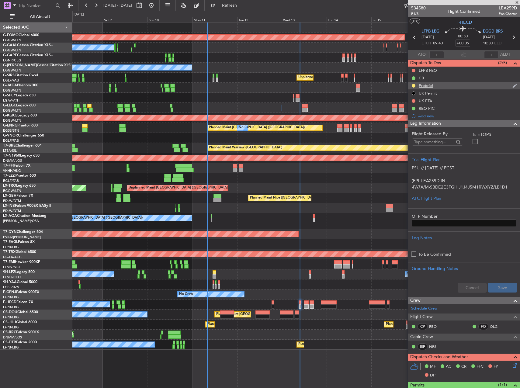
click at [426, 86] on div "Prebrief" at bounding box center [426, 85] width 14 height 5
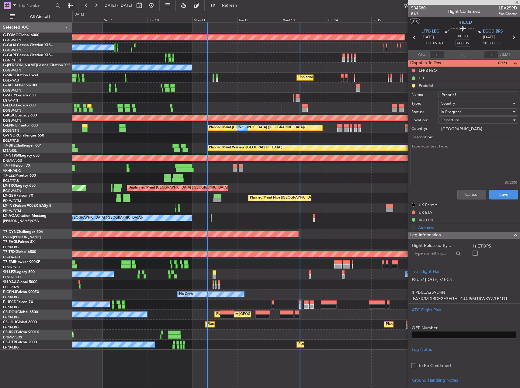
click at [446, 154] on textarea "Description:" at bounding box center [465, 165] width 108 height 44
paste textarea "22000lbs"
type textarea "22000lbs and remaining"
click at [504, 194] on button "Save" at bounding box center [504, 195] width 29 height 10
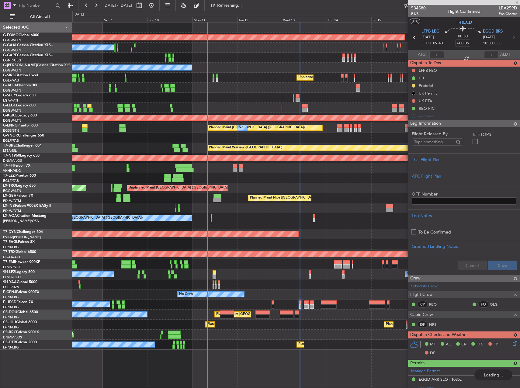
click at [414, 85] on div "LFPB FBO CB Prebrief UK Permit UK ETA RBO PIC Add new" at bounding box center [464, 93] width 112 height 53
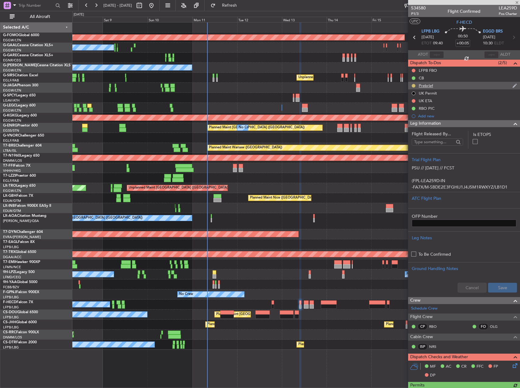
click at [414, 86] on button at bounding box center [414, 86] width 4 height 4
click at [418, 113] on span "Completed" at bounding box center [416, 113] width 20 height 6
click at [340, 225] on div "No Crew Ostend-brugge (Ostend) No Crew Sabadell" at bounding box center [296, 221] width 448 height 16
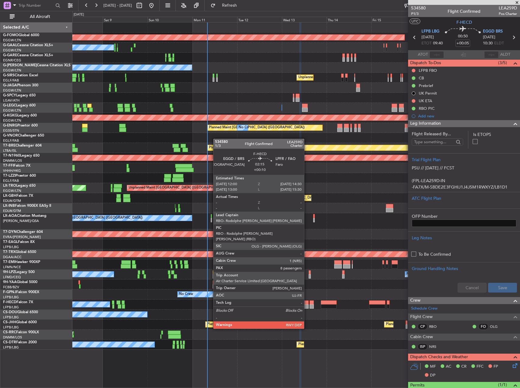
click at [306, 306] on div at bounding box center [306, 307] width 5 height 4
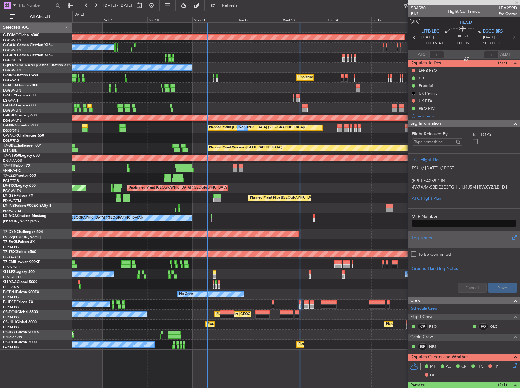
type input "+00:10"
type input "8"
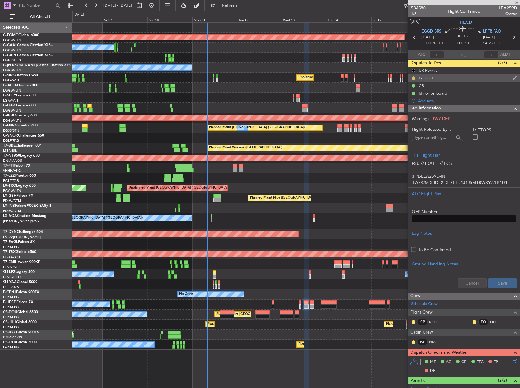
click at [415, 78] on button at bounding box center [414, 78] width 4 height 4
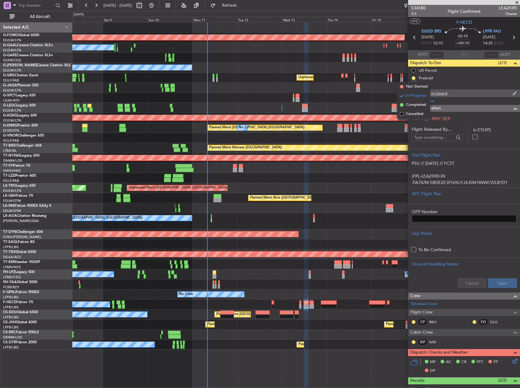
drag, startPoint x: 416, startPoint y: 106, endPoint x: 424, endPoint y: 95, distance: 13.7
click at [417, 106] on span "Completed" at bounding box center [416, 105] width 20 height 6
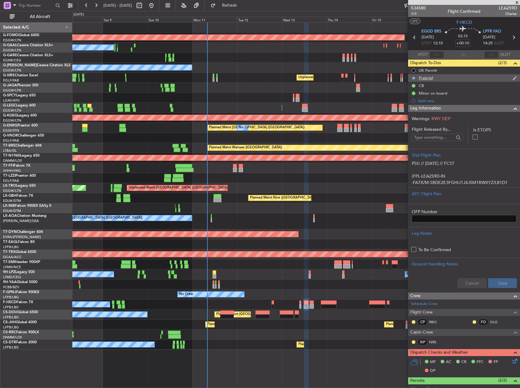
click at [428, 78] on div "Prebrief" at bounding box center [426, 77] width 14 height 5
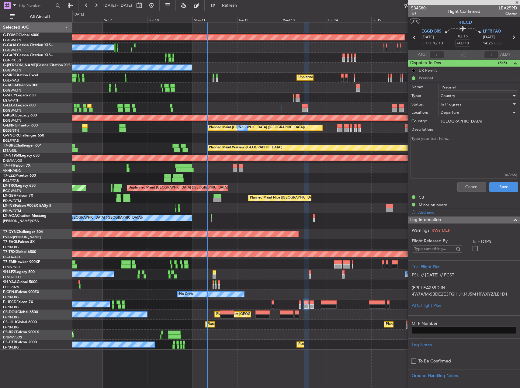
click at [450, 143] on textarea "Description:" at bounding box center [465, 157] width 108 height 44
type textarea "remaining"
click at [462, 102] on div "In Progress" at bounding box center [476, 104] width 71 height 9
click at [467, 135] on span "Completed" at bounding box center [475, 134] width 71 height 9
click at [503, 187] on button "Save" at bounding box center [504, 187] width 29 height 10
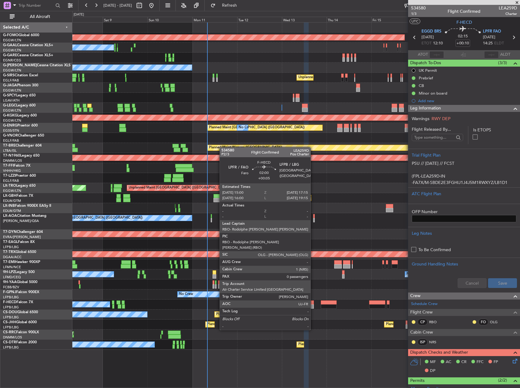
click at [313, 308] on div at bounding box center [312, 307] width 4 height 4
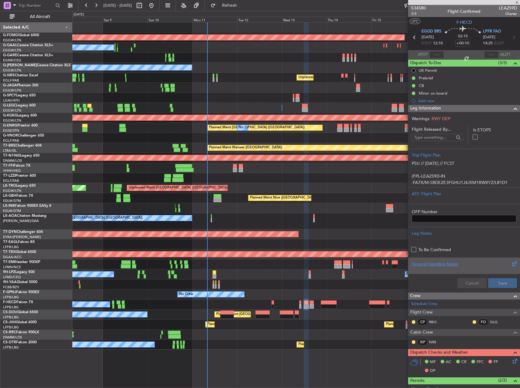
type input "+00:05"
type input "0"
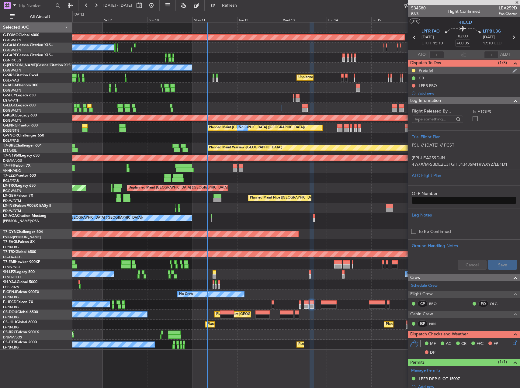
click at [457, 72] on div "Prebrief" at bounding box center [464, 71] width 112 height 8
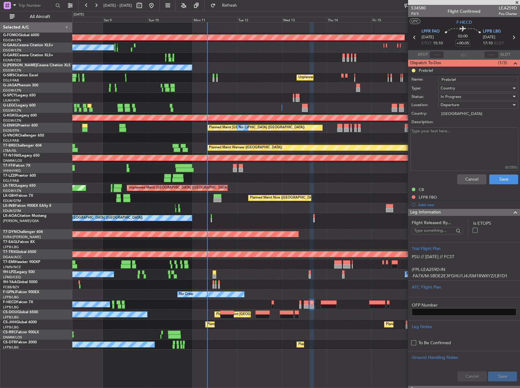
click at [454, 139] on textarea "Description:" at bounding box center [465, 150] width 108 height 44
type textarea "remaining"
click at [495, 184] on button "Save" at bounding box center [504, 180] width 29 height 10
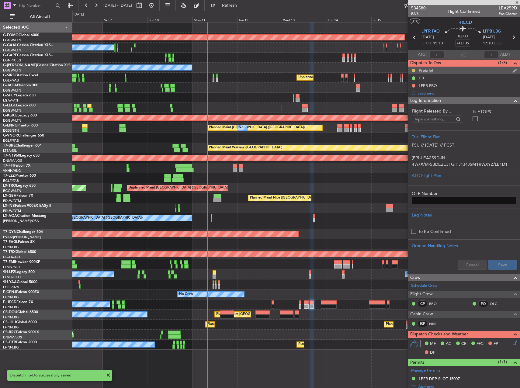
click at [414, 70] on button at bounding box center [414, 71] width 4 height 4
click at [420, 98] on span "Completed" at bounding box center [416, 97] width 20 height 6
click at [426, 29] on span "LPFR FAO" at bounding box center [431, 32] width 18 height 6
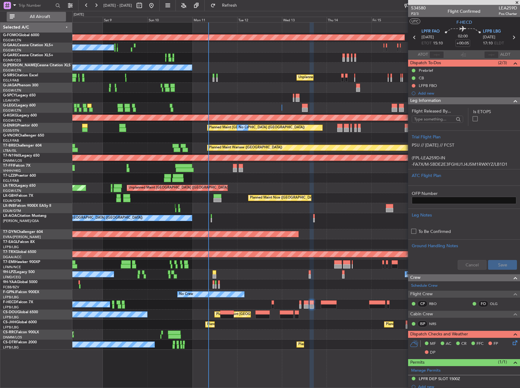
click at [36, 15] on span "All Aircraft" at bounding box center [40, 17] width 48 height 4
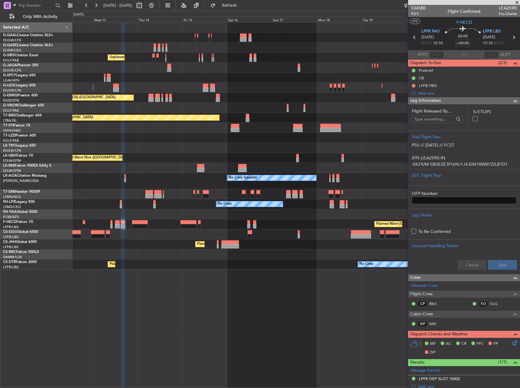
click at [64, 109] on div "Unplanned Maint London (Farnborough) A/C Unavailable London (Luton) A/C Unavail…" at bounding box center [260, 199] width 520 height 377
